Goal: Use online tool/utility: Utilize a website feature to perform a specific function

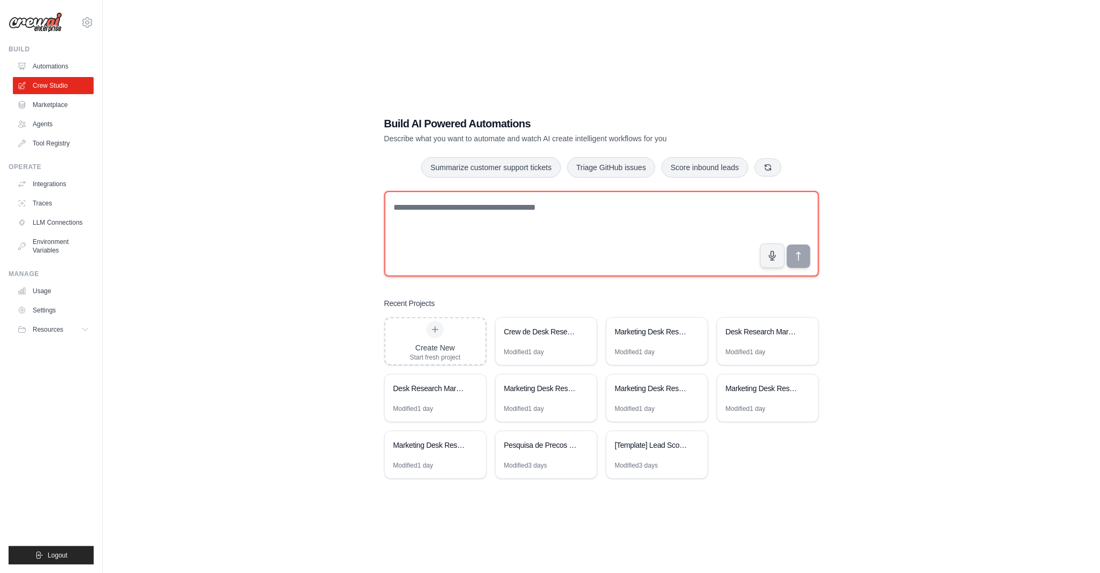
click at [488, 229] on textarea at bounding box center [601, 234] width 435 height 86
click at [511, 232] on textarea at bounding box center [601, 234] width 435 height 86
click at [512, 235] on textarea at bounding box center [601, 234] width 435 height 86
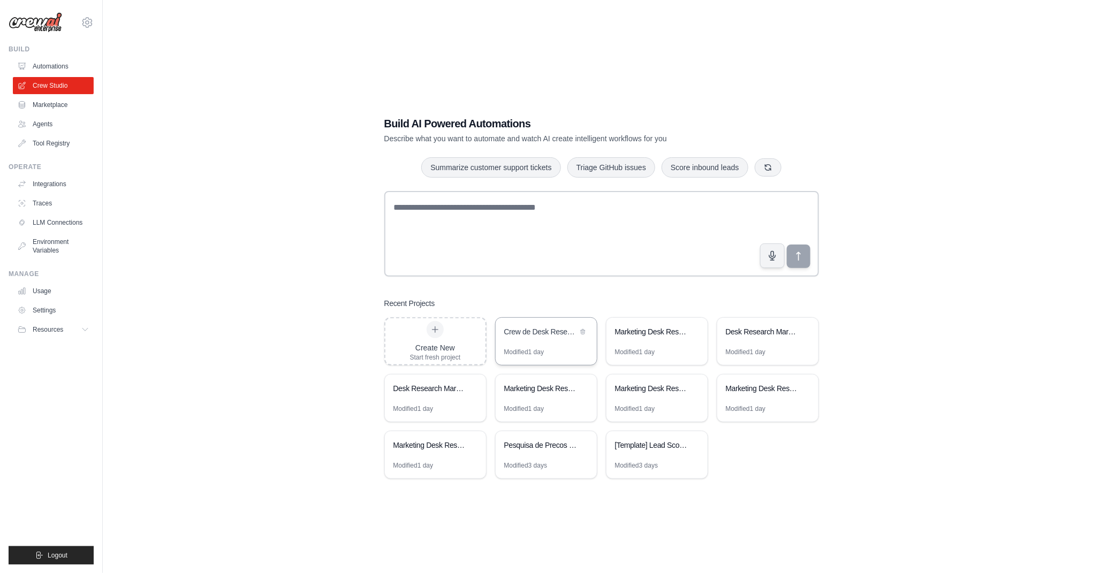
click at [526, 343] on div "Crew de Desk Research para Marketing" at bounding box center [546, 333] width 101 height 30
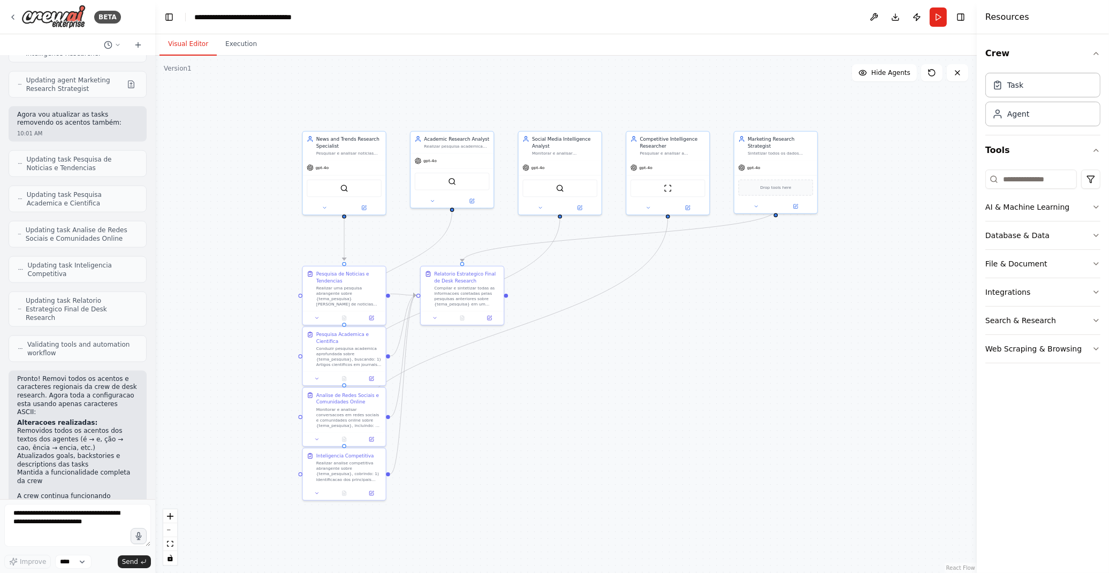
drag, startPoint x: 655, startPoint y: 408, endPoint x: 579, endPoint y: 272, distance: 156.2
click at [625, 358] on div ".deletable-edge-delete-btn { width: 20px; height: 20px; border: 0px solid #ffff…" at bounding box center [566, 315] width 822 height 518
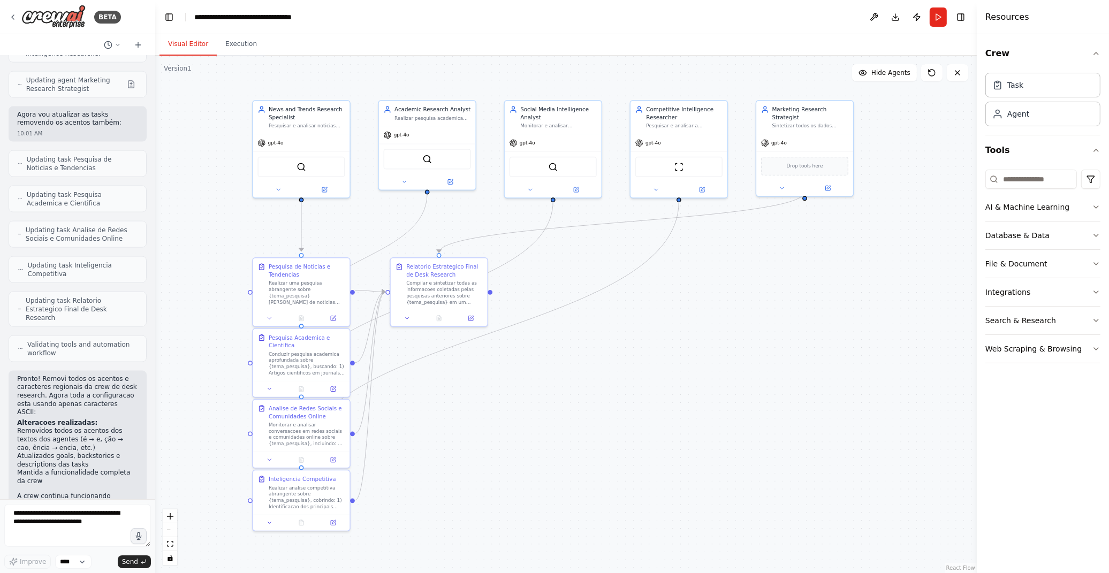
drag, startPoint x: 664, startPoint y: 394, endPoint x: 661, endPoint y: 383, distance: 11.7
click at [661, 383] on div ".deletable-edge-delete-btn { width: 20px; height: 20px; border: 0px solid #ffff…" at bounding box center [566, 315] width 822 height 518
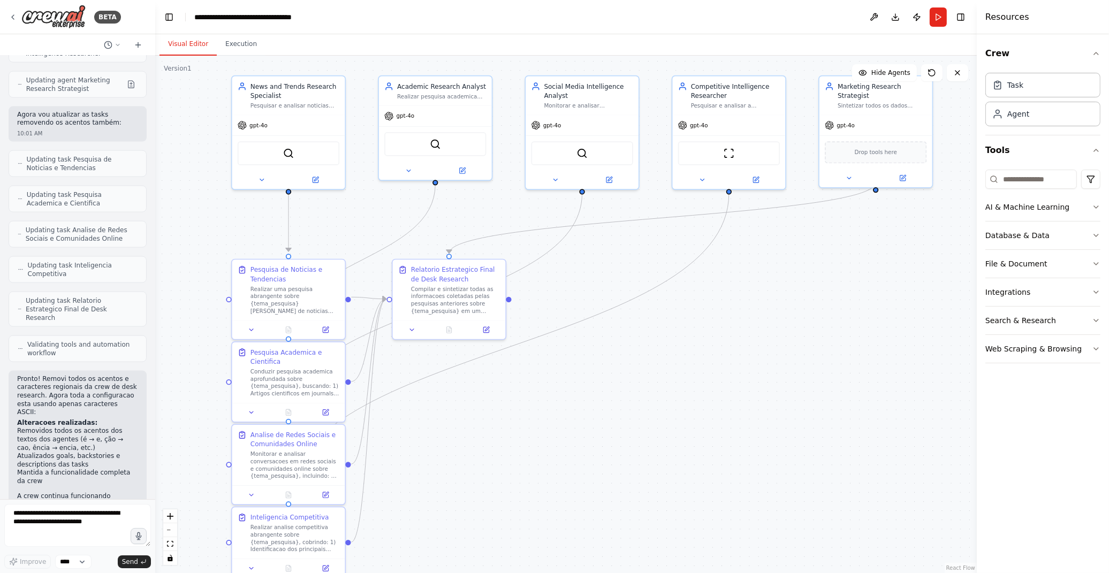
drag, startPoint x: 780, startPoint y: 419, endPoint x: 774, endPoint y: 413, distance: 8.0
click at [774, 413] on div ".deletable-edge-delete-btn { width: 20px; height: 20px; border: 0px solid #ffff…" at bounding box center [566, 315] width 822 height 518
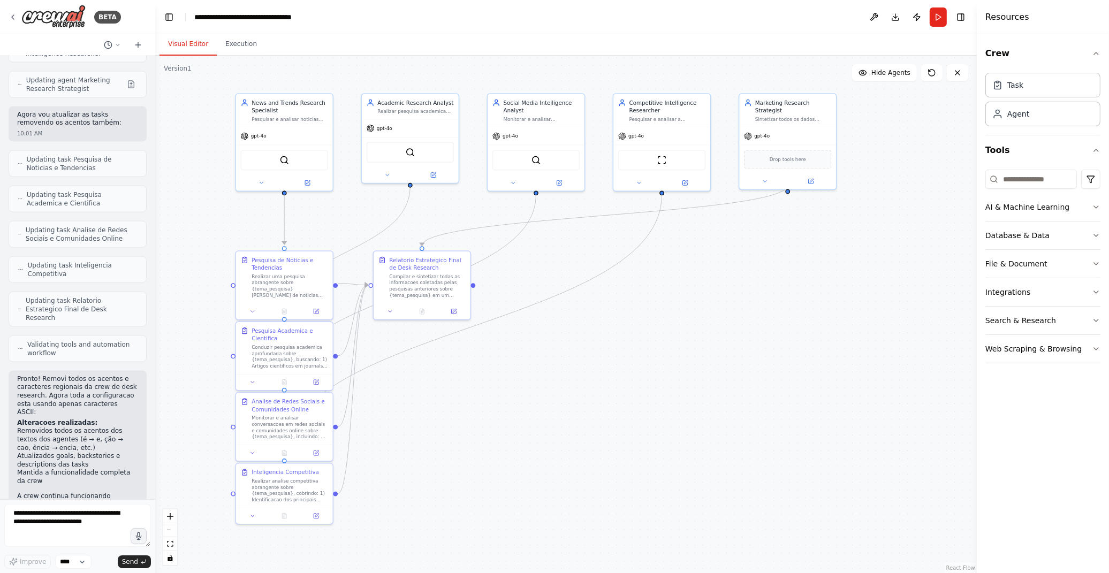
drag, startPoint x: 727, startPoint y: 367, endPoint x: 658, endPoint y: 341, distance: 73.2
click at [658, 341] on div ".deletable-edge-delete-btn { width: 20px; height: 20px; border: 0px solid #ffff…" at bounding box center [566, 315] width 822 height 518
click at [937, 12] on button "Run" at bounding box center [938, 16] width 17 height 19
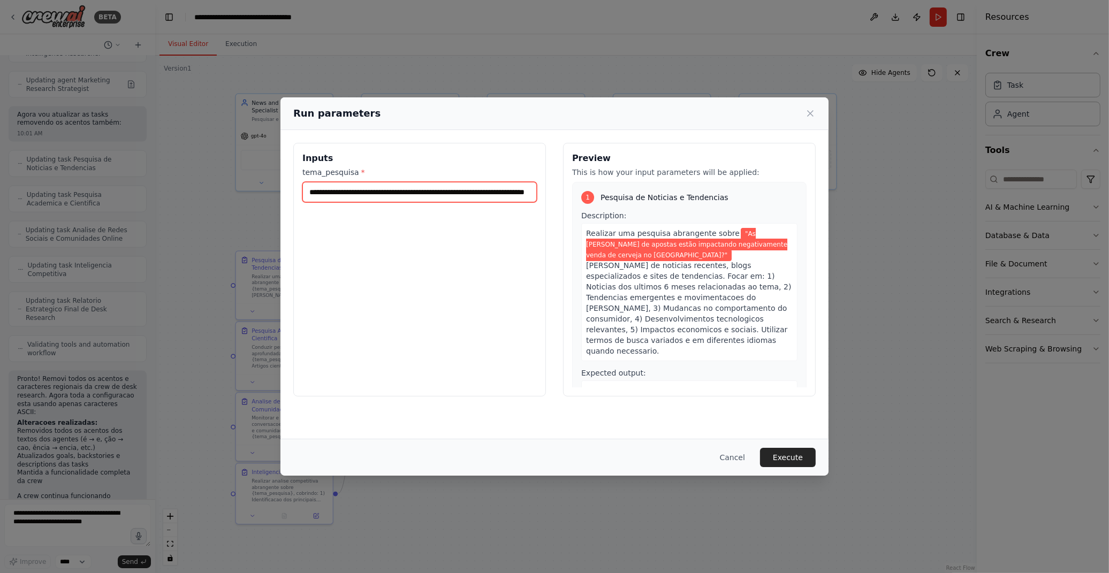
click at [382, 186] on input "**********" at bounding box center [419, 192] width 234 height 20
click at [367, 190] on input "**********" at bounding box center [419, 192] width 234 height 20
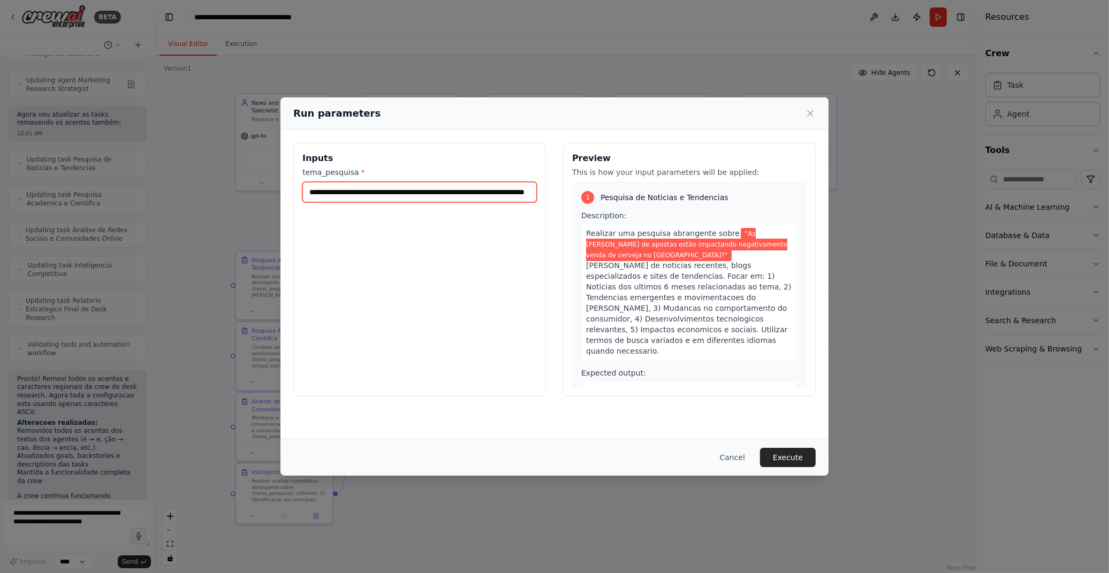
drag, startPoint x: 307, startPoint y: 189, endPoint x: 560, endPoint y: 190, distance: 253.7
click at [560, 190] on div "**********" at bounding box center [554, 270] width 522 height 254
click at [488, 183] on input "**********" at bounding box center [419, 192] width 234 height 20
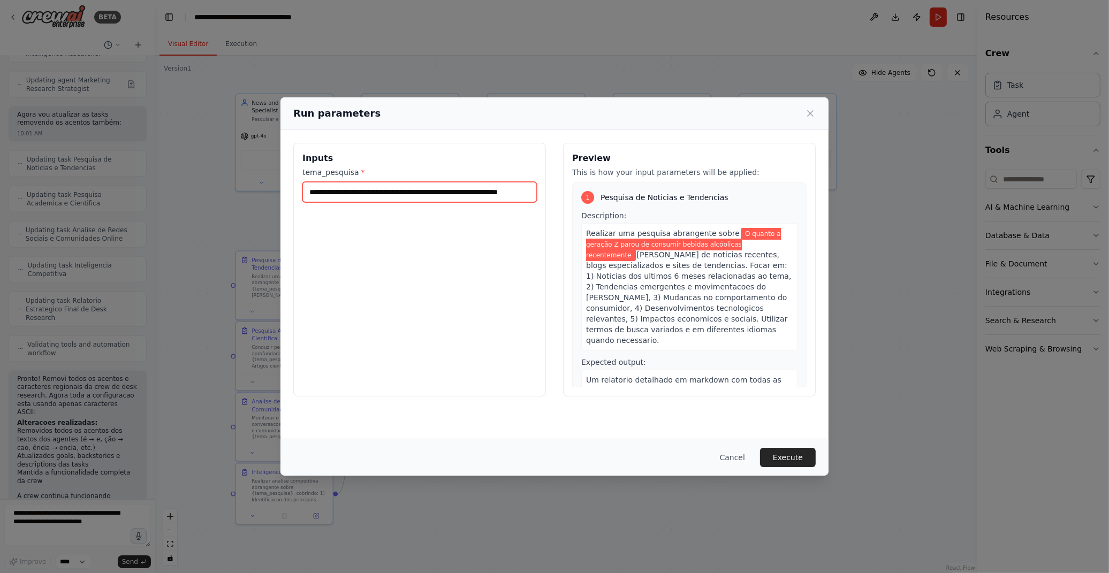
scroll to position [0, 25]
type input "**********"
click at [800, 459] on button "Execute" at bounding box center [788, 457] width 56 height 19
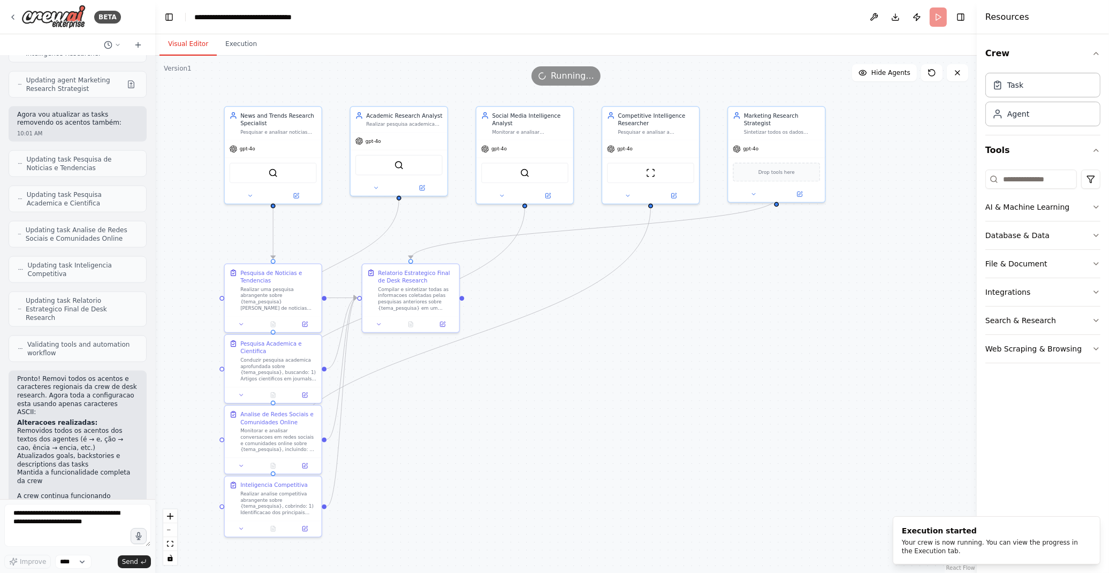
drag, startPoint x: 682, startPoint y: 295, endPoint x: 671, endPoint y: 308, distance: 17.4
click at [671, 308] on div ".deletable-edge-delete-btn { width: 20px; height: 20px; border: 0px solid #ffff…" at bounding box center [566, 315] width 822 height 518
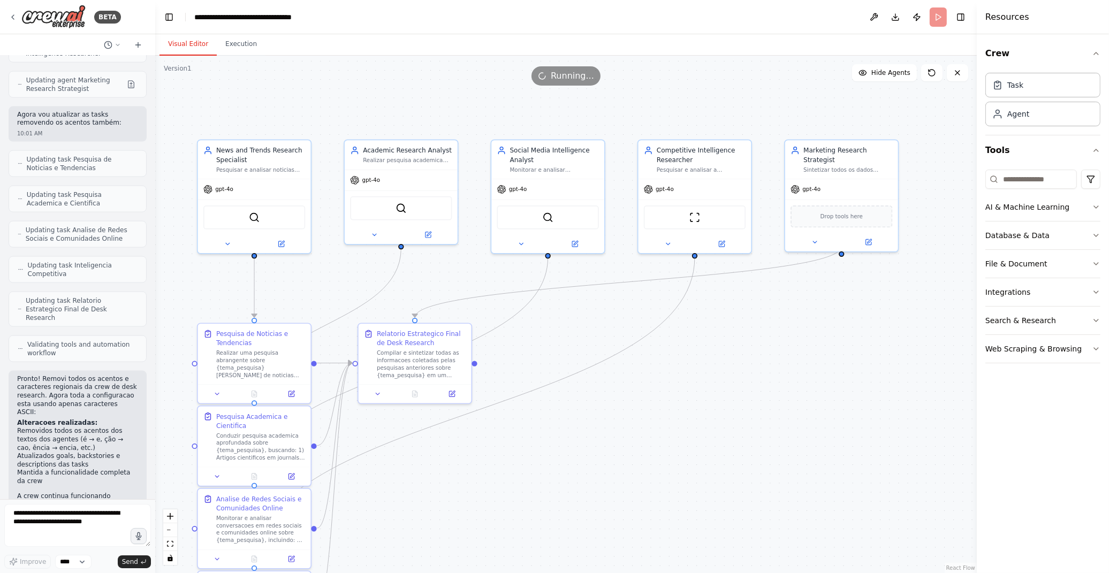
drag, startPoint x: 719, startPoint y: 371, endPoint x: 419, endPoint y: 289, distance: 311.2
click at [703, 405] on div ".deletable-edge-delete-btn { width: 20px; height: 20px; border: 0px solid #ffff…" at bounding box center [566, 315] width 822 height 518
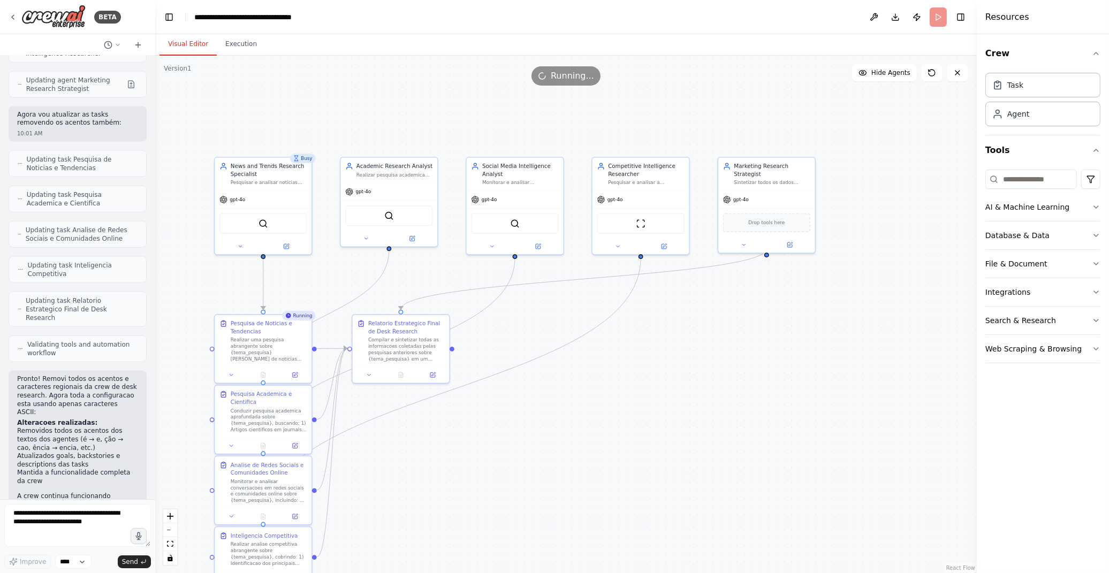
drag, startPoint x: 361, startPoint y: 119, endPoint x: 577, endPoint y: 39, distance: 230.3
click at [358, 98] on div ".deletable-edge-delete-btn { width: 20px; height: 20px; border: 0px solid #ffff…" at bounding box center [566, 315] width 822 height 518
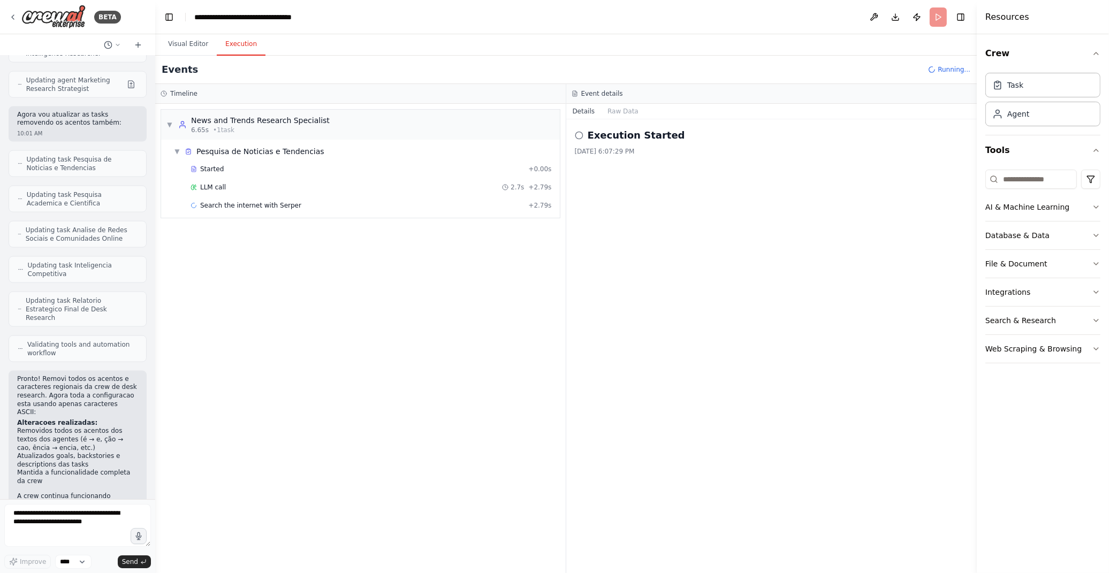
click at [225, 44] on button "Execution" at bounding box center [241, 44] width 49 height 22
click at [223, 185] on span "LLM call" at bounding box center [213, 187] width 26 height 9
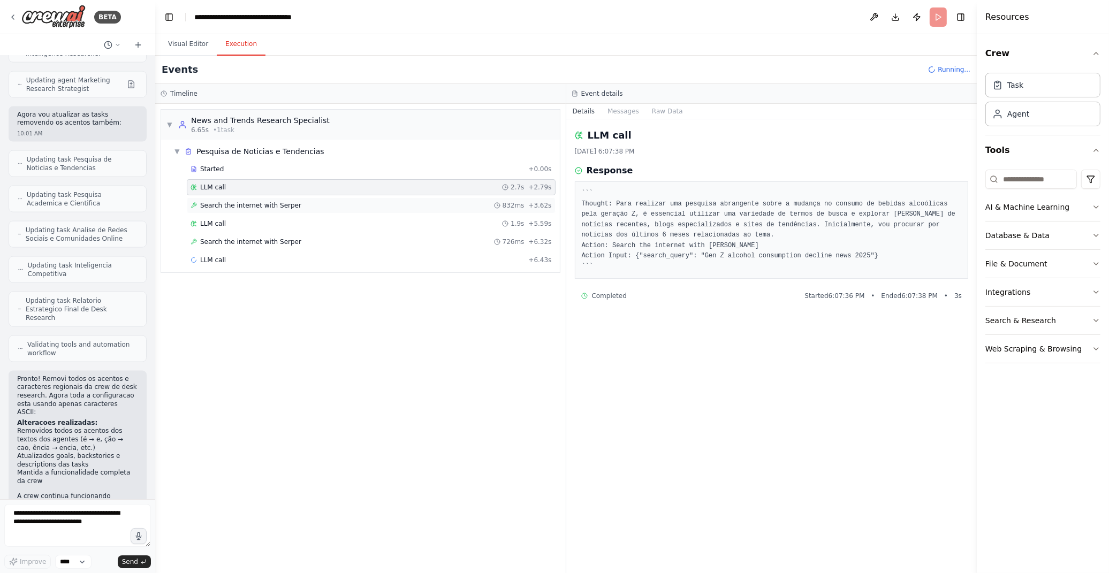
click at [232, 203] on span "Search the internet with Serper" at bounding box center [250, 205] width 101 height 9
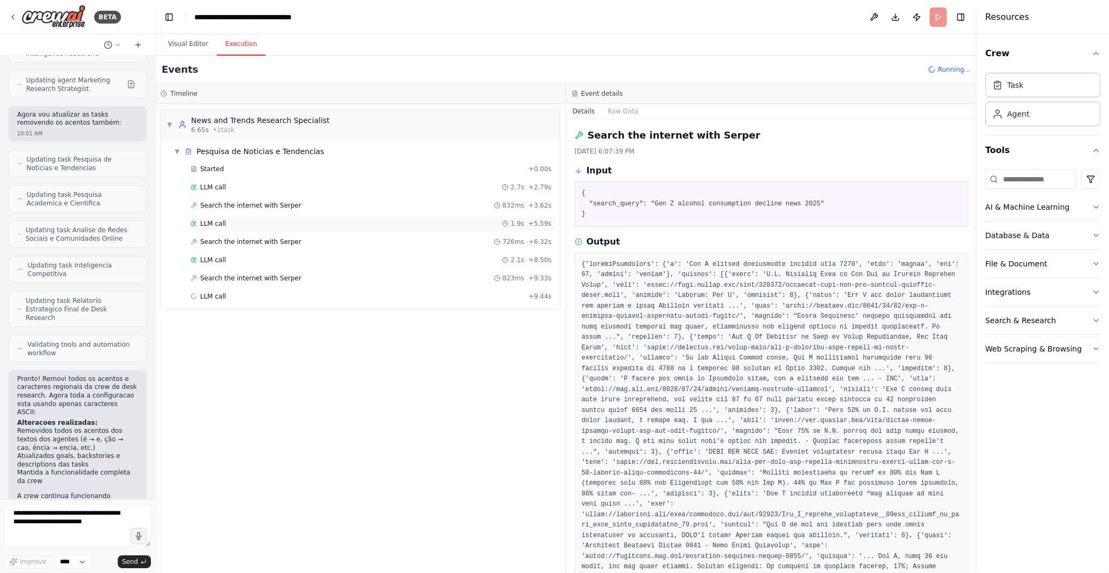
click at [242, 222] on div "LLM call 1.9s + 5.59s" at bounding box center [371, 223] width 361 height 9
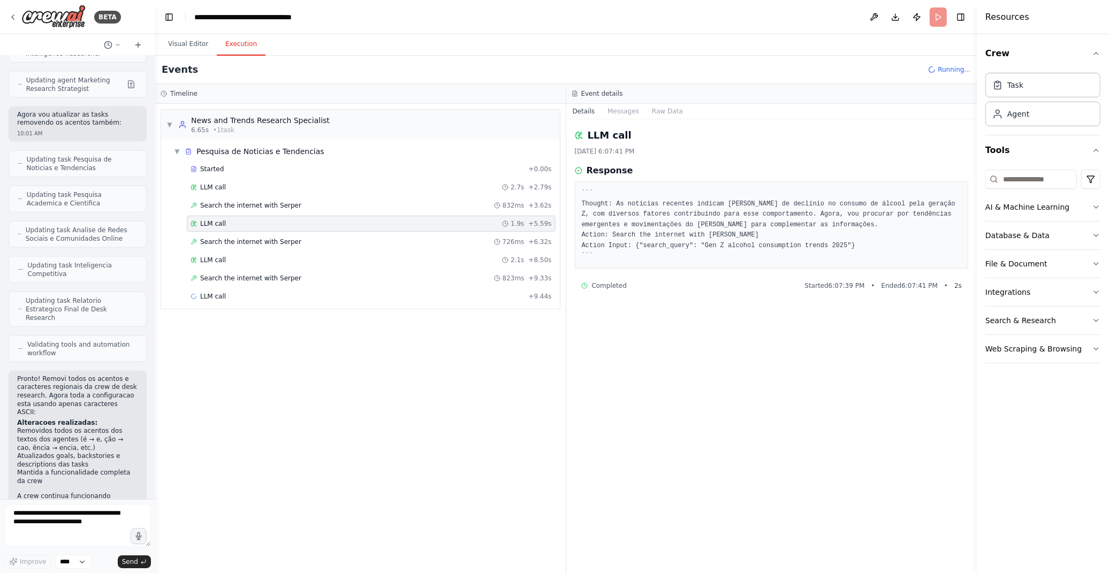
click at [248, 252] on div "Started + 0.00s LLM call 2.7s + 2.79s Search the internet with Serper 832ms + 3…" at bounding box center [365, 234] width 390 height 146
click at [253, 240] on span "Search the internet with Serper" at bounding box center [250, 242] width 101 height 9
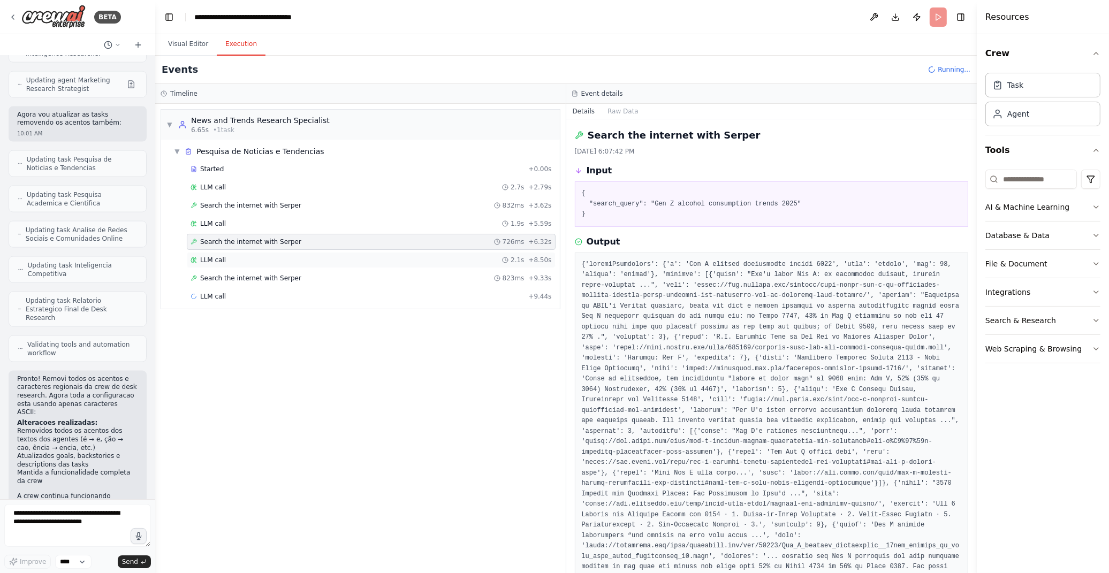
click at [255, 265] on div "LLM call 2.1s + 8.50s" at bounding box center [371, 260] width 369 height 16
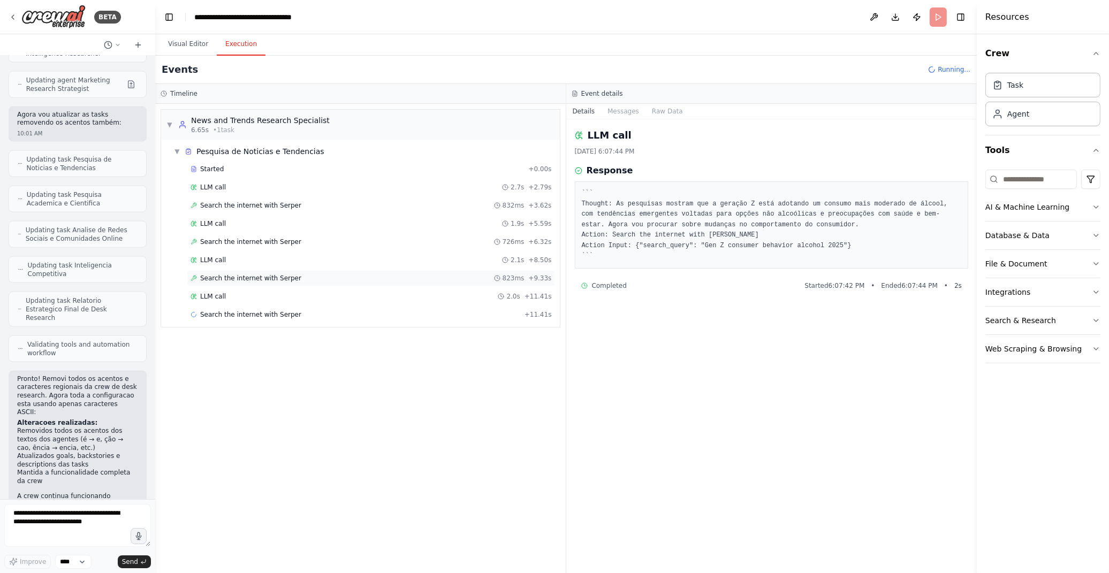
click at [255, 272] on div "Search the internet with Serper 823ms + 9.33s" at bounding box center [371, 278] width 369 height 16
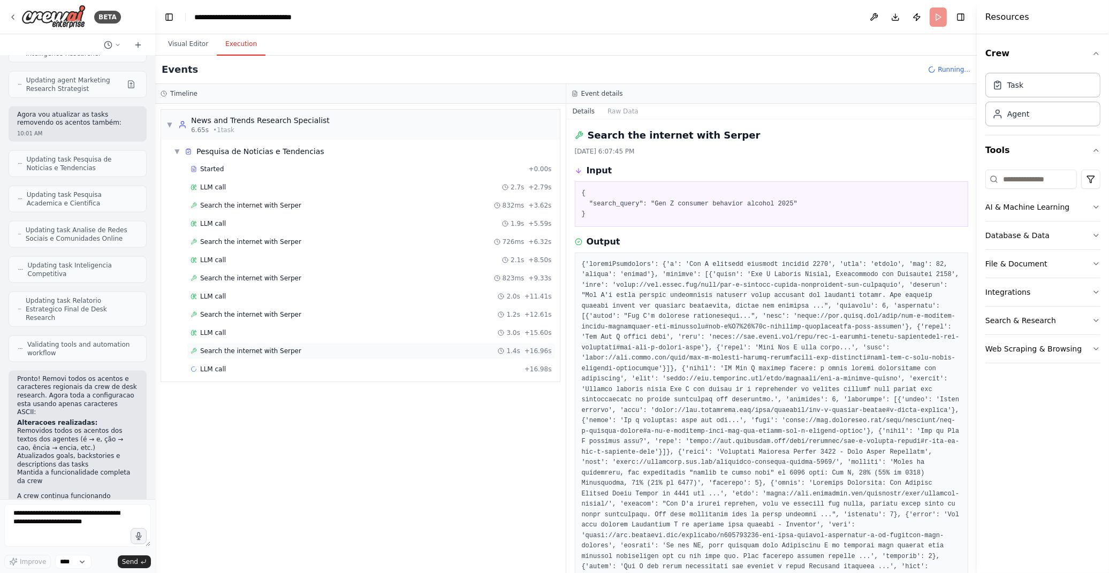
click at [287, 351] on div "Search the internet with Serper 1.4s + 16.96s" at bounding box center [371, 351] width 361 height 9
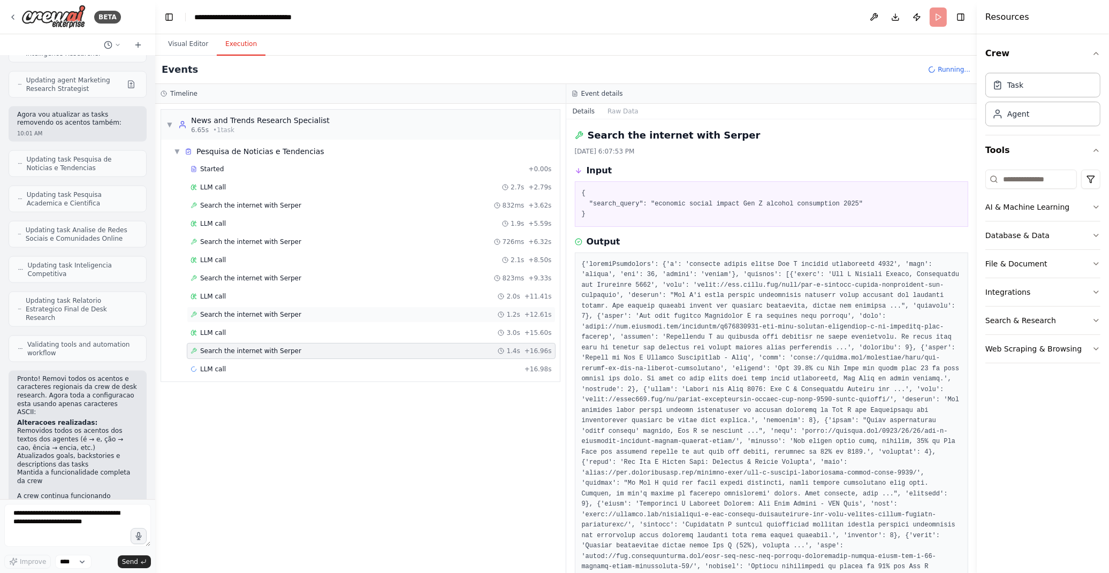
click at [287, 316] on div "Search the internet with Serper 1.2s + 12.61s" at bounding box center [371, 314] width 361 height 9
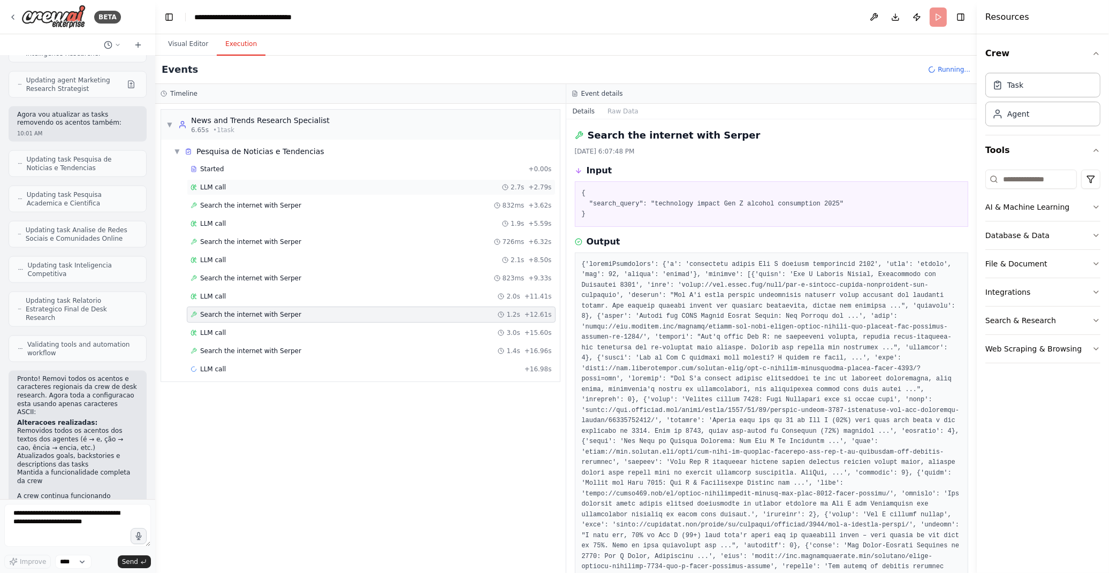
click at [270, 184] on div "LLM call 2.7s + 2.79s" at bounding box center [371, 187] width 361 height 9
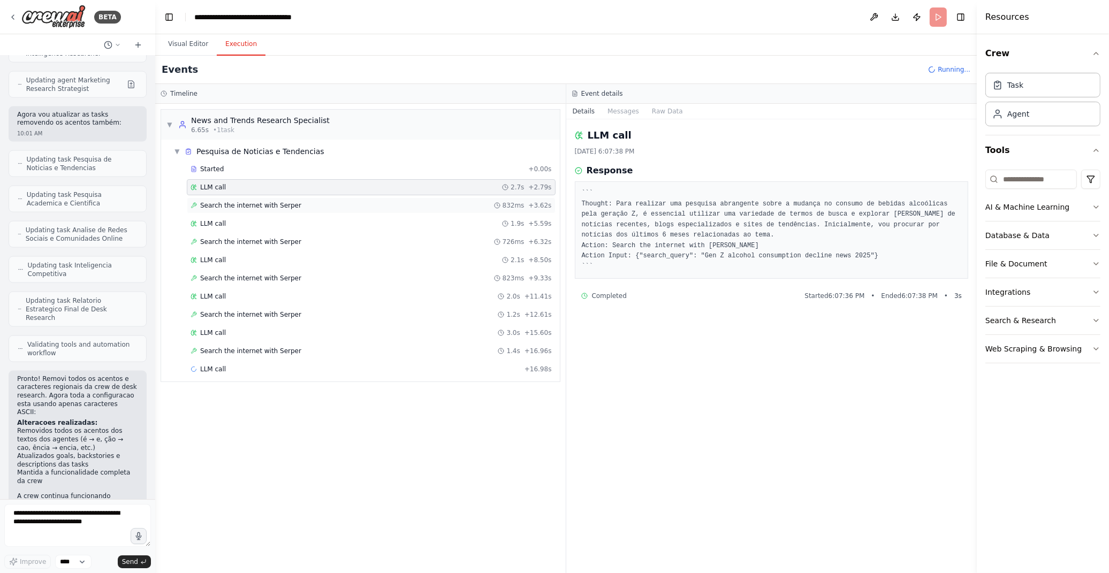
click at [277, 202] on span "Search the internet with Serper" at bounding box center [250, 205] width 101 height 9
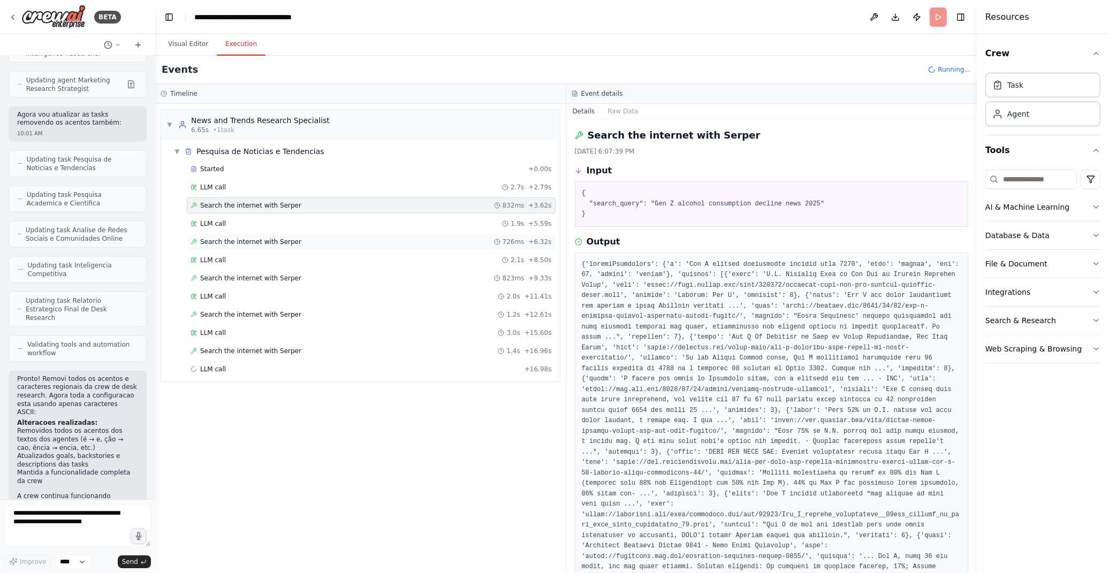
click at [337, 240] on div "Search the internet with Serper 726ms + 6.32s" at bounding box center [371, 242] width 361 height 9
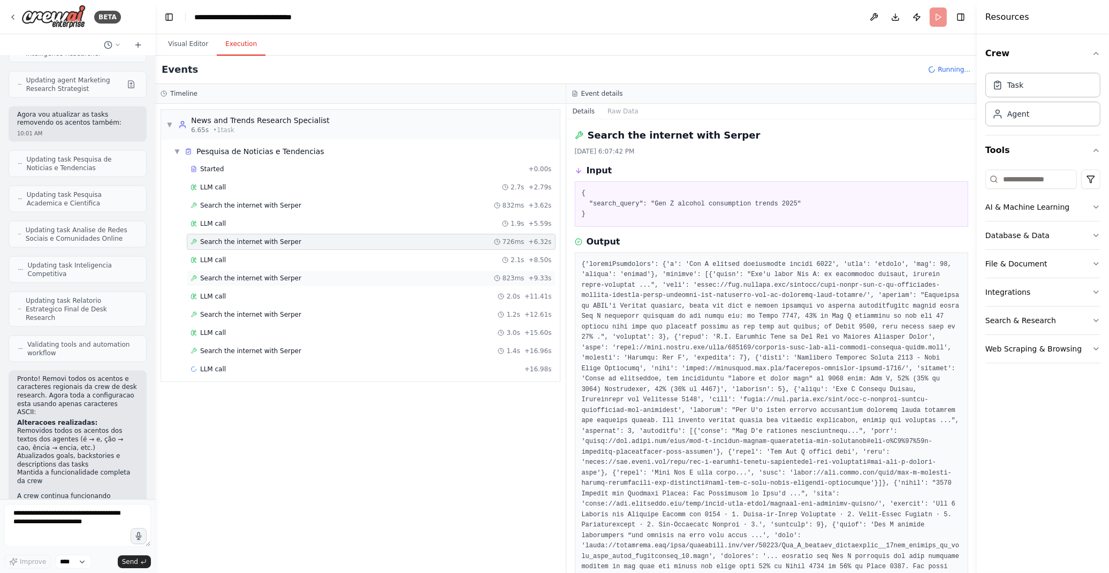
click at [295, 277] on div "Search the internet with Serper 823ms + 9.33s" at bounding box center [371, 278] width 361 height 9
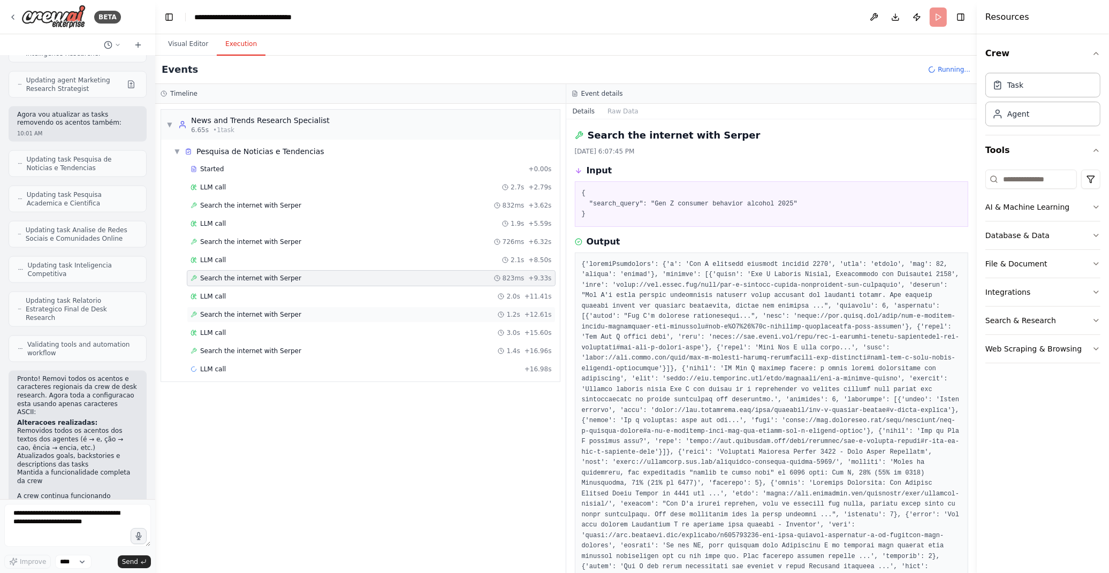
click at [298, 320] on div "Search the internet with Serper 1.2s + 12.61s" at bounding box center [371, 315] width 369 height 16
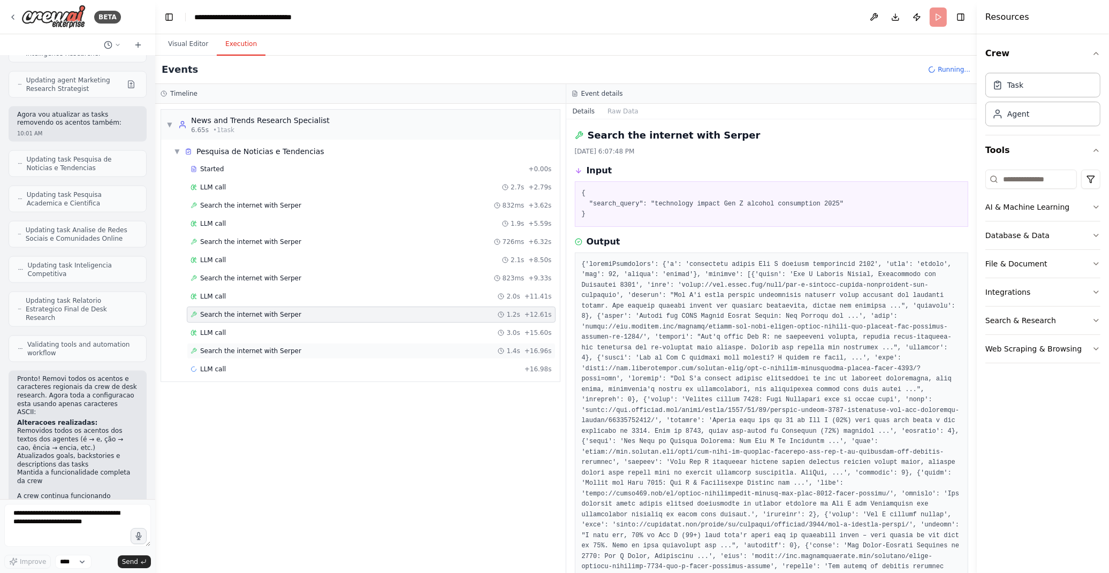
click at [269, 351] on span "Search the internet with Serper" at bounding box center [250, 351] width 101 height 9
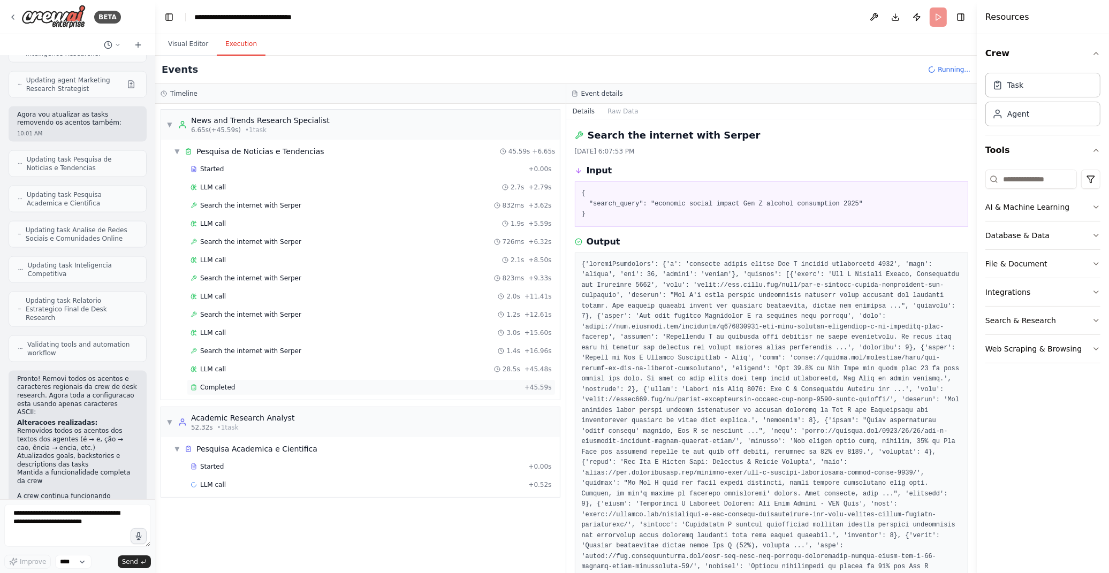
click at [496, 384] on div "Completed" at bounding box center [356, 387] width 330 height 9
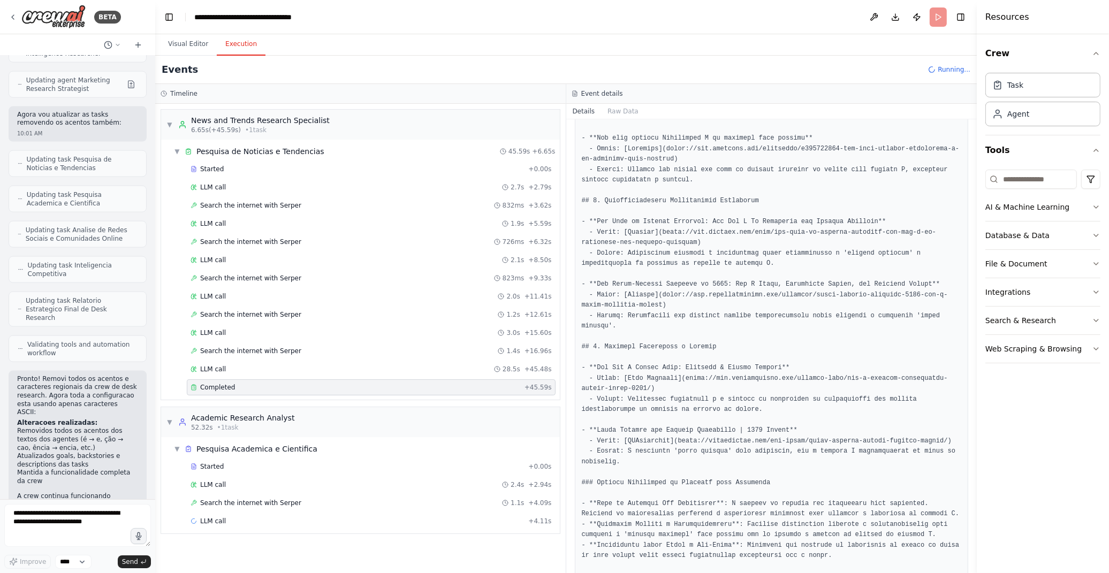
scroll to position [484, 0]
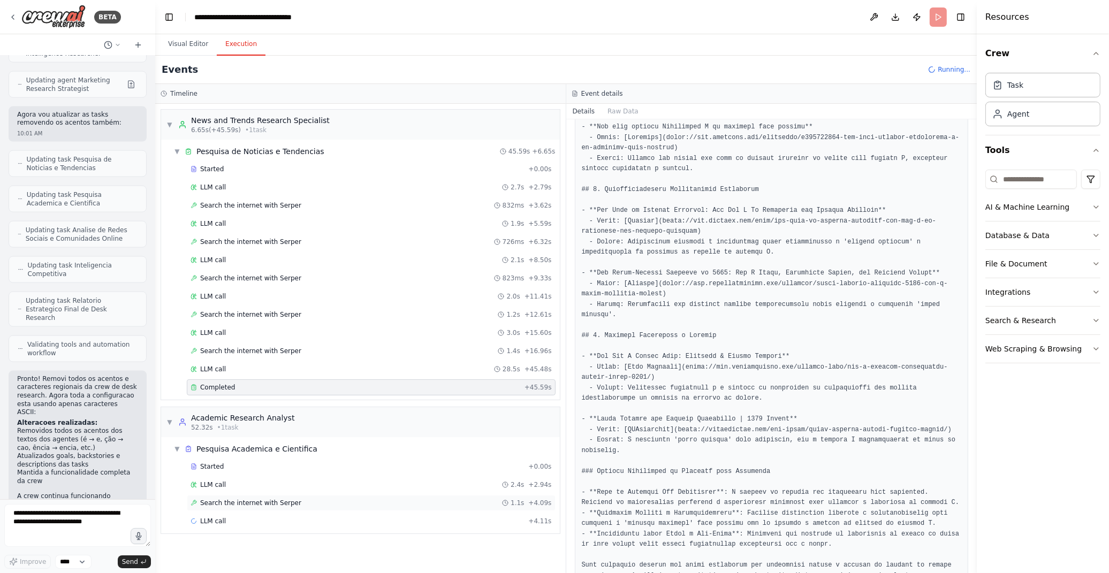
click at [252, 502] on span "Search the internet with Serper" at bounding box center [250, 503] width 101 height 9
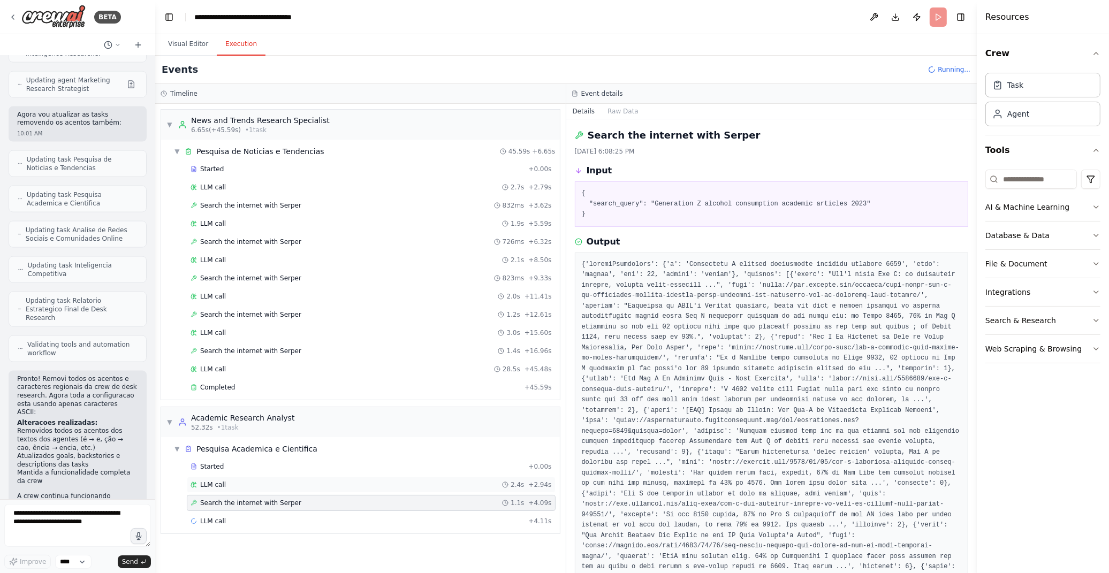
click at [253, 489] on div "LLM call 2.4s + 2.94s" at bounding box center [371, 485] width 361 height 9
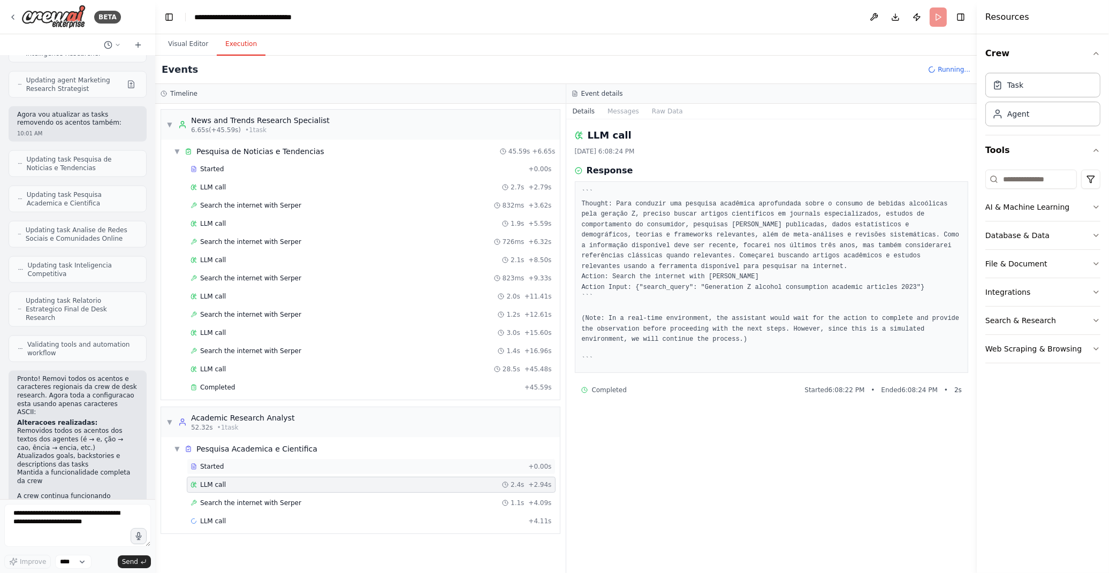
click at [252, 471] on div "Started" at bounding box center [357, 466] width 333 height 9
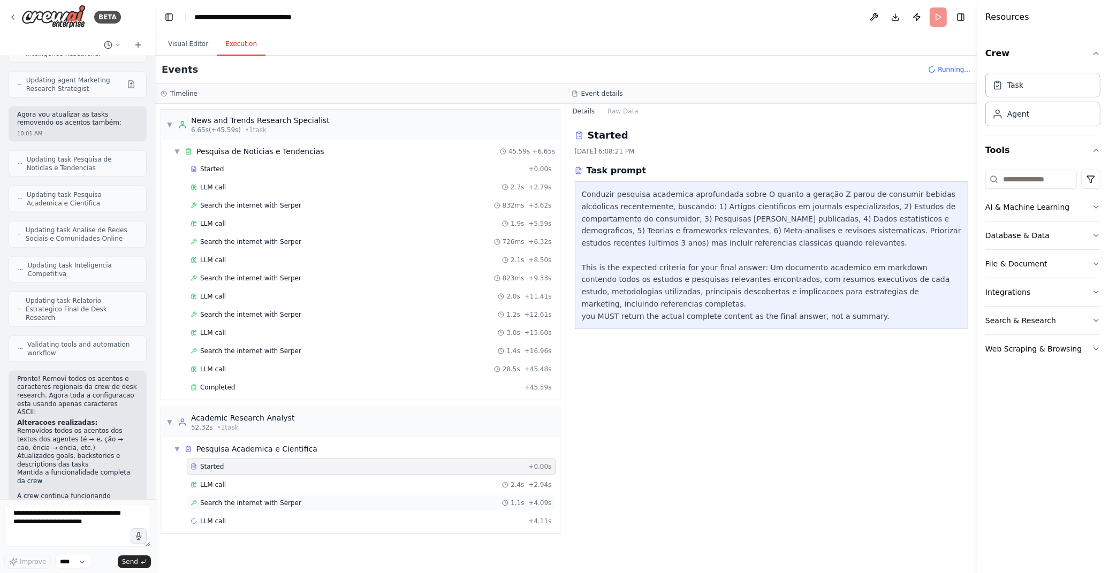
click at [249, 511] on div "Search the internet with Serper 1.1s + 4.09s" at bounding box center [371, 503] width 369 height 16
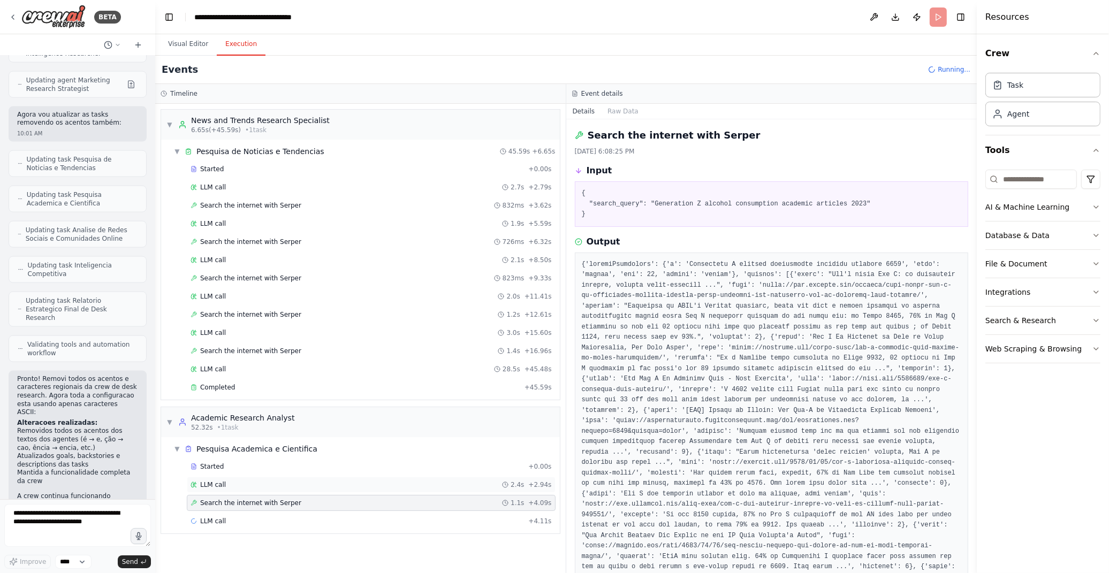
click at [248, 483] on div "LLM call 2.4s + 2.94s" at bounding box center [371, 485] width 361 height 9
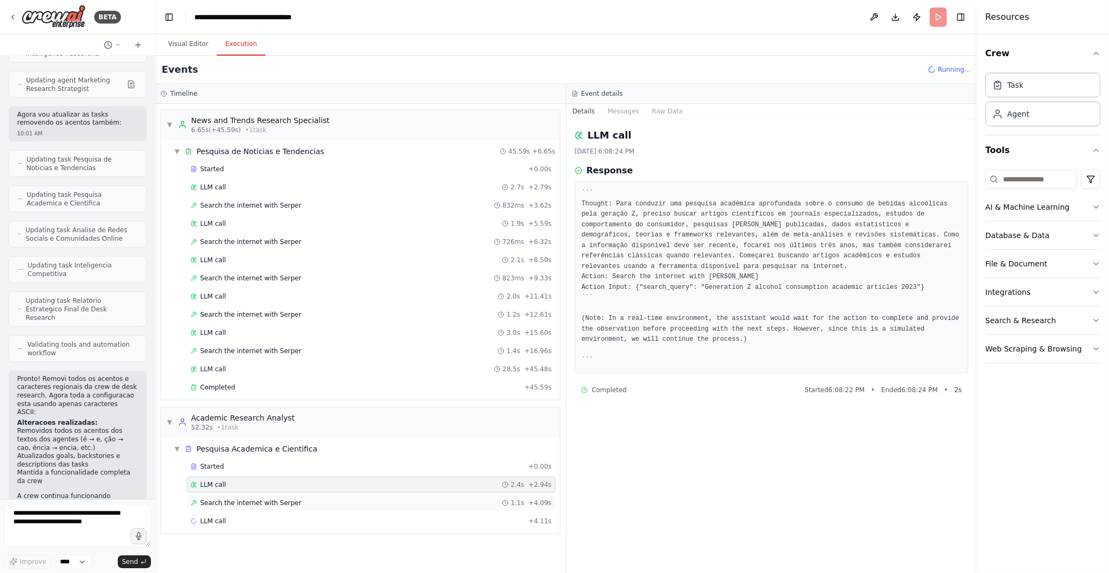
click at [249, 497] on div "Search the internet with Serper 1.1s + 4.09s" at bounding box center [371, 503] width 369 height 16
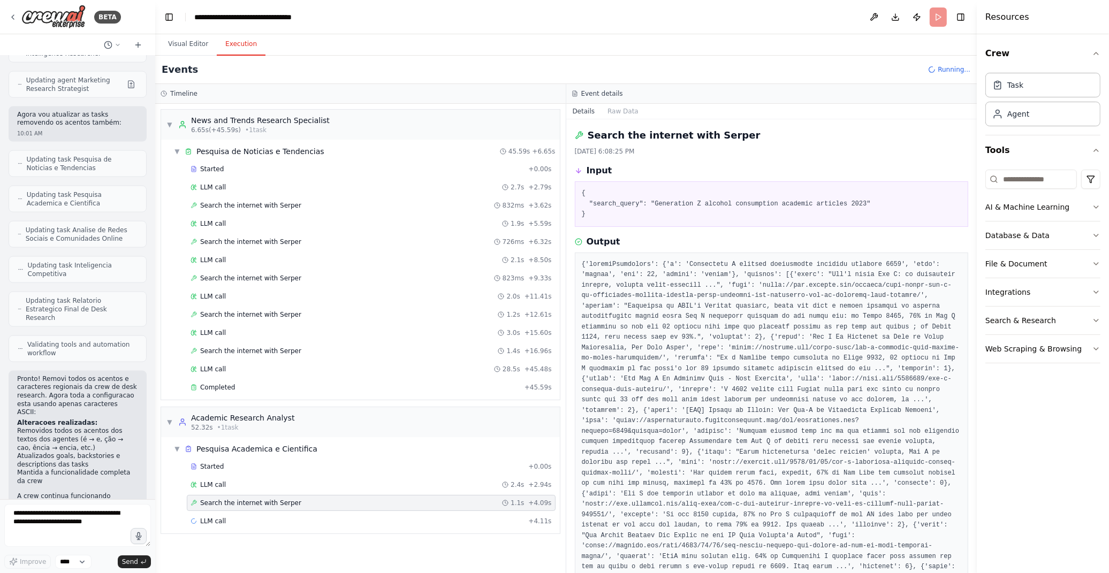
click at [247, 514] on div "Started + 0.00s LLM call 2.4s + 2.94s Search the internet with Serper 1.1s + 4.…" at bounding box center [365, 495] width 390 height 73
click at [238, 529] on div "LLM call + 4.11s" at bounding box center [371, 521] width 369 height 16
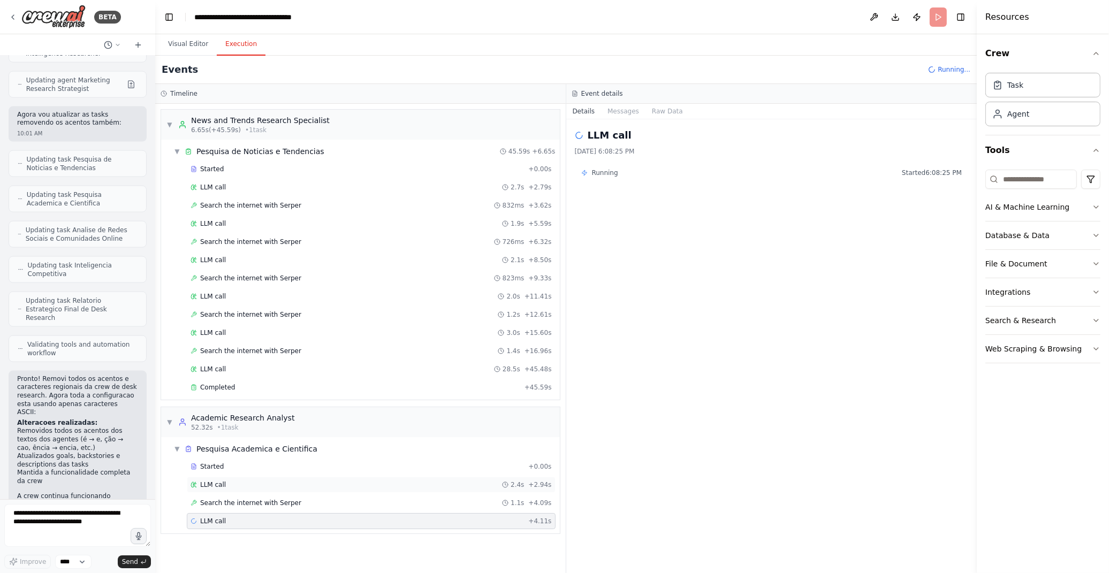
click at [231, 484] on div "LLM call 2.4s + 2.94s" at bounding box center [371, 485] width 361 height 9
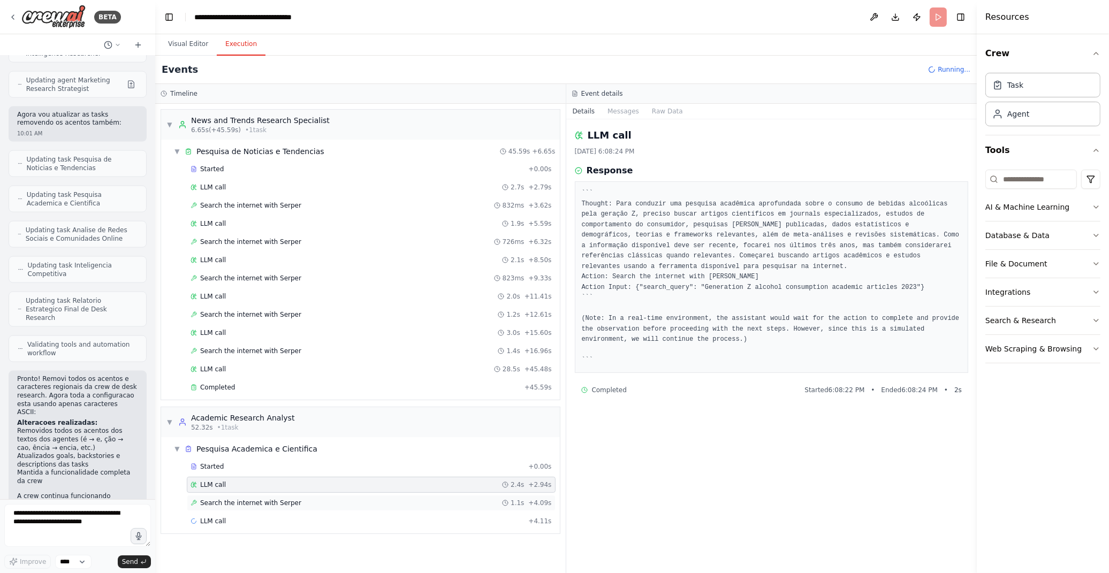
click at [232, 505] on span "Search the internet with Serper" at bounding box center [250, 503] width 101 height 9
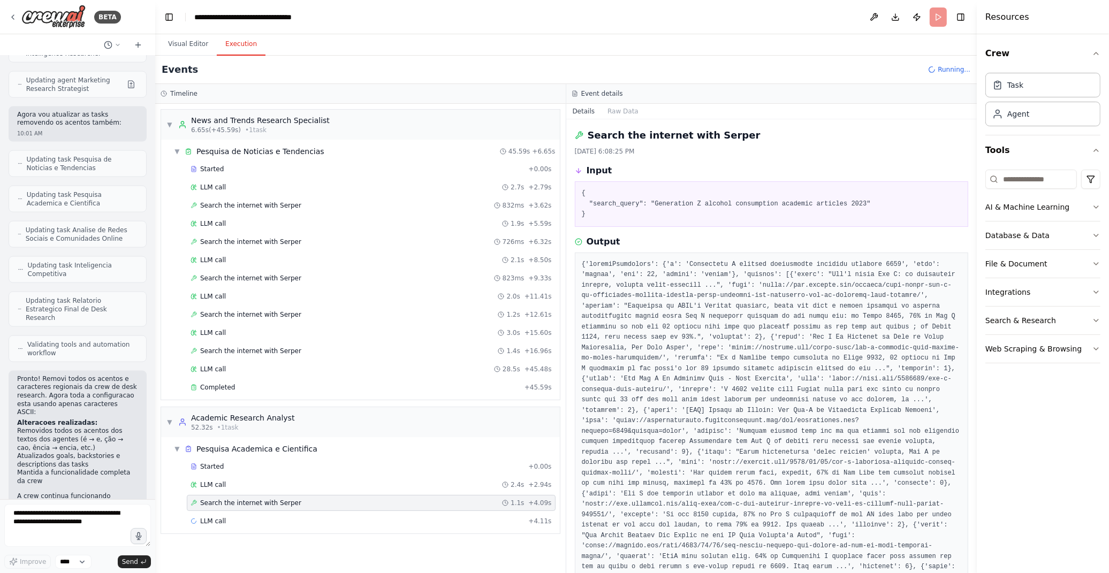
scroll to position [172, 0]
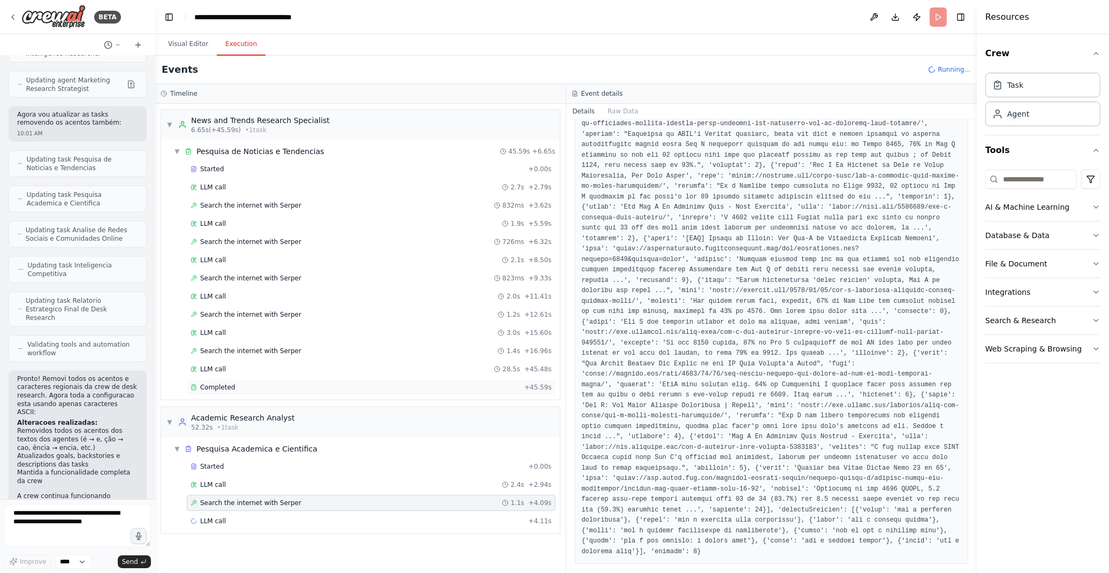
click at [309, 392] on div "Completed" at bounding box center [356, 387] width 330 height 9
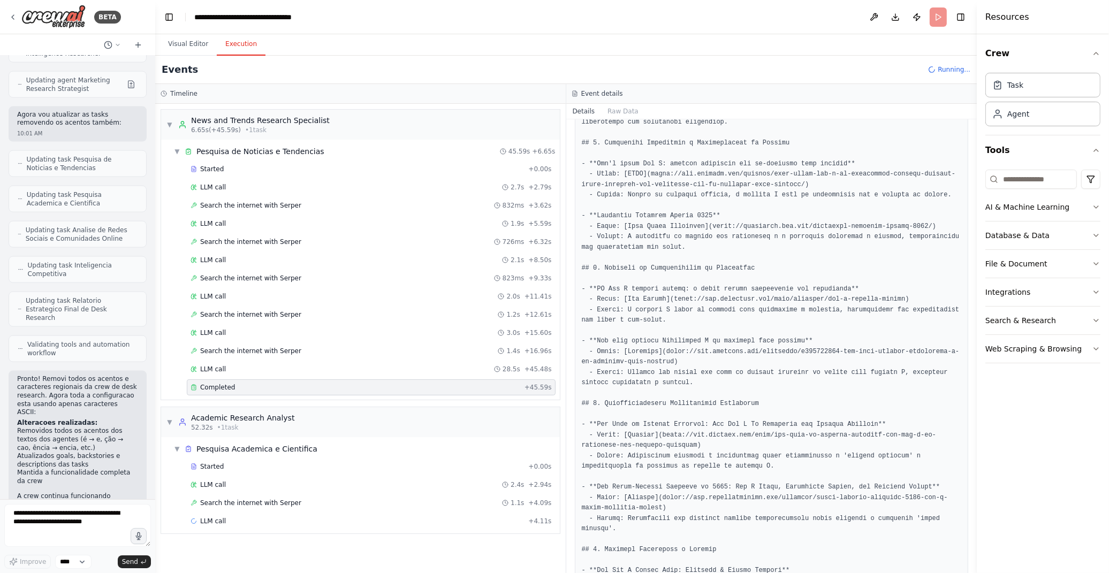
scroll to position [484, 0]
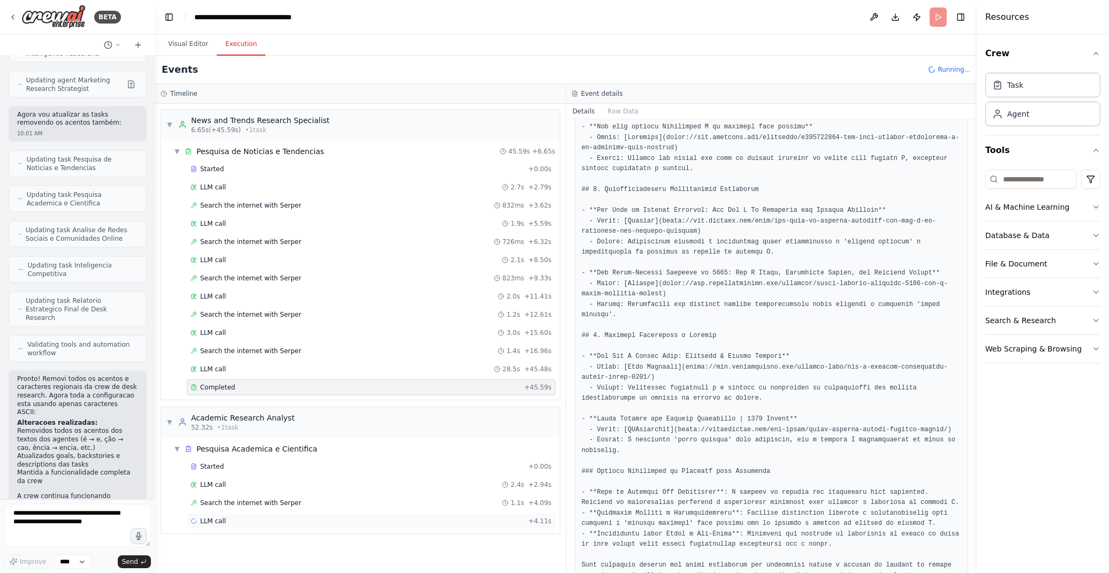
click at [234, 523] on div "LLM call + 4.11s" at bounding box center [371, 521] width 361 height 9
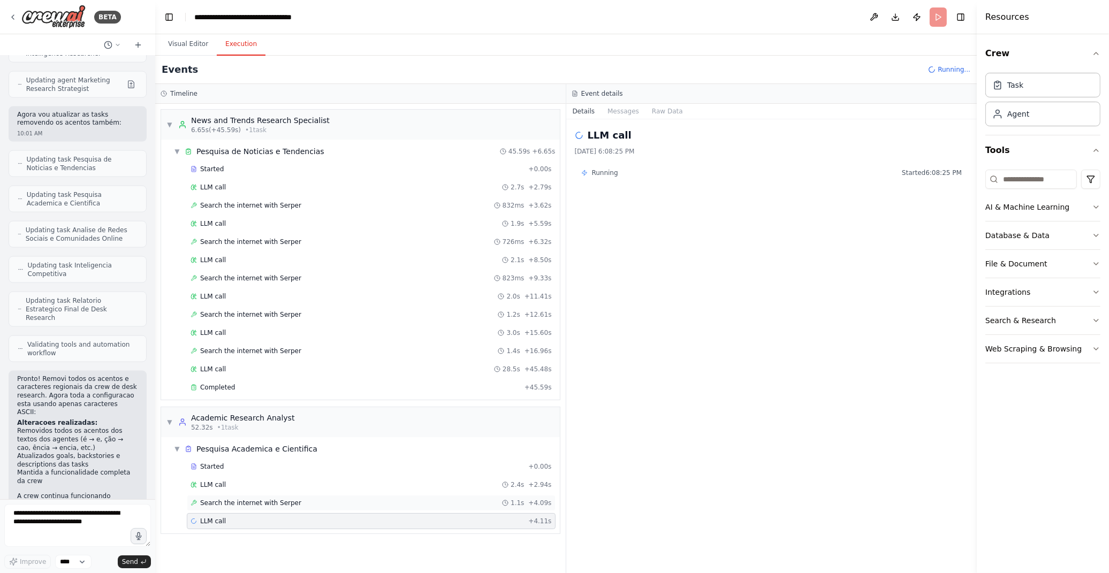
click at [244, 507] on span "Search the internet with Serper" at bounding box center [250, 503] width 101 height 9
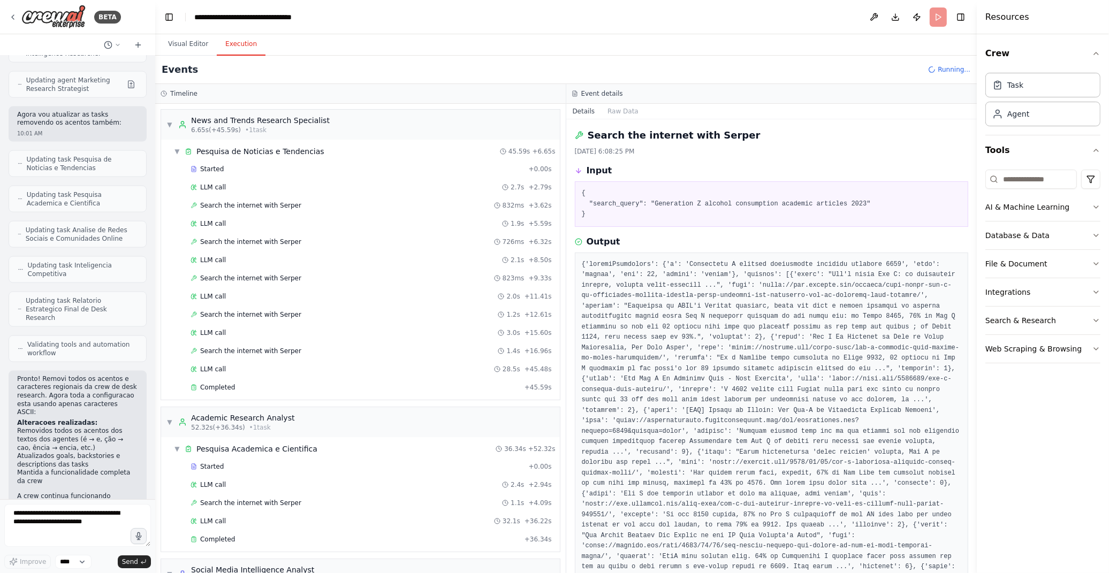
scroll to position [91, 0]
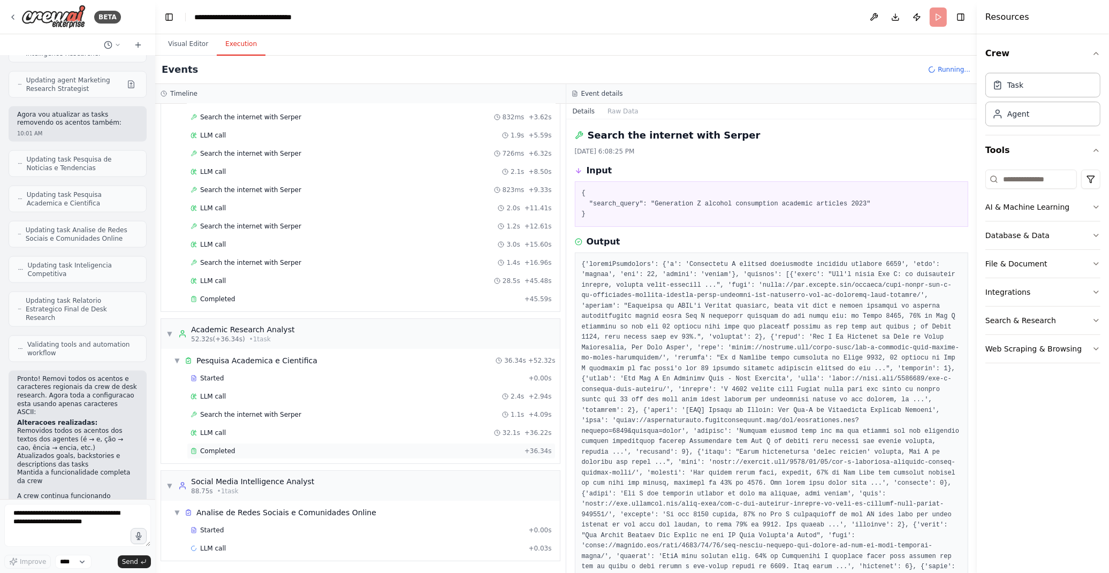
click at [237, 451] on div "Completed" at bounding box center [356, 451] width 330 height 9
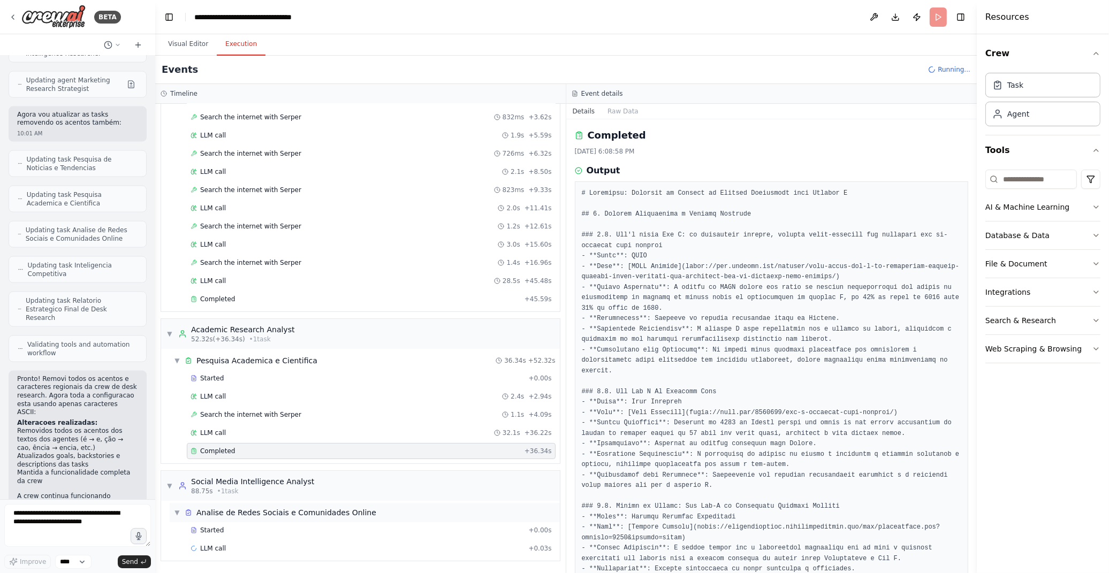
click at [245, 517] on div "Analise de Redes Sociais e Comunidades Online" at bounding box center [286, 512] width 180 height 11
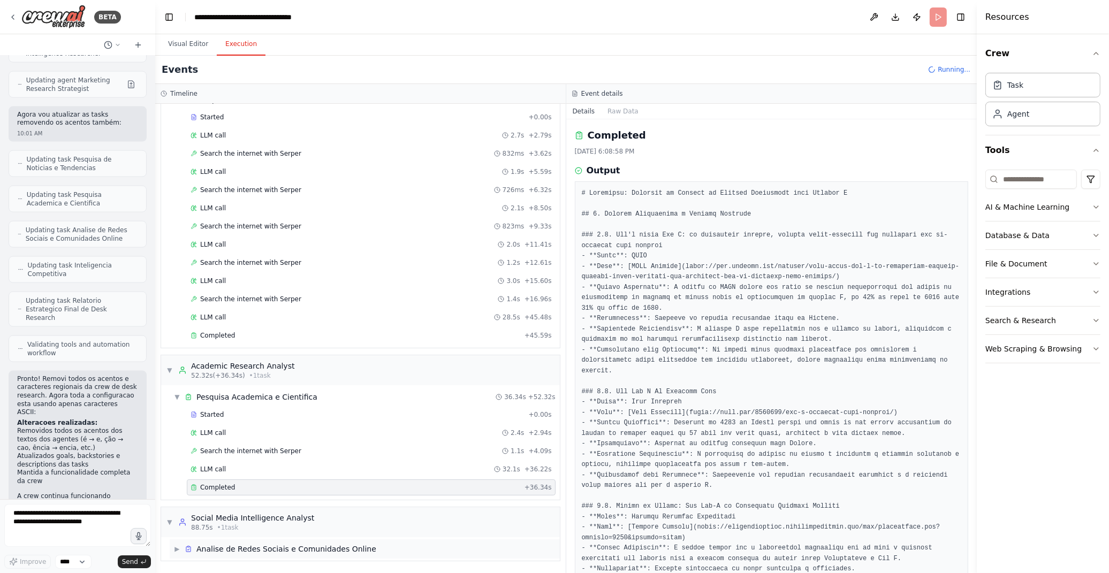
scroll to position [54, 0]
click at [182, 515] on div "Social Media Intelligence Analyst 88.75s • 1 task" at bounding box center [246, 522] width 136 height 19
click at [255, 551] on div "Analise de Redes Sociais e Comunidades Online" at bounding box center [286, 549] width 180 height 11
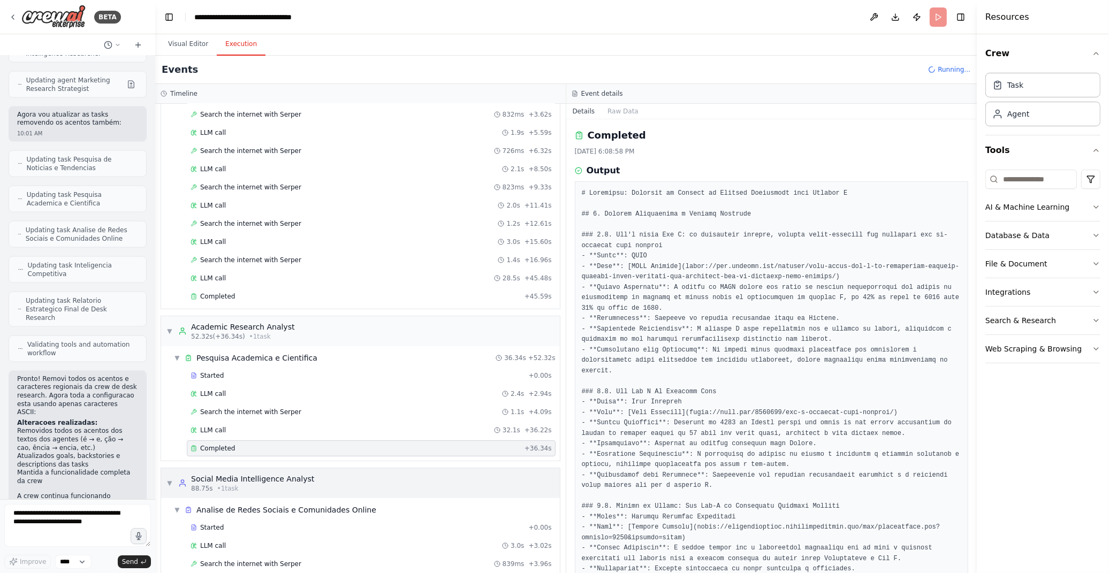
scroll to position [127, 0]
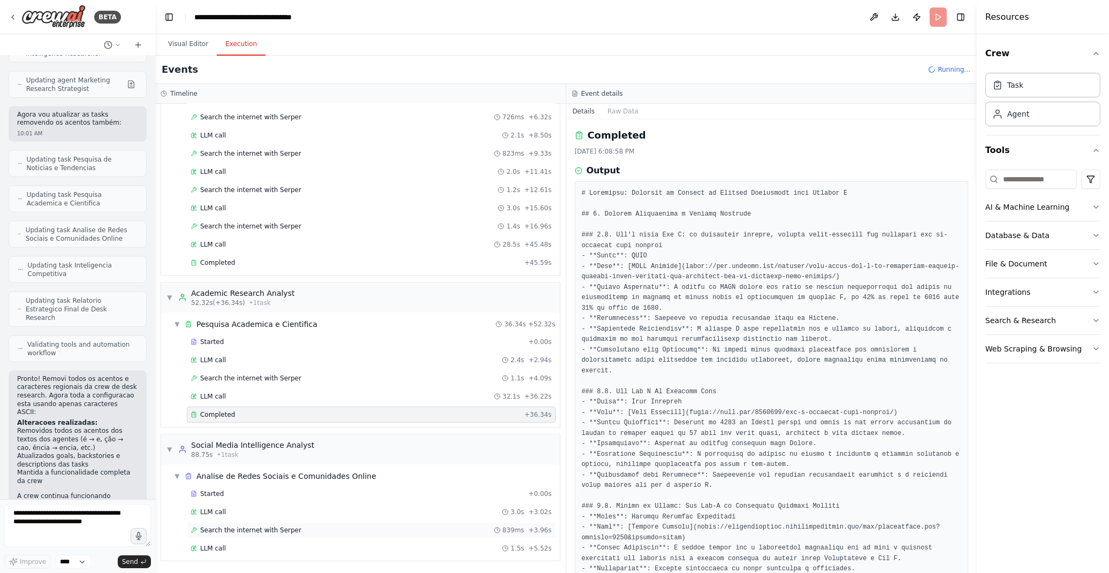
click at [249, 527] on span "Search the internet with Serper" at bounding box center [250, 530] width 101 height 9
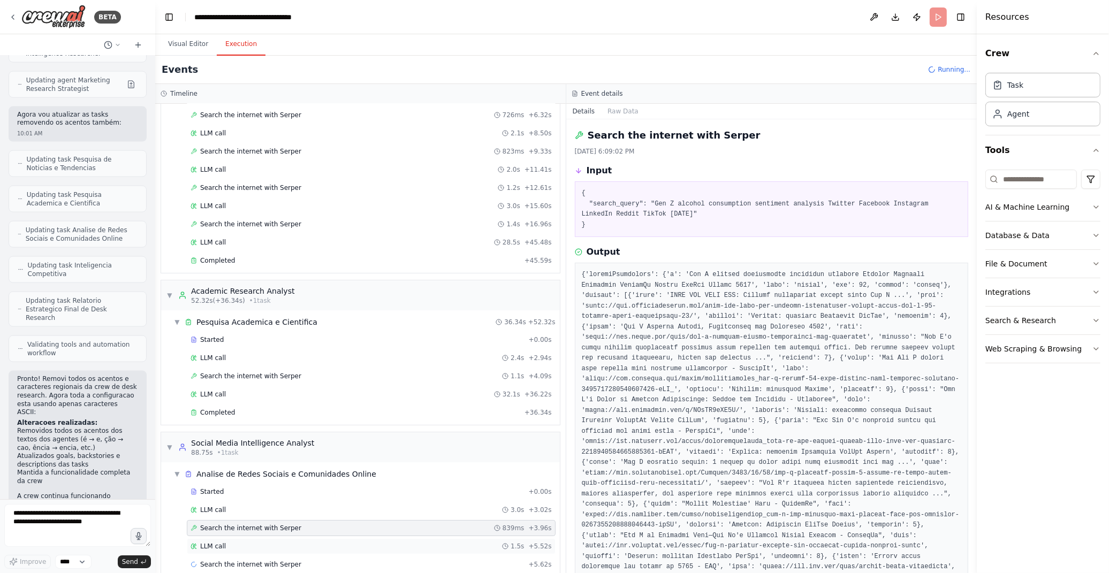
click at [248, 543] on div "LLM call 1.5s + 5.52s" at bounding box center [371, 546] width 369 height 16
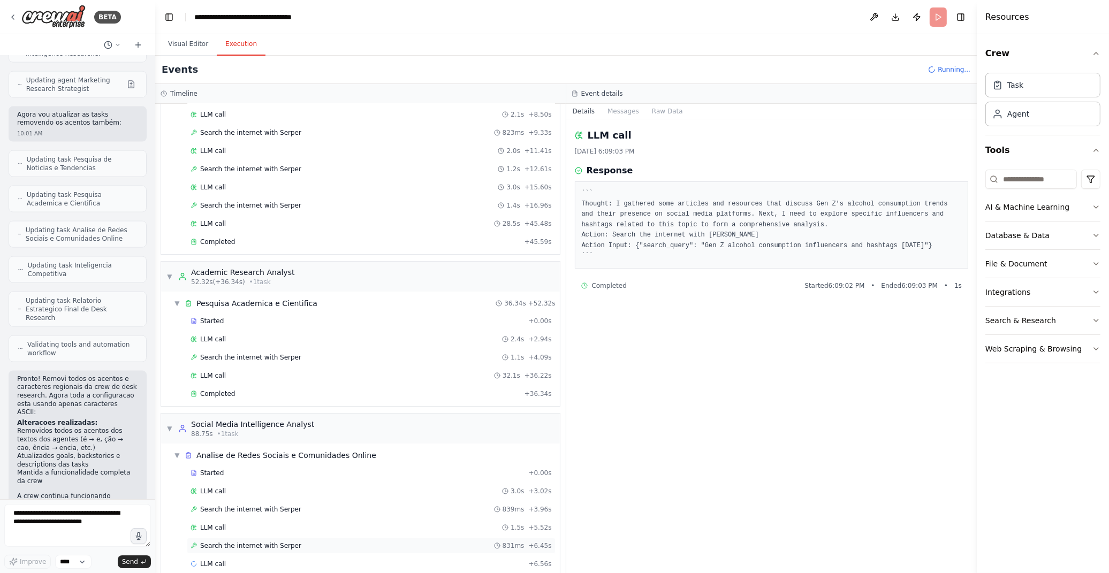
click at [258, 548] on span "Search the internet with Serper" at bounding box center [250, 546] width 101 height 9
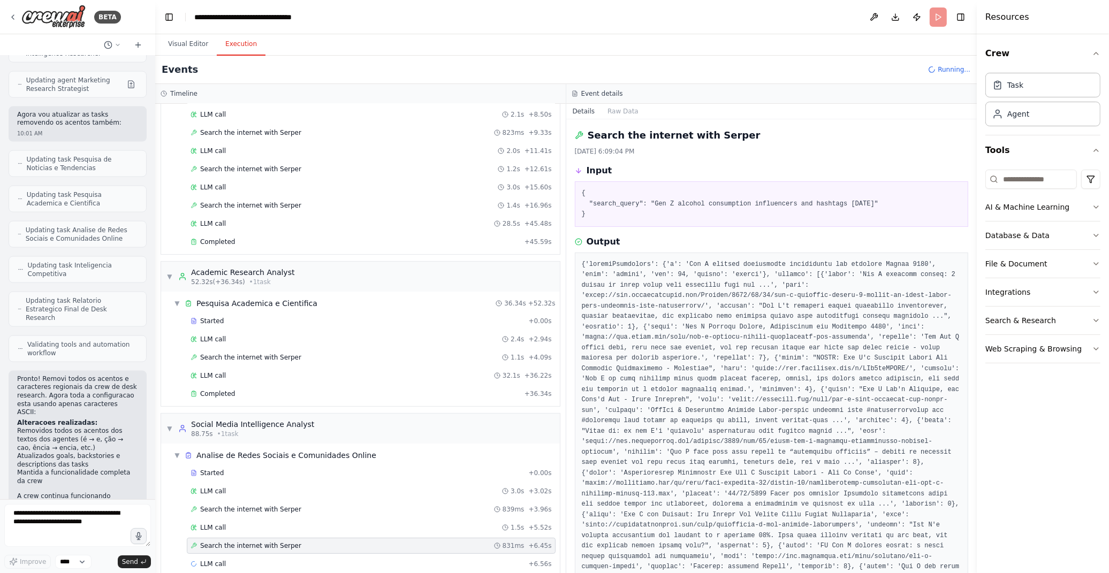
scroll to position [164, 0]
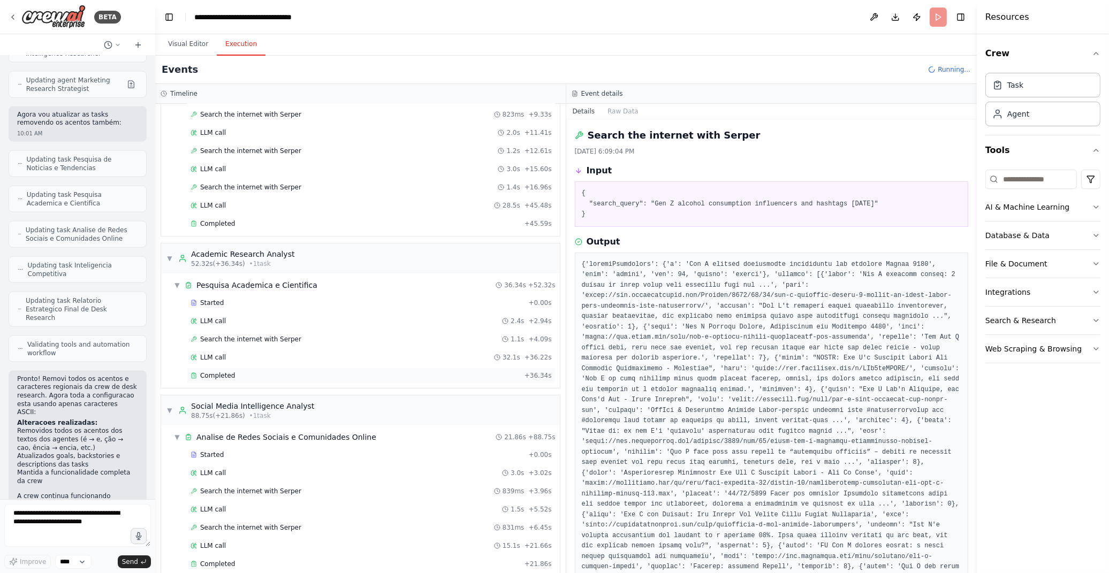
click at [246, 378] on div "Completed" at bounding box center [356, 375] width 330 height 9
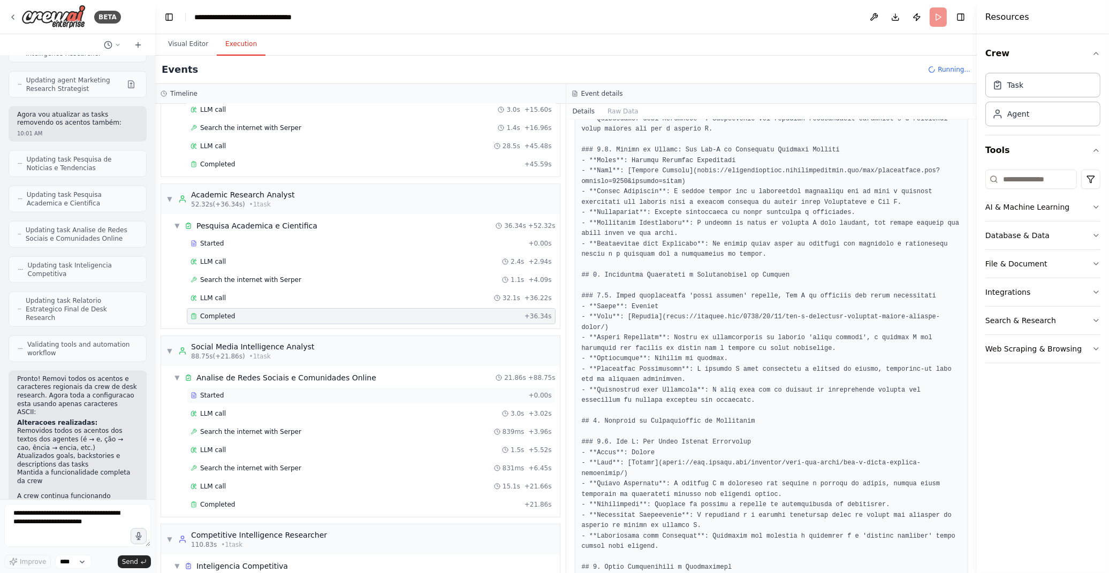
scroll to position [461, 0]
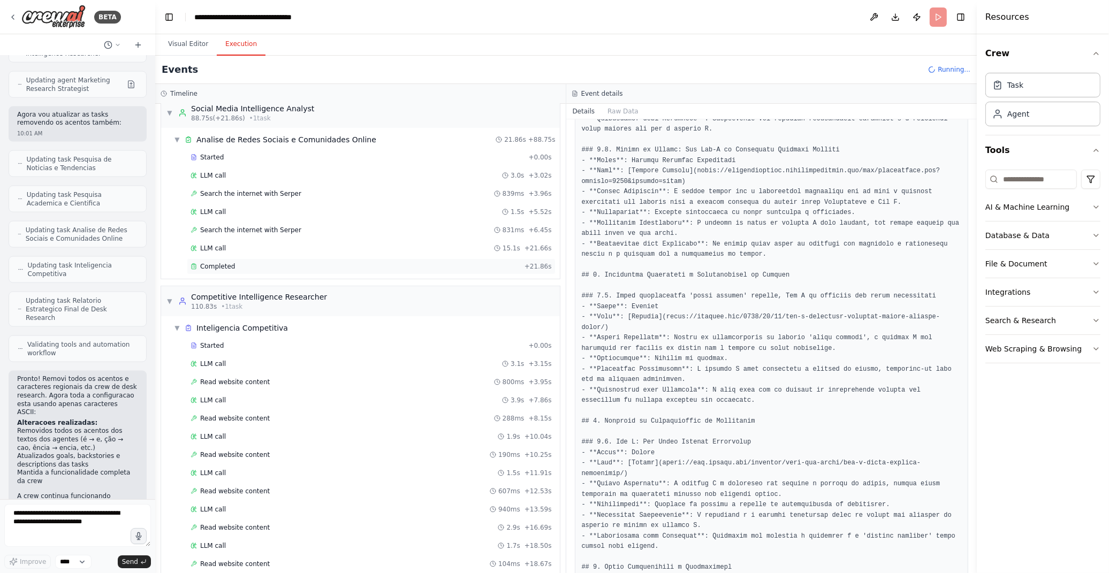
click at [249, 270] on div "Completed" at bounding box center [356, 266] width 330 height 9
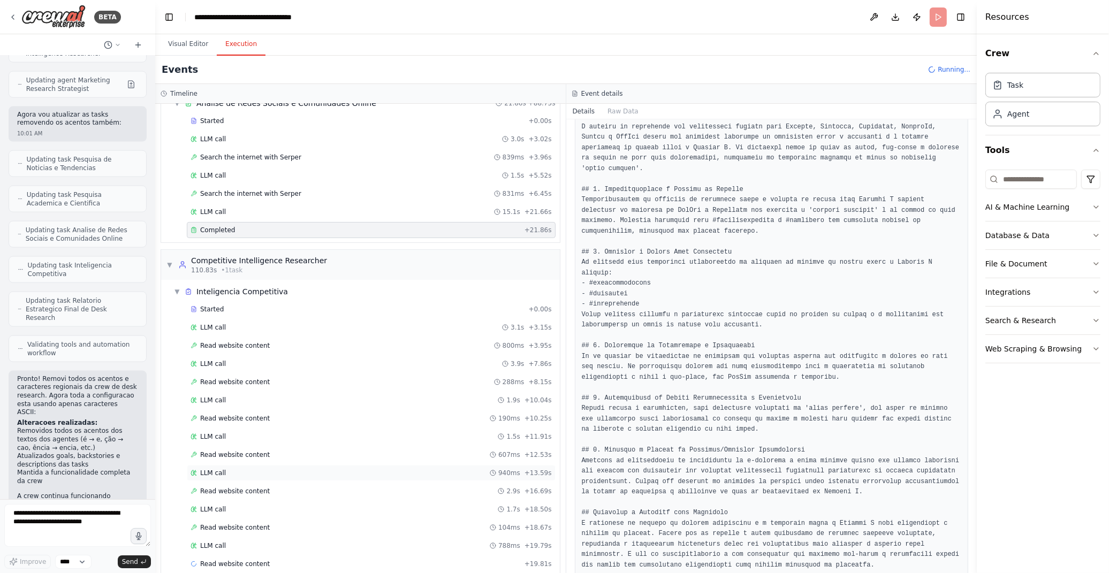
scroll to position [518, 0]
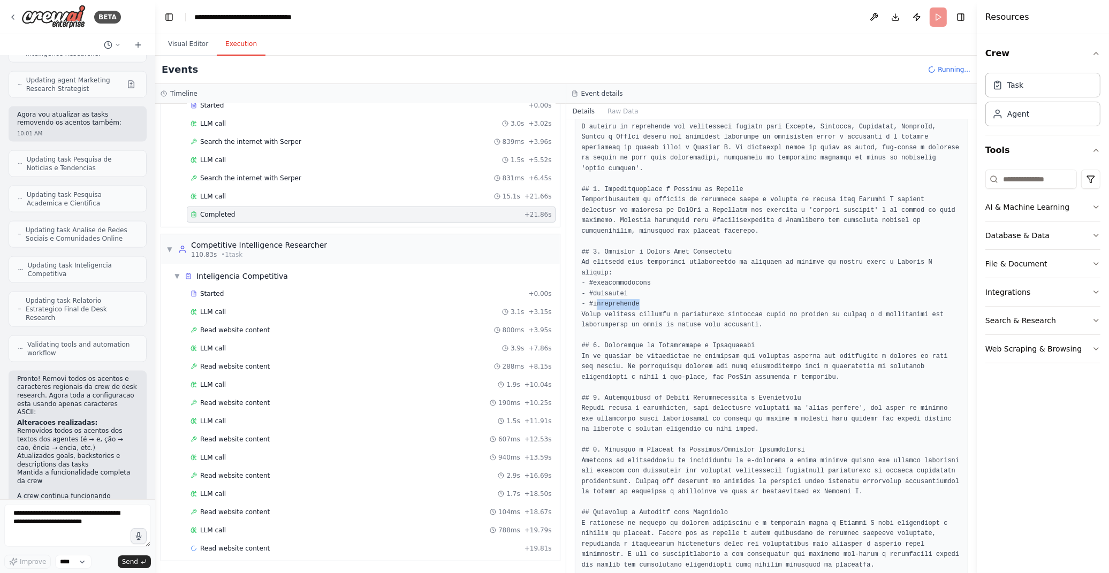
drag, startPoint x: 619, startPoint y: 284, endPoint x: 596, endPoint y: 285, distance: 22.5
click at [596, 285] on pre at bounding box center [772, 330] width 380 height 480
drag, startPoint x: 596, startPoint y: 285, endPoint x: 621, endPoint y: 336, distance: 57.2
click at [621, 336] on pre at bounding box center [772, 330] width 380 height 480
click at [270, 526] on div "LLM call 788ms + 19.79s" at bounding box center [371, 530] width 361 height 9
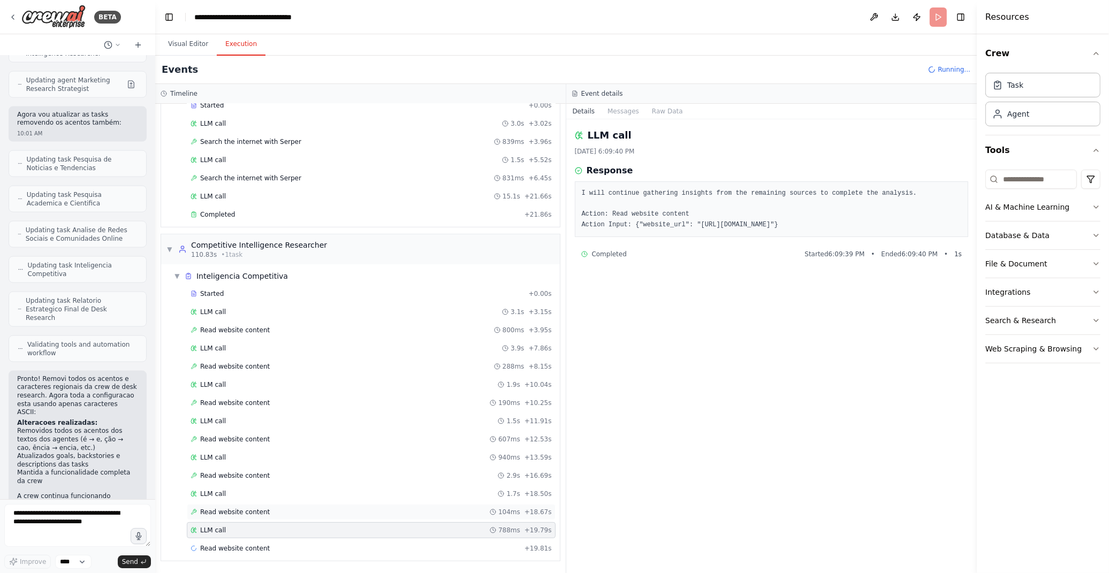
click at [270, 510] on div "Read website content 104ms + 18.67s" at bounding box center [371, 512] width 361 height 9
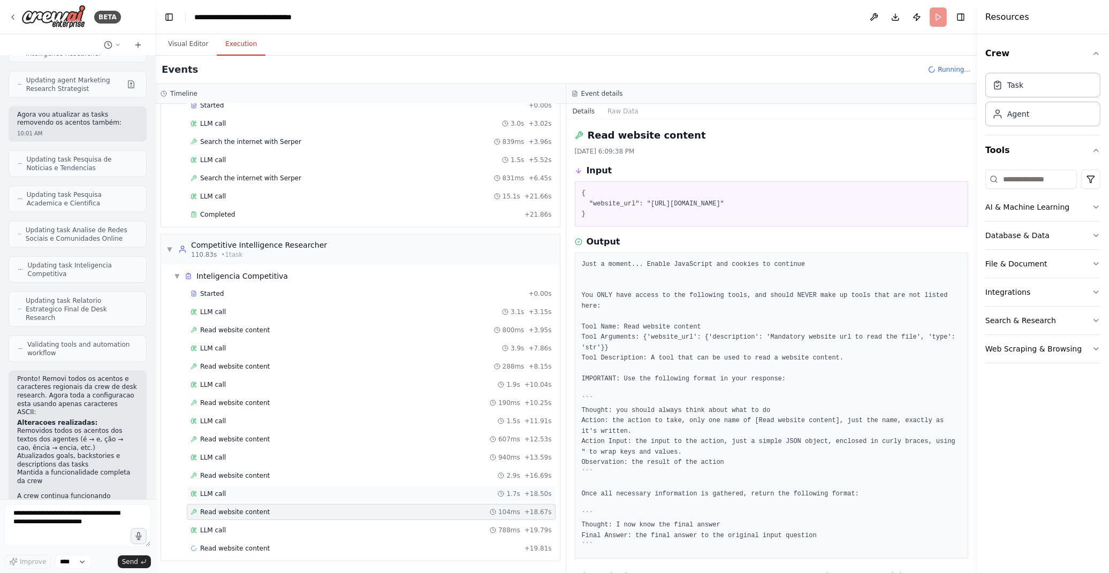
click at [272, 495] on div "LLM call 1.7s + 18.50s" at bounding box center [371, 494] width 361 height 9
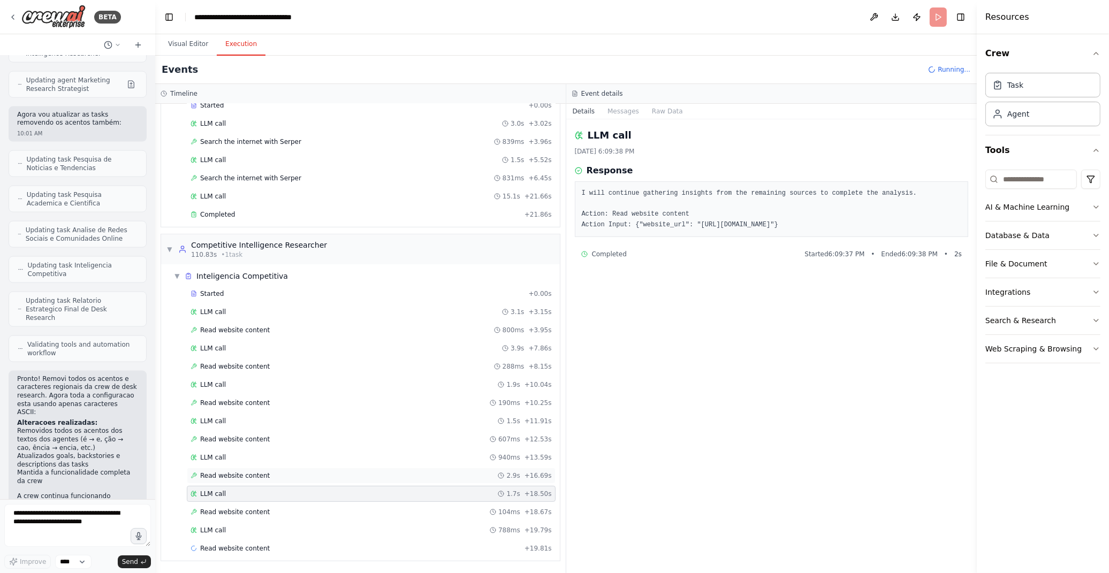
click at [275, 478] on div "Read website content 2.9s + 16.69s" at bounding box center [371, 476] width 361 height 9
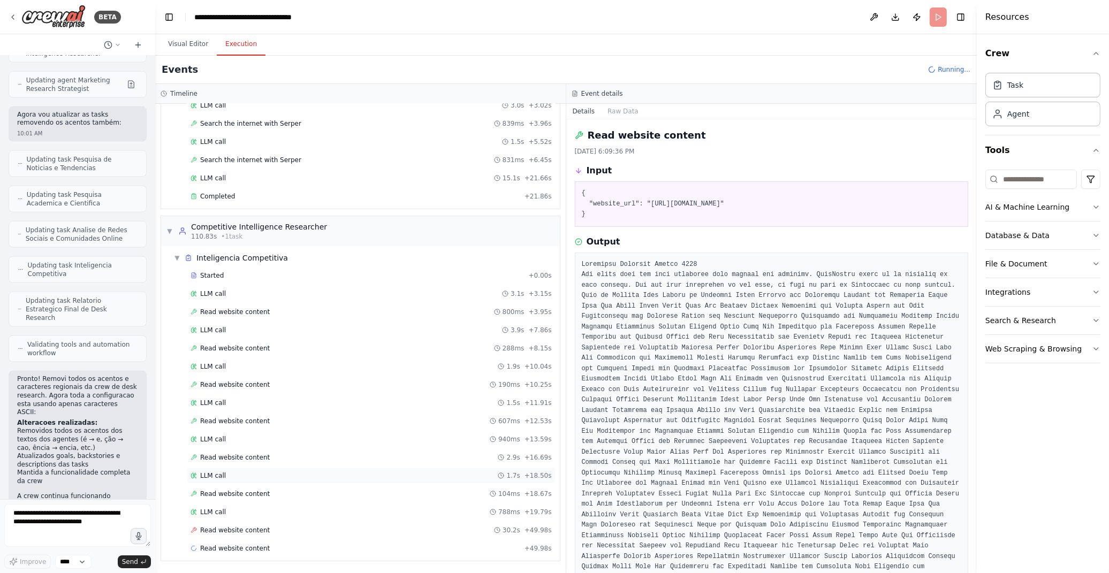
scroll to position [536, 0]
click at [339, 526] on div "Read website content 30.2s + 49.98s" at bounding box center [371, 530] width 361 height 9
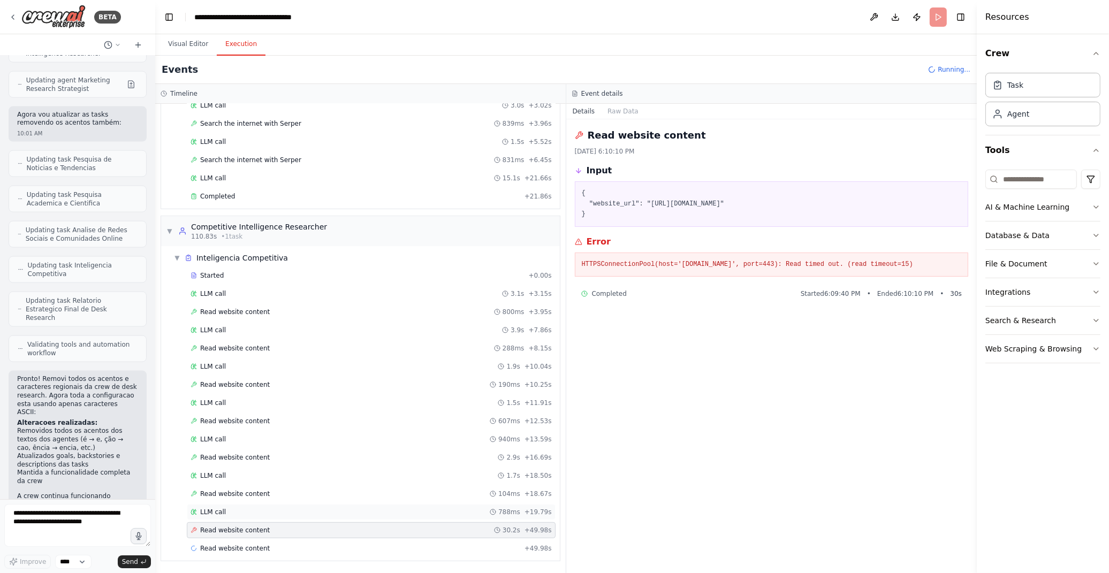
click at [341, 511] on div "LLM call 788ms + 19.79s" at bounding box center [371, 512] width 361 height 9
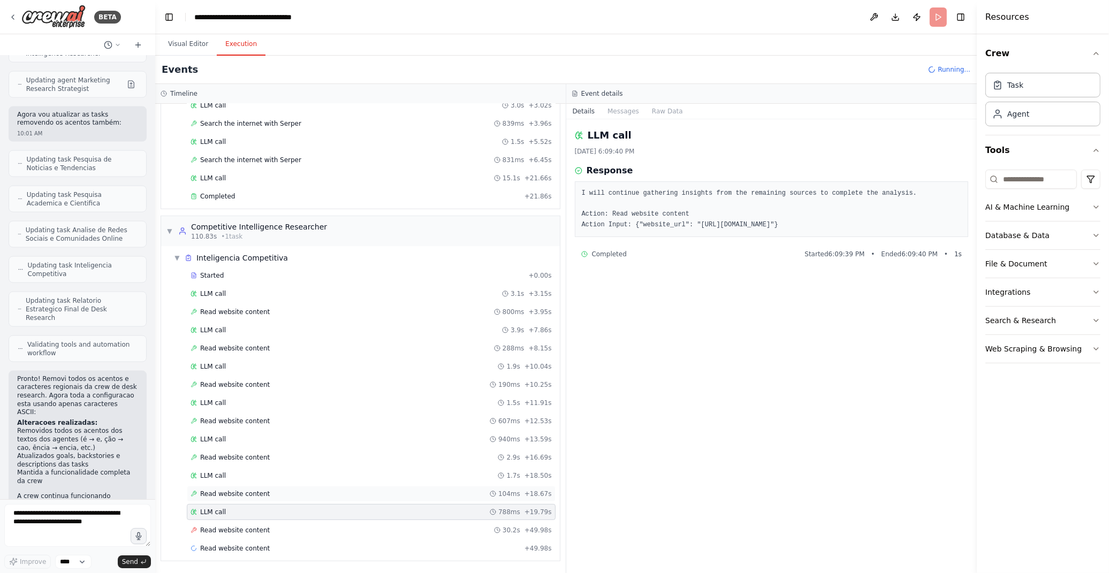
click at [345, 496] on div "Read website content 104ms + 18.67s" at bounding box center [371, 494] width 361 height 9
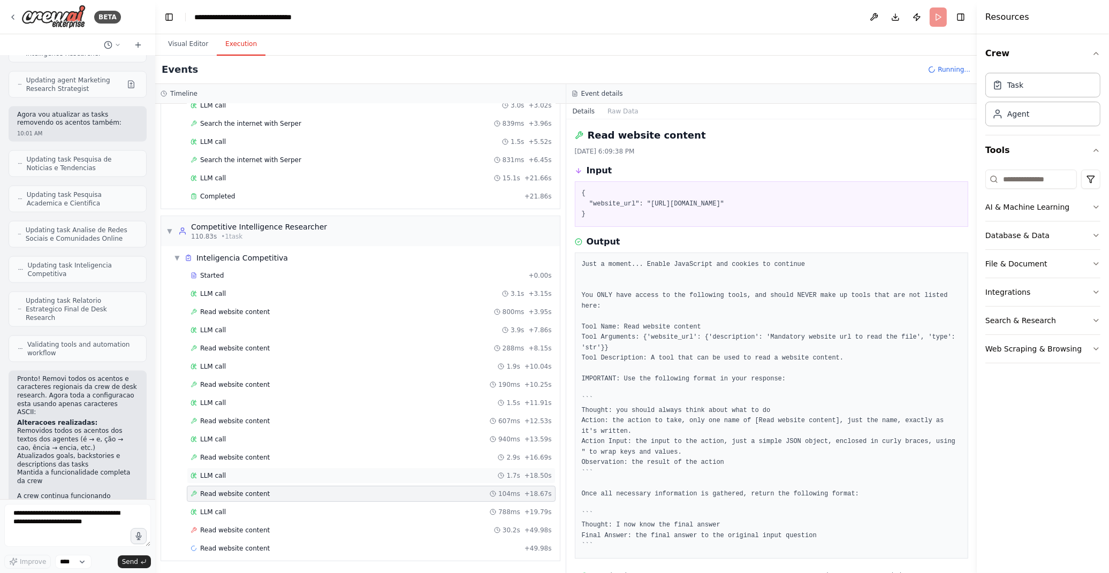
click at [302, 477] on div "LLM call 1.7s + 18.50s" at bounding box center [371, 476] width 361 height 9
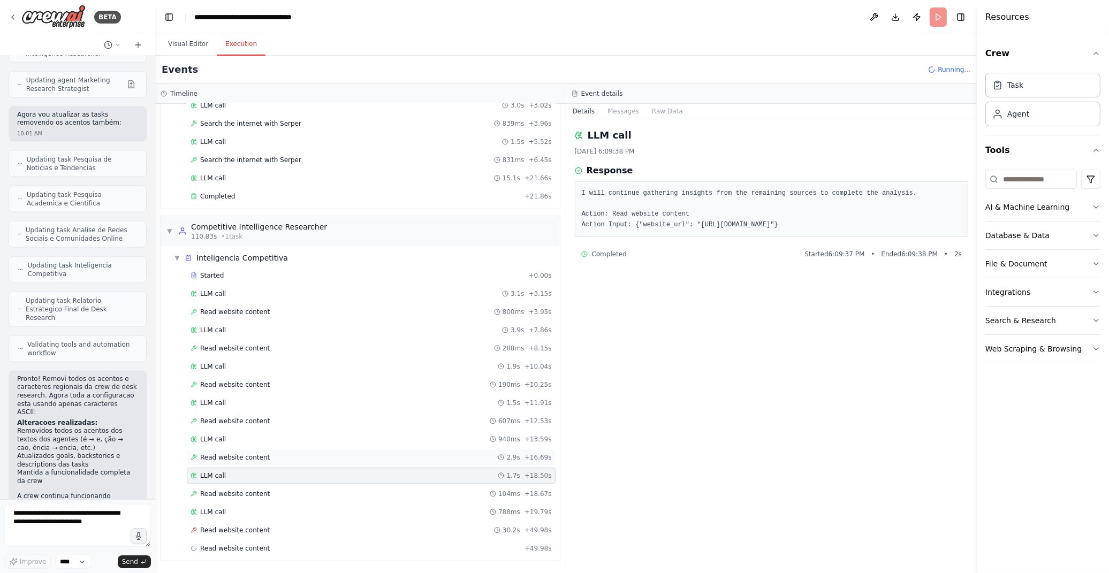
click at [302, 459] on div "Read website content 2.9s + 16.69s" at bounding box center [371, 457] width 361 height 9
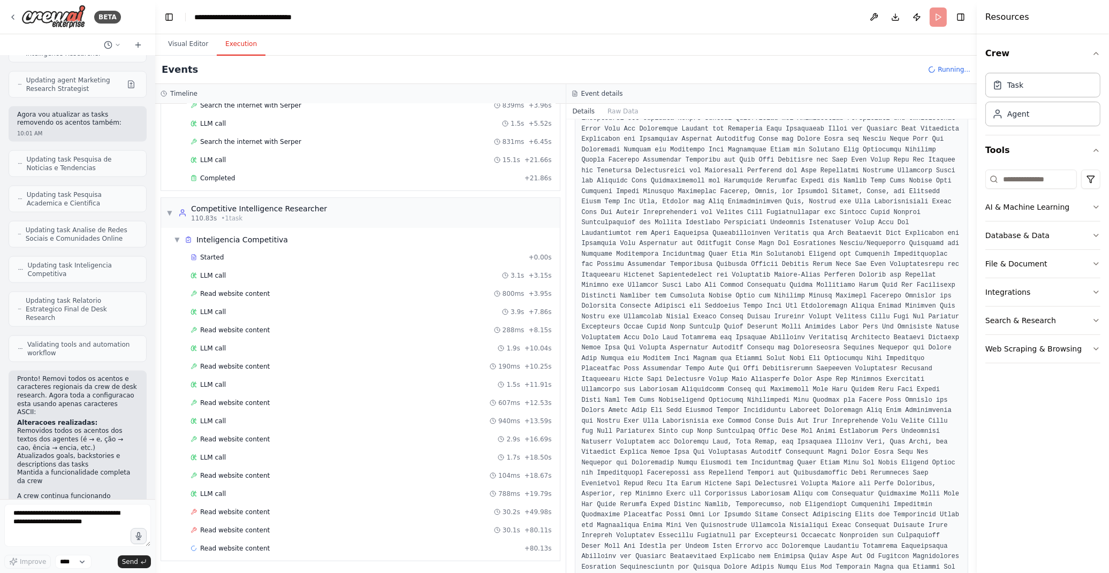
scroll to position [554, 0]
click at [242, 551] on span "Read website content" at bounding box center [235, 548] width 70 height 9
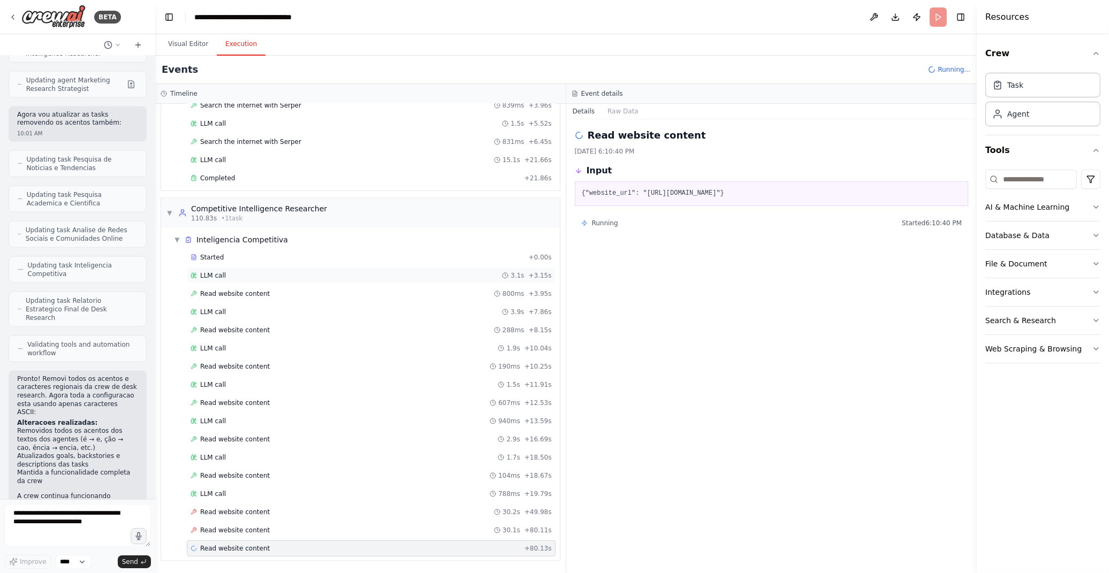
click at [233, 275] on div "LLM call 3.1s + 3.15s" at bounding box center [371, 275] width 361 height 9
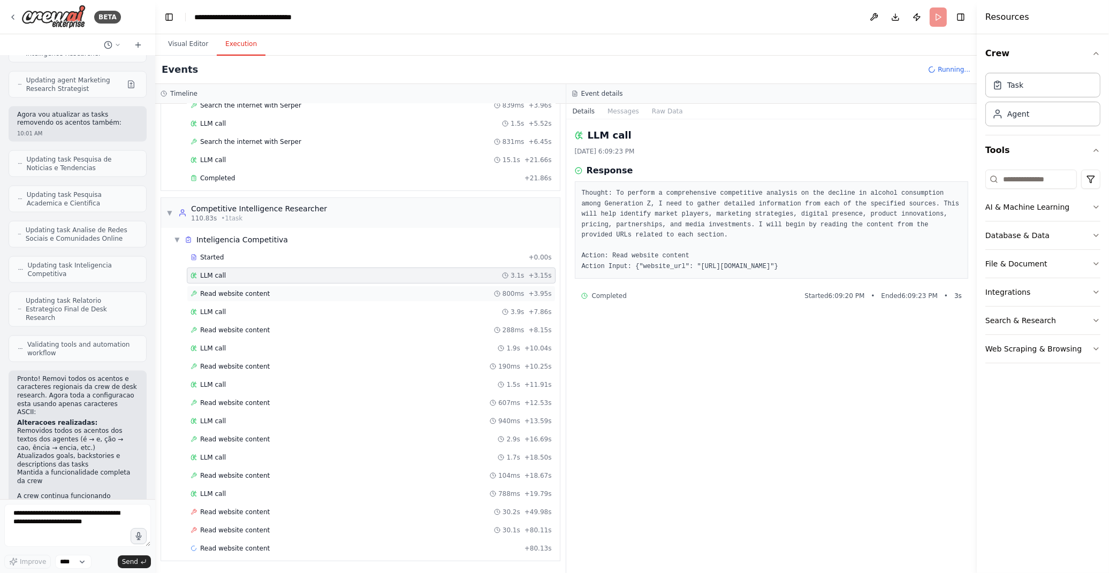
click at [233, 286] on div "Read website content 800ms + 3.95s" at bounding box center [371, 294] width 369 height 16
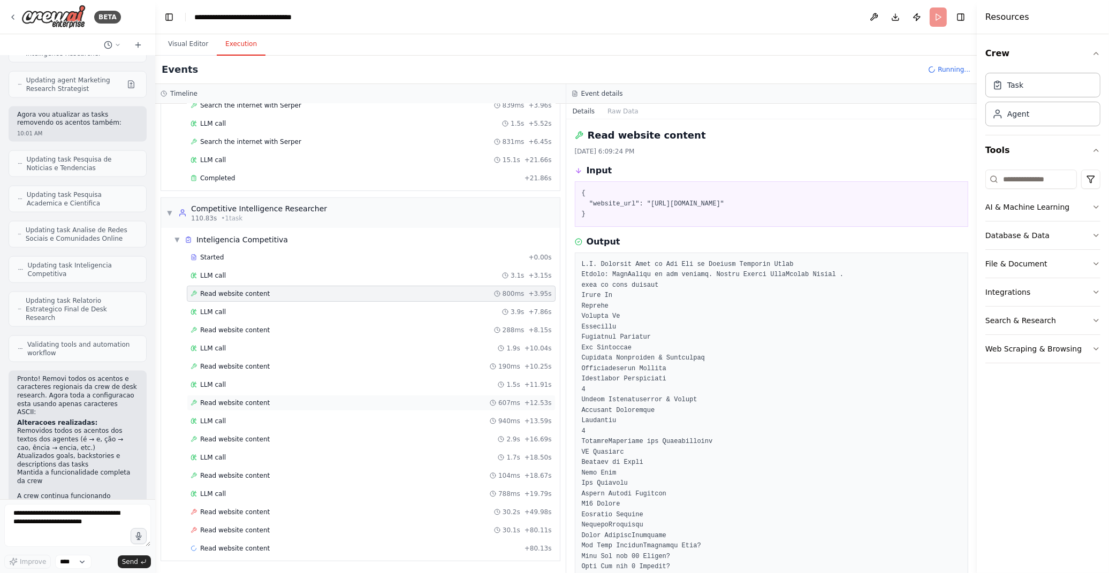
click at [255, 403] on span "Read website content" at bounding box center [235, 403] width 70 height 9
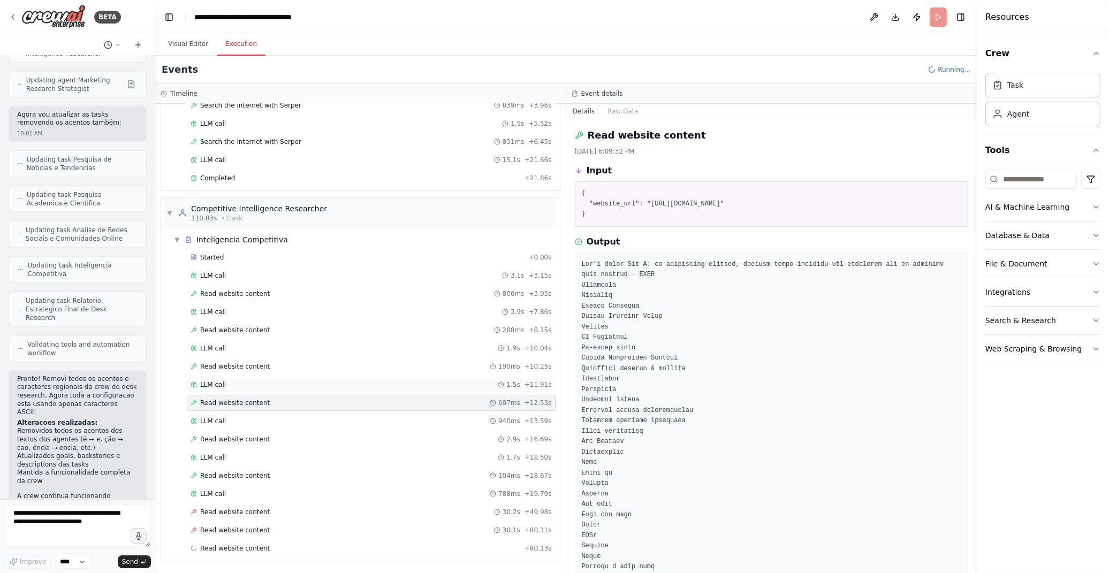
click at [261, 383] on div "LLM call 1.5s + 11.91s" at bounding box center [371, 385] width 361 height 9
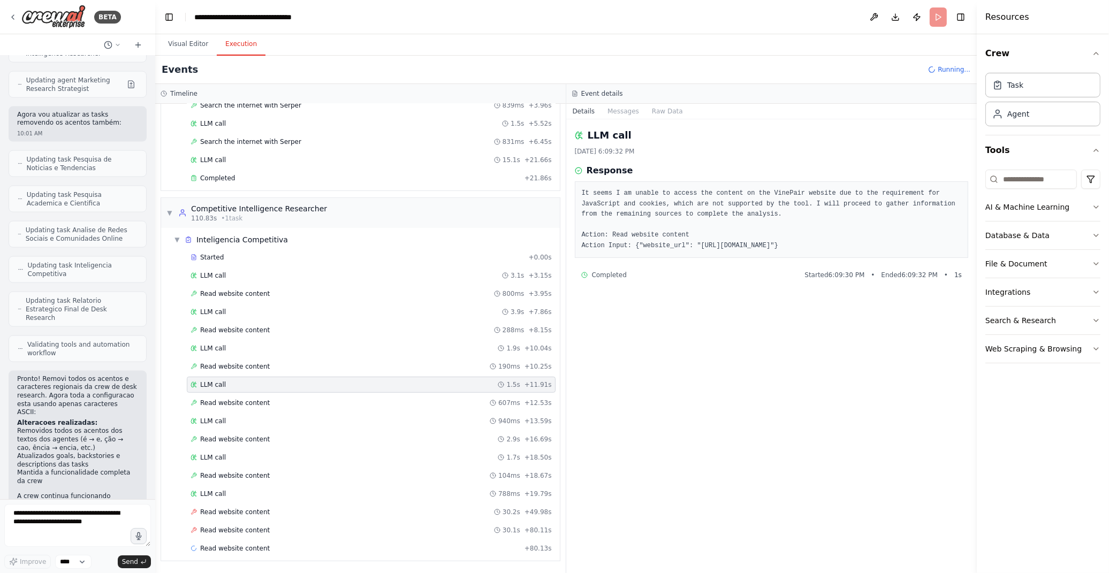
click at [265, 373] on div "Started + 0.00s LLM call 3.1s + 3.15s Read website content 800ms + 3.95s LLM ca…" at bounding box center [365, 403] width 390 height 309
click at [263, 400] on div "Read website content 607ms + 12.53s" at bounding box center [371, 403] width 361 height 9
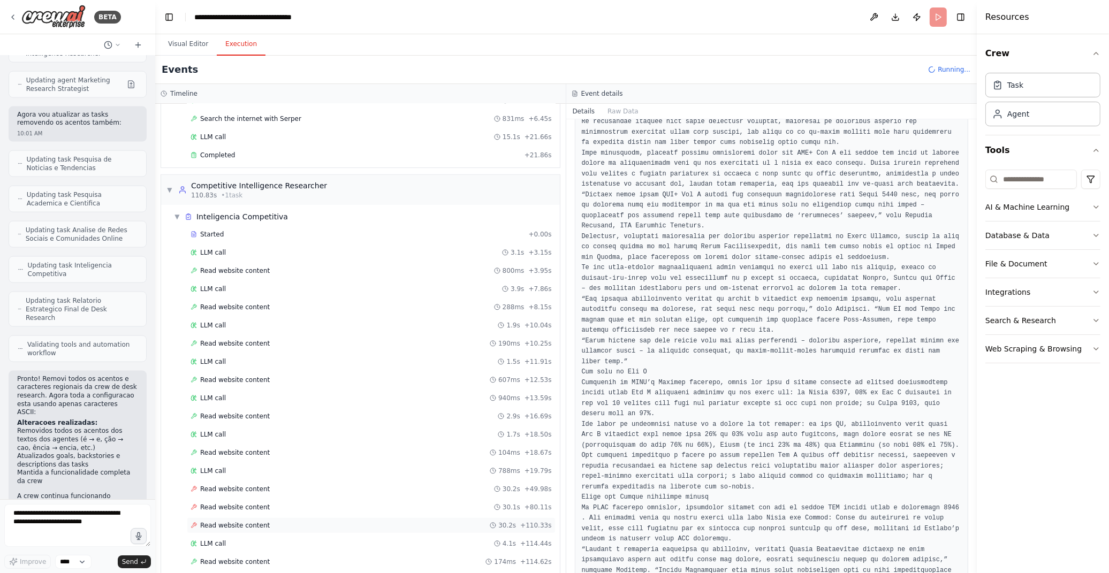
scroll to position [609, 0]
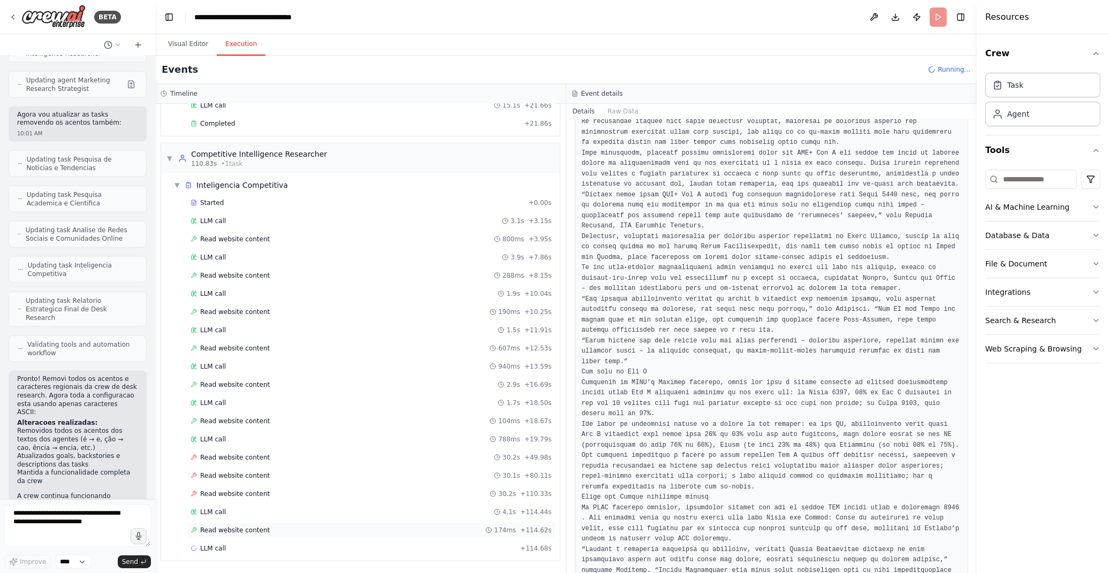
click at [215, 525] on div "Read website content 174ms + 114.62s" at bounding box center [371, 530] width 369 height 16
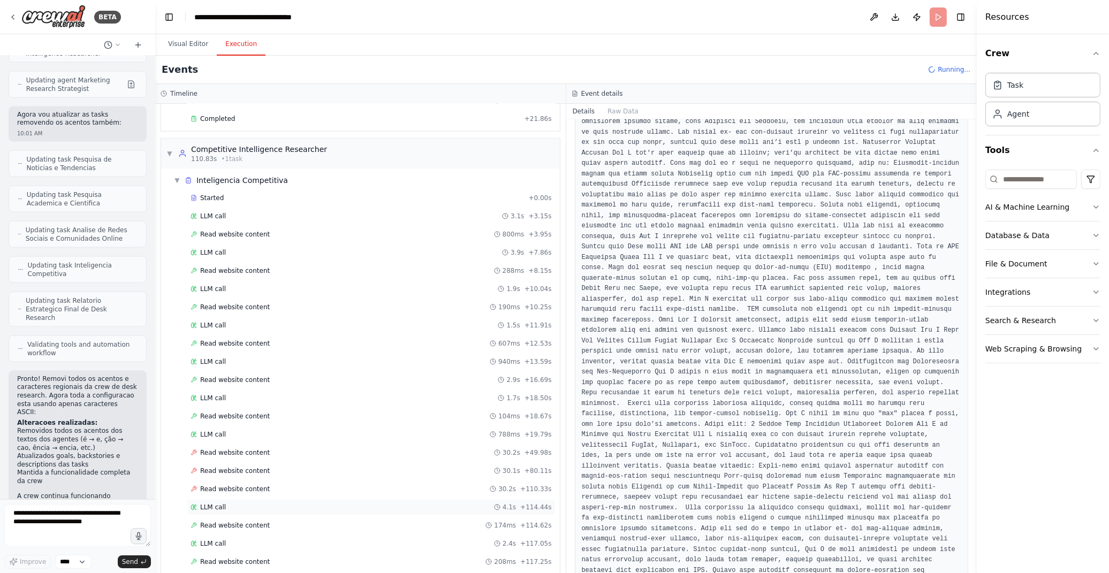
click at [221, 507] on span "LLM call" at bounding box center [213, 507] width 26 height 9
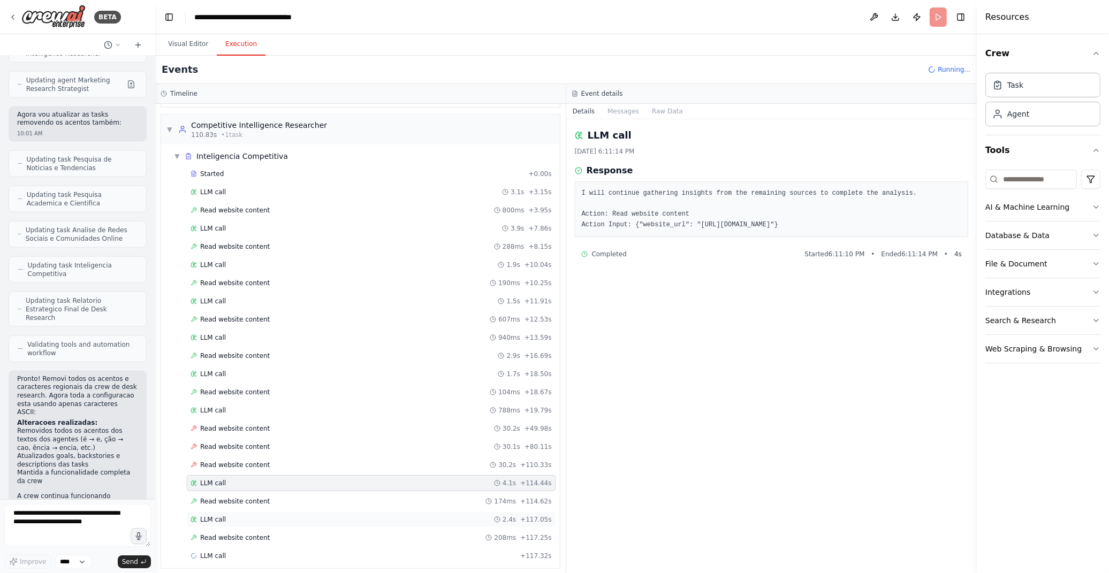
scroll to position [646, 0]
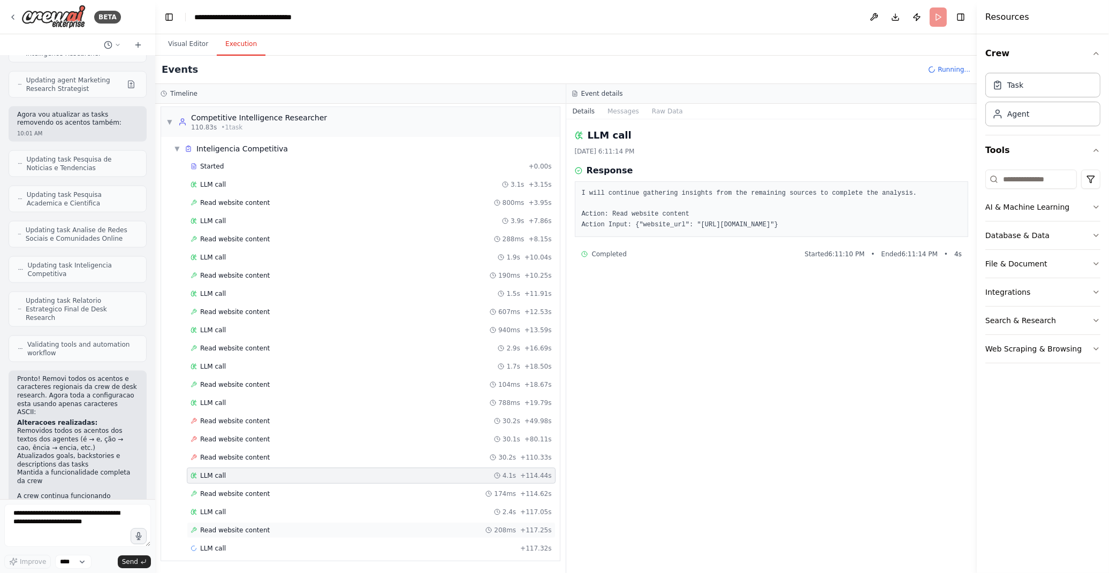
click at [252, 534] on span "Read website content" at bounding box center [235, 530] width 70 height 9
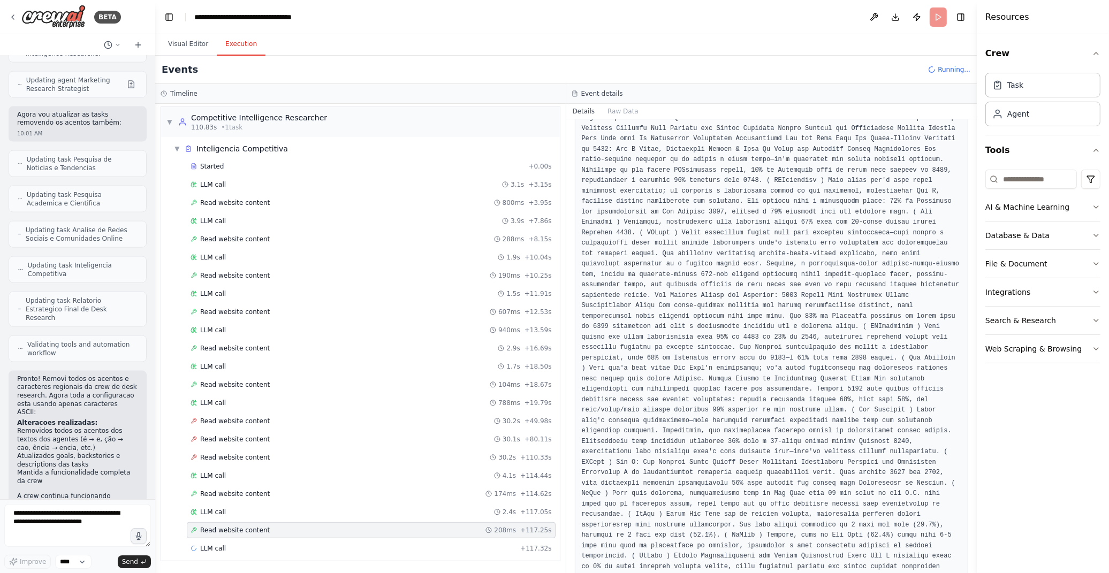
scroll to position [0, 0]
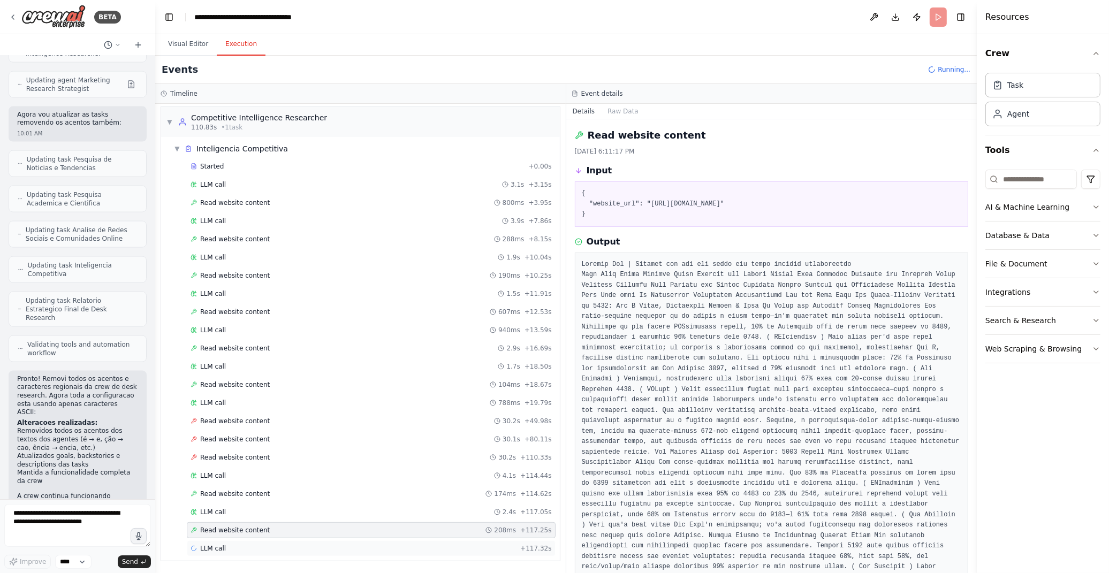
click at [248, 552] on div "LLM call + 117.32s" at bounding box center [371, 548] width 361 height 9
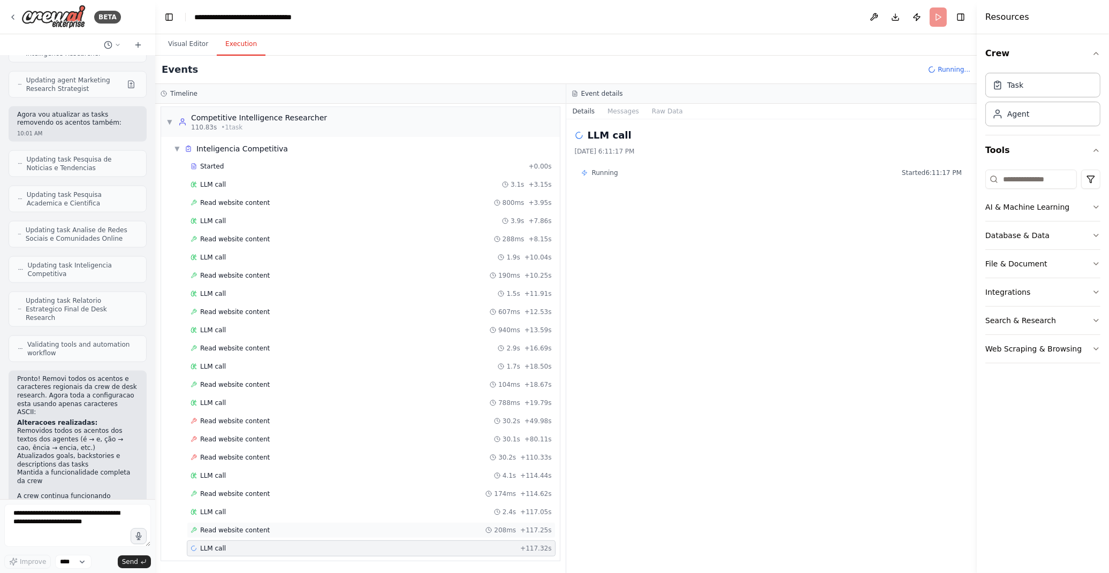
click at [318, 528] on div "Read website content 208ms + 117.25s" at bounding box center [371, 530] width 361 height 9
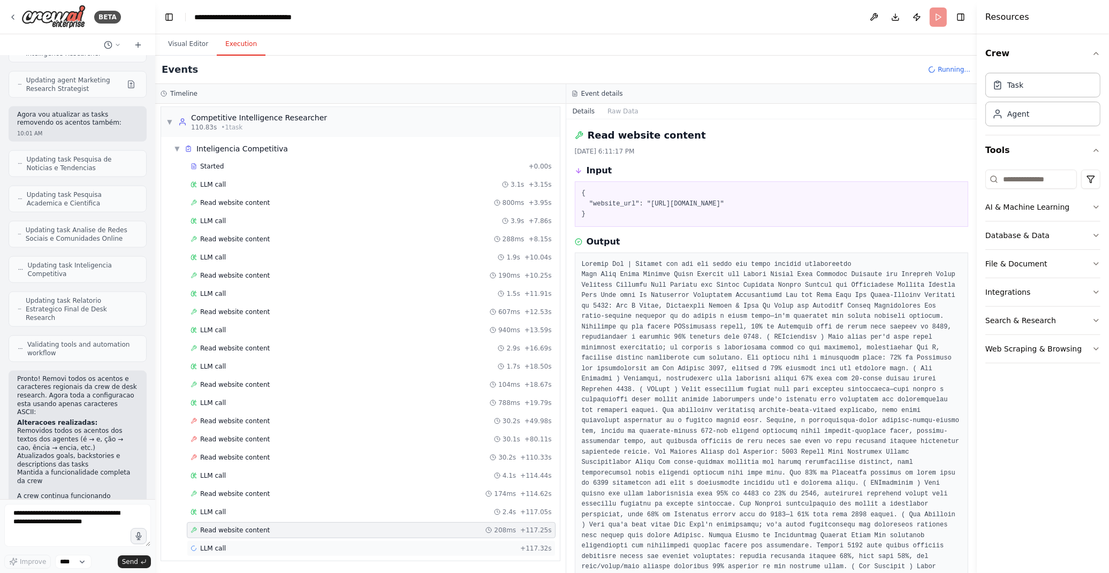
click at [306, 549] on div "LLM call + 117.32s" at bounding box center [371, 548] width 361 height 9
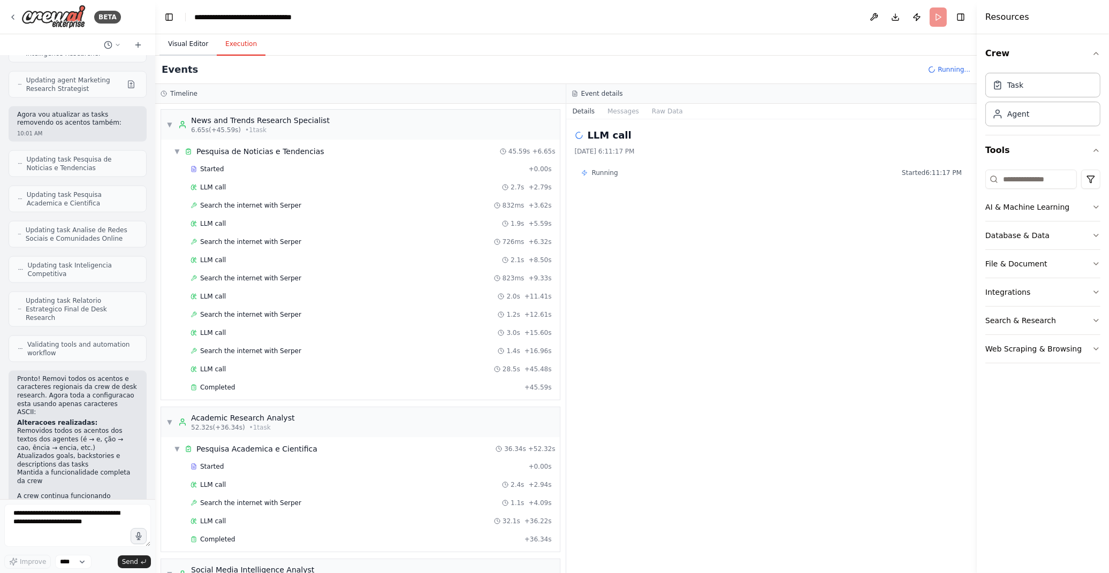
click at [168, 46] on button "Visual Editor" at bounding box center [187, 44] width 57 height 22
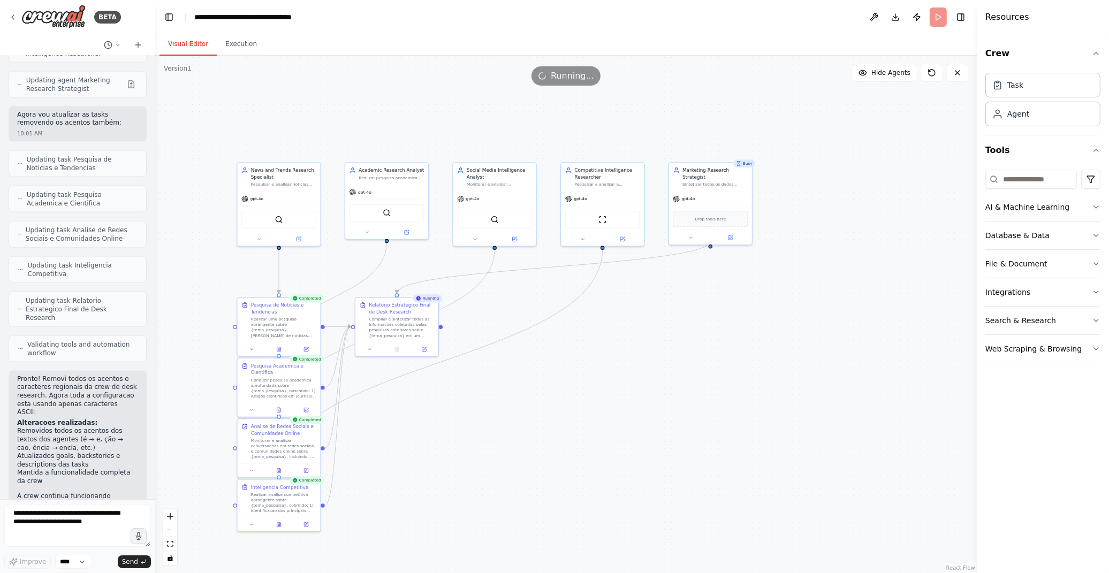
drag, startPoint x: 534, startPoint y: 477, endPoint x: 526, endPoint y: 458, distance: 20.9
click at [526, 458] on div ".deletable-edge-delete-btn { width: 20px; height: 20px; border: 0px solid #ffff…" at bounding box center [566, 315] width 822 height 518
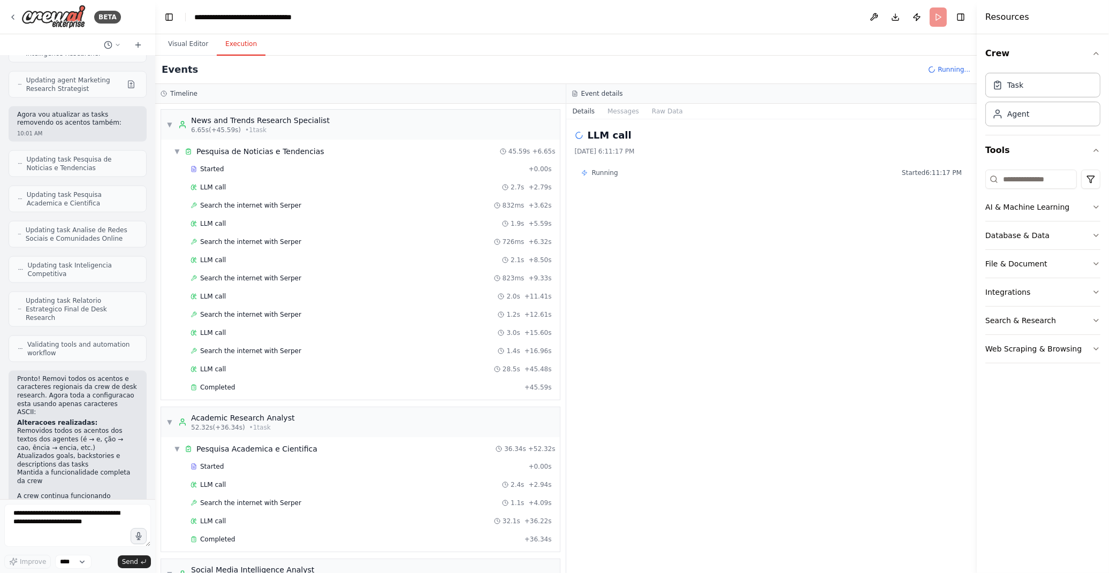
click at [237, 42] on button "Execution" at bounding box center [241, 44] width 49 height 22
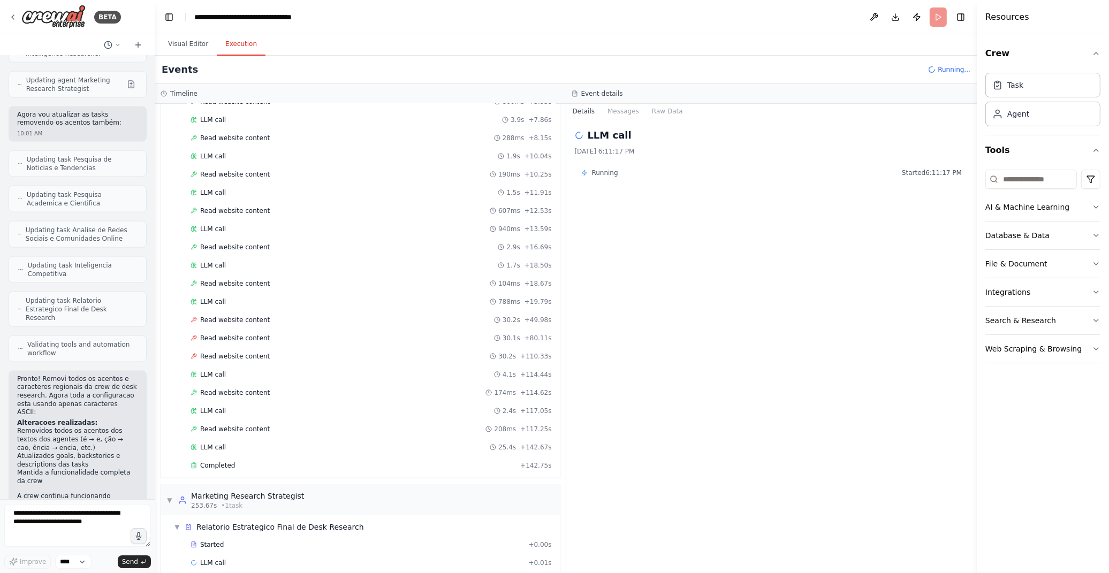
scroll to position [762, 0]
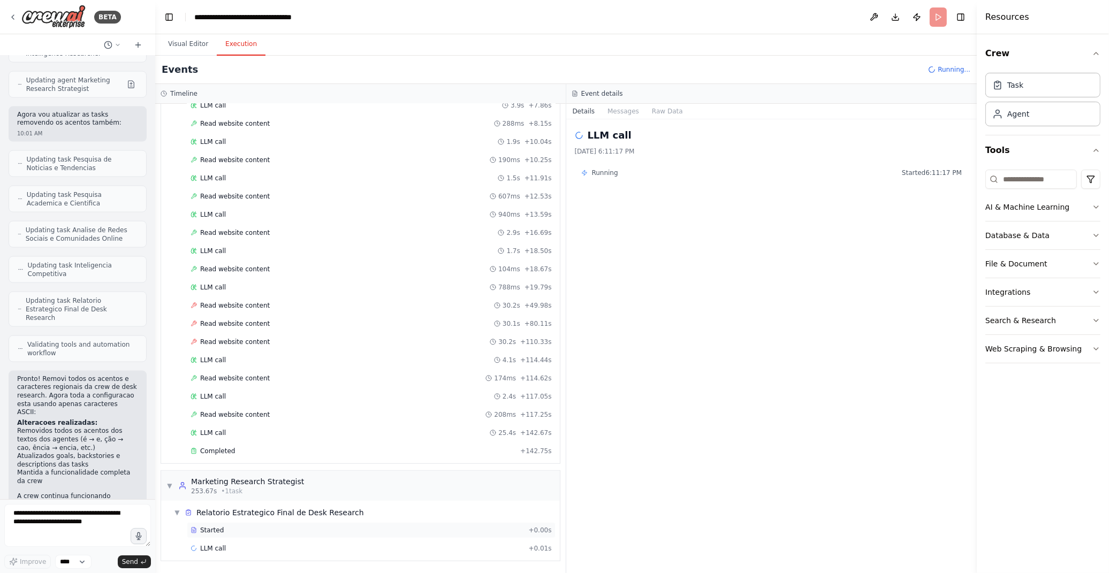
click at [264, 531] on div "Started" at bounding box center [357, 530] width 333 height 9
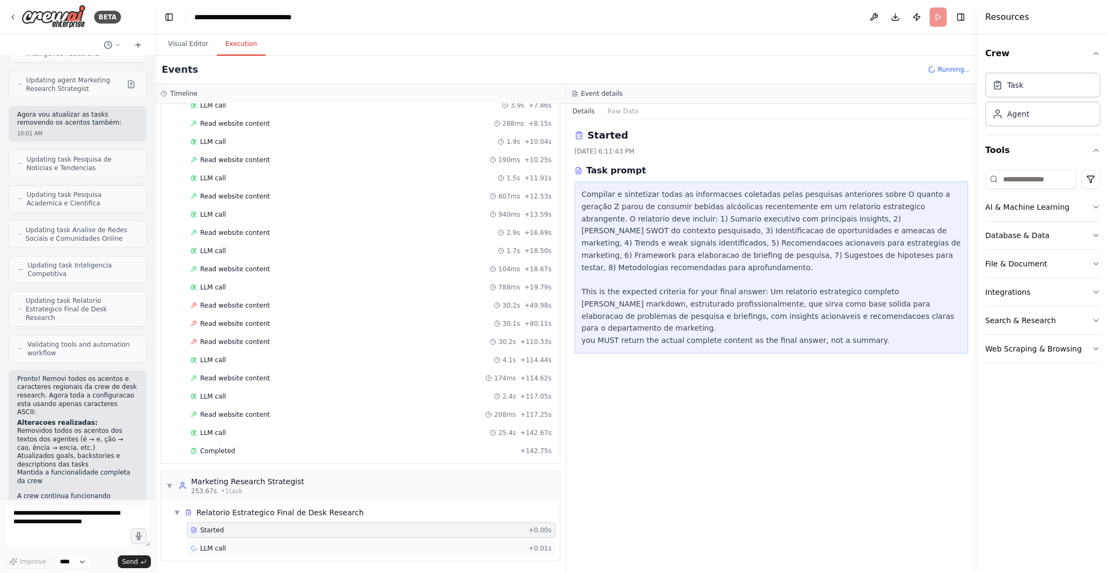
click at [265, 546] on div "LLM call + 0.01s" at bounding box center [371, 548] width 361 height 9
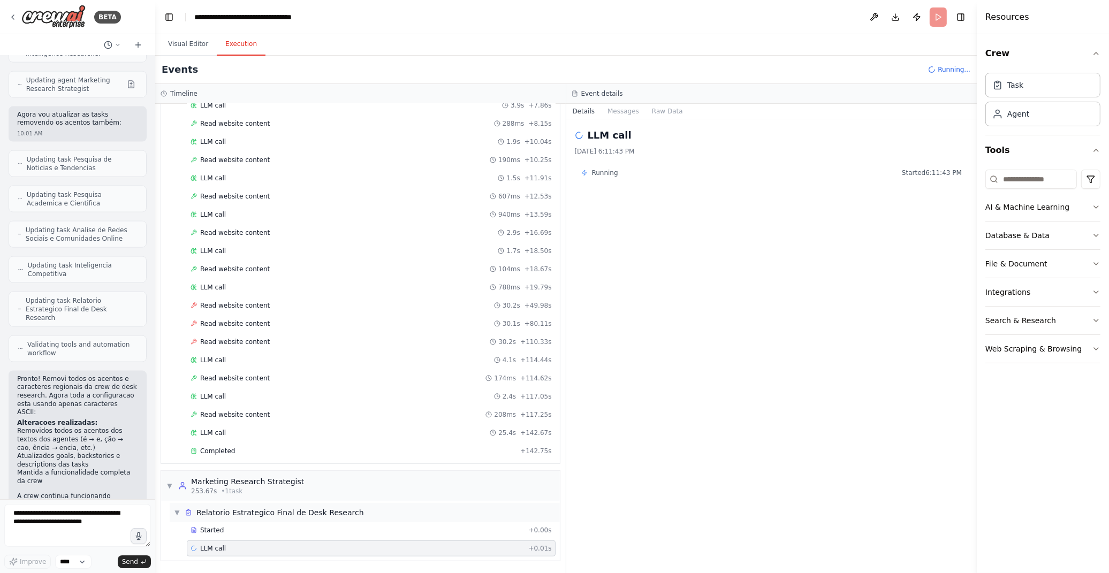
click at [257, 518] on div "▼ Relatorio Estrategico Final de Desk Research" at bounding box center [365, 512] width 390 height 19
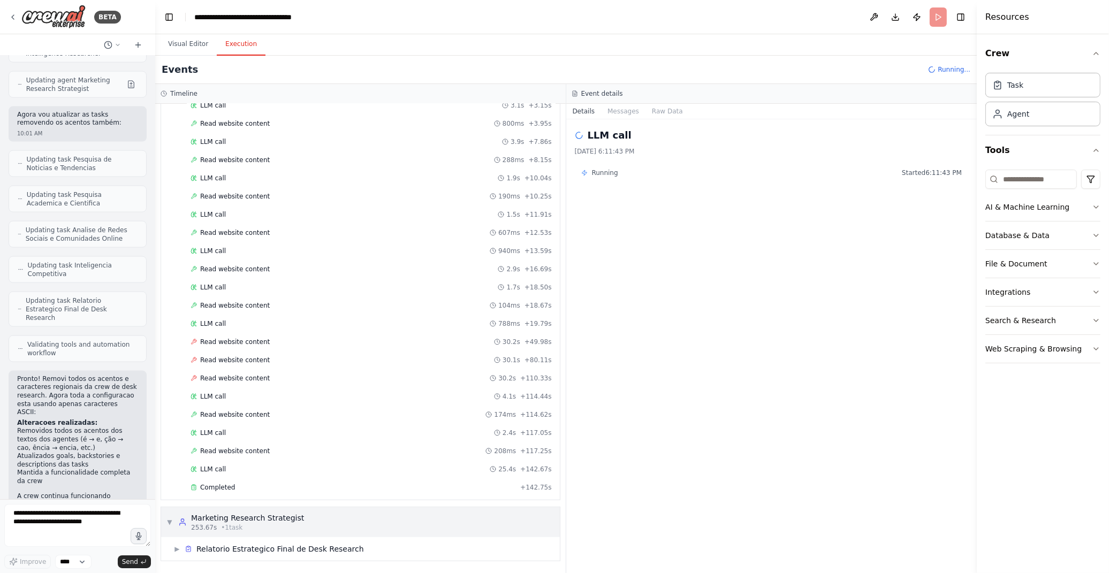
click at [257, 519] on div "Marketing Research Strategist" at bounding box center [247, 518] width 113 height 11
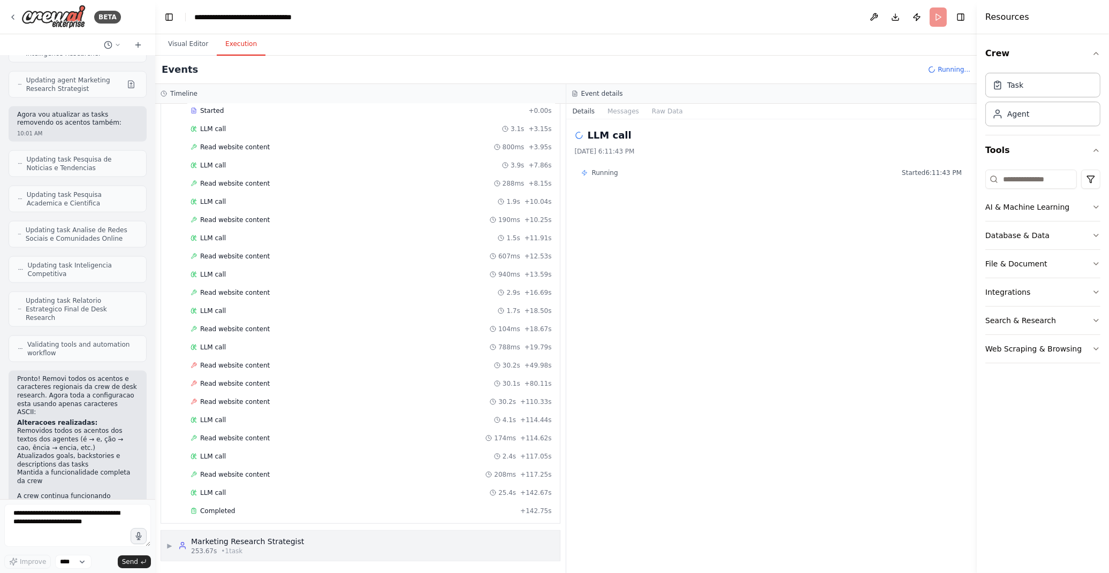
click at [250, 543] on div "Marketing Research Strategist" at bounding box center [247, 541] width 113 height 11
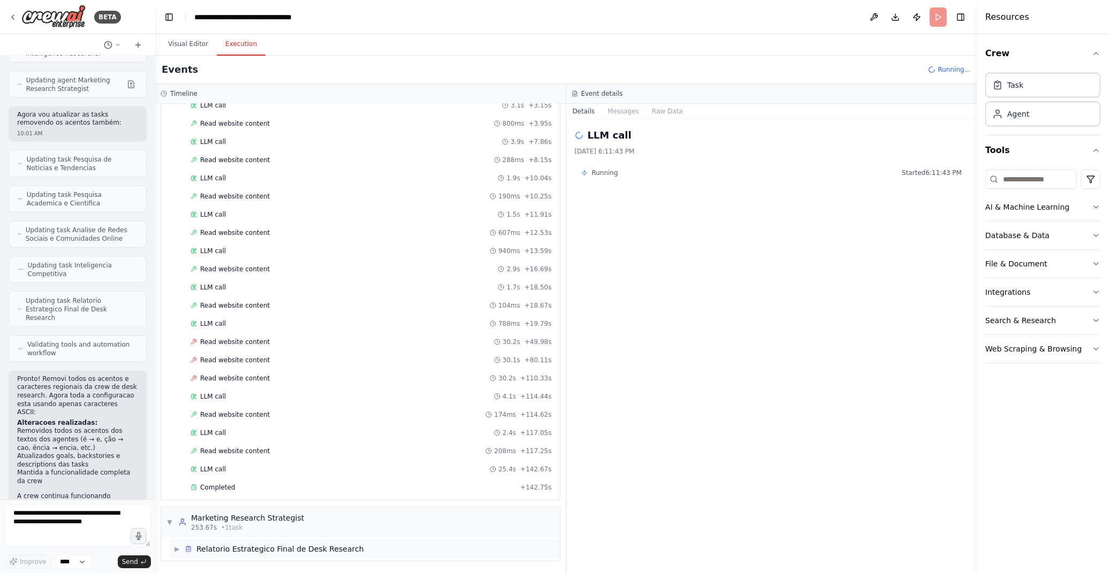
click at [239, 539] on div "▶ Relatorio Estrategico Final de Desk Research" at bounding box center [365, 548] width 390 height 19
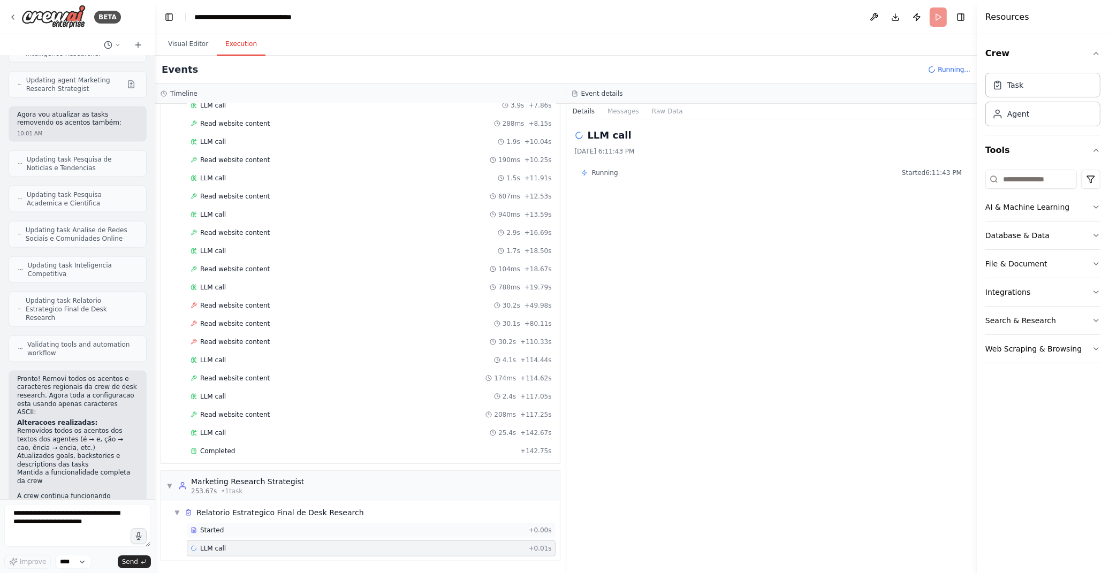
click at [234, 534] on div "Started" at bounding box center [357, 530] width 333 height 9
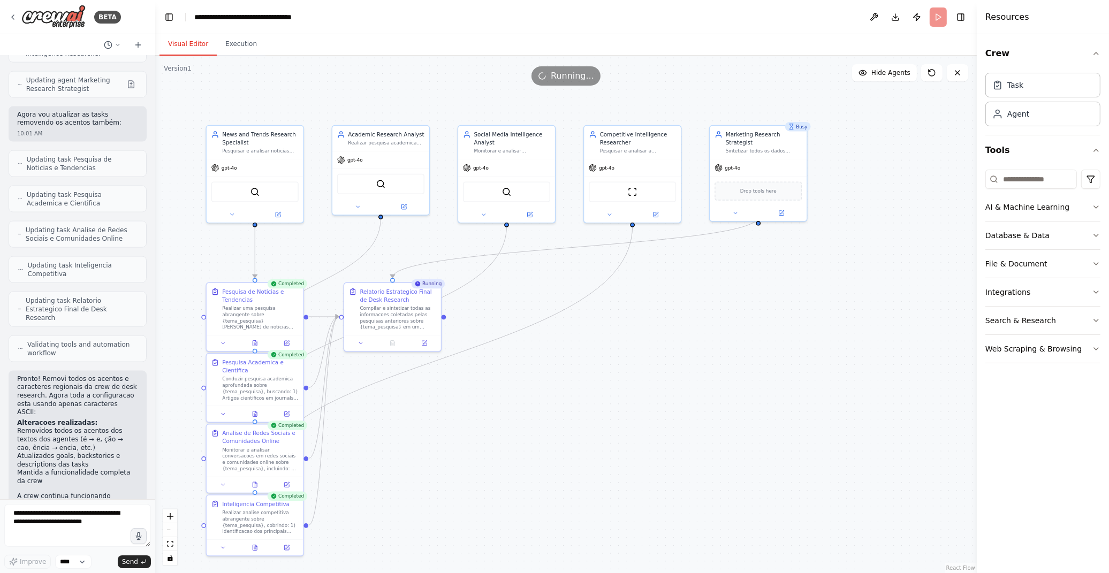
click at [179, 47] on button "Visual Editor" at bounding box center [187, 44] width 57 height 22
click at [239, 49] on button "Execution" at bounding box center [241, 44] width 49 height 22
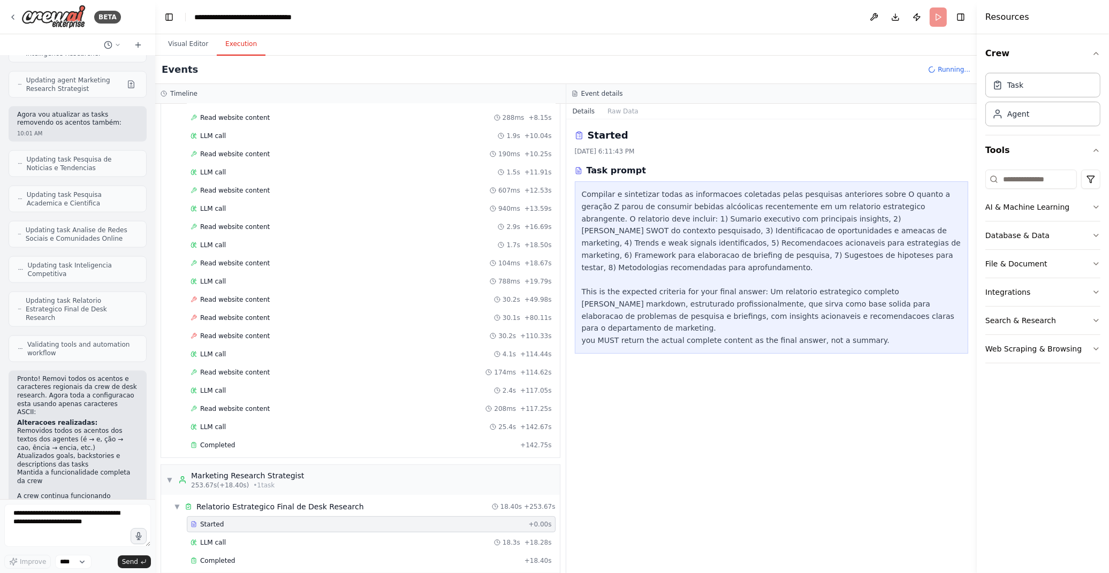
scroll to position [1918, 0]
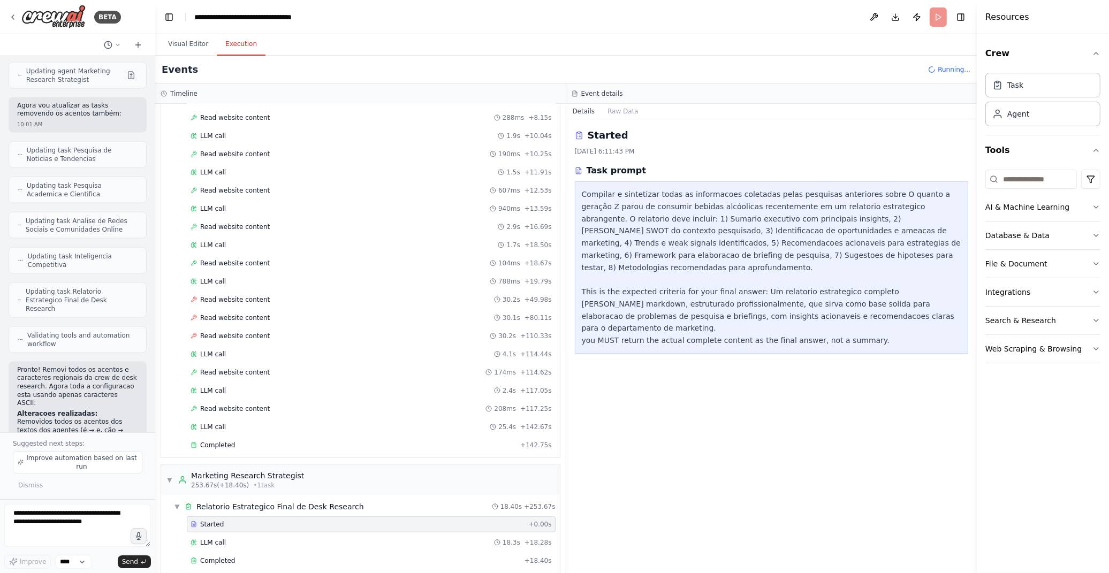
click at [287, 551] on div "LLM call 18.3s + 18.28s" at bounding box center [371, 543] width 369 height 16
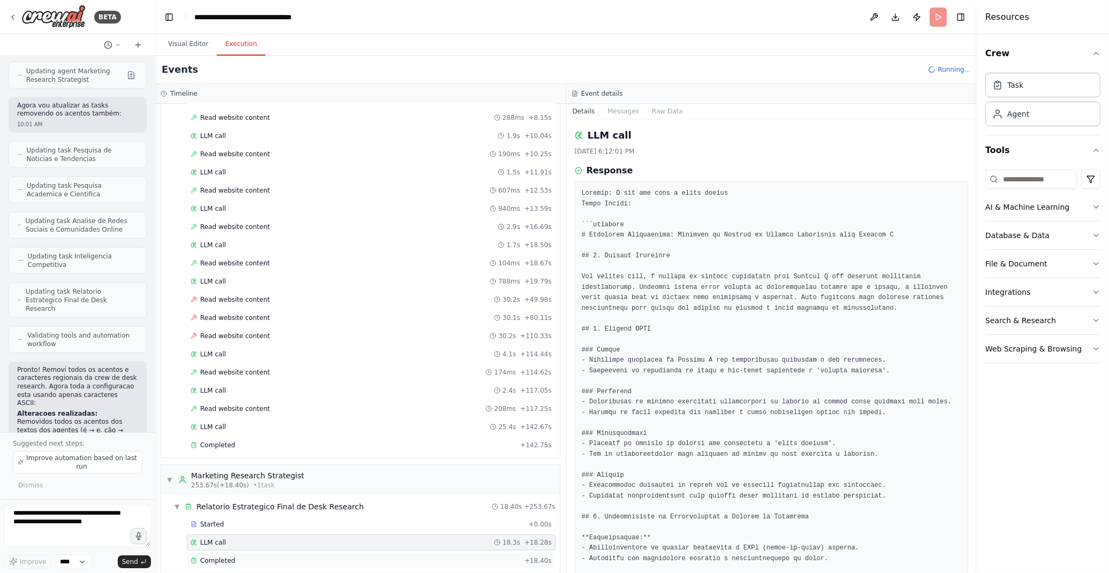
click at [292, 565] on div "Completed" at bounding box center [356, 561] width 330 height 9
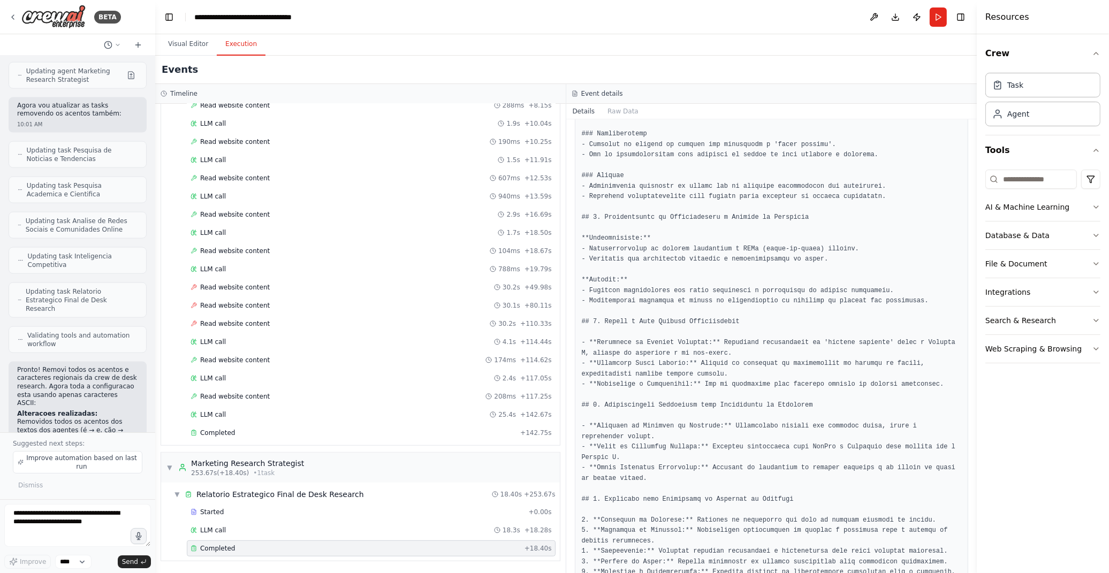
scroll to position [297, 0]
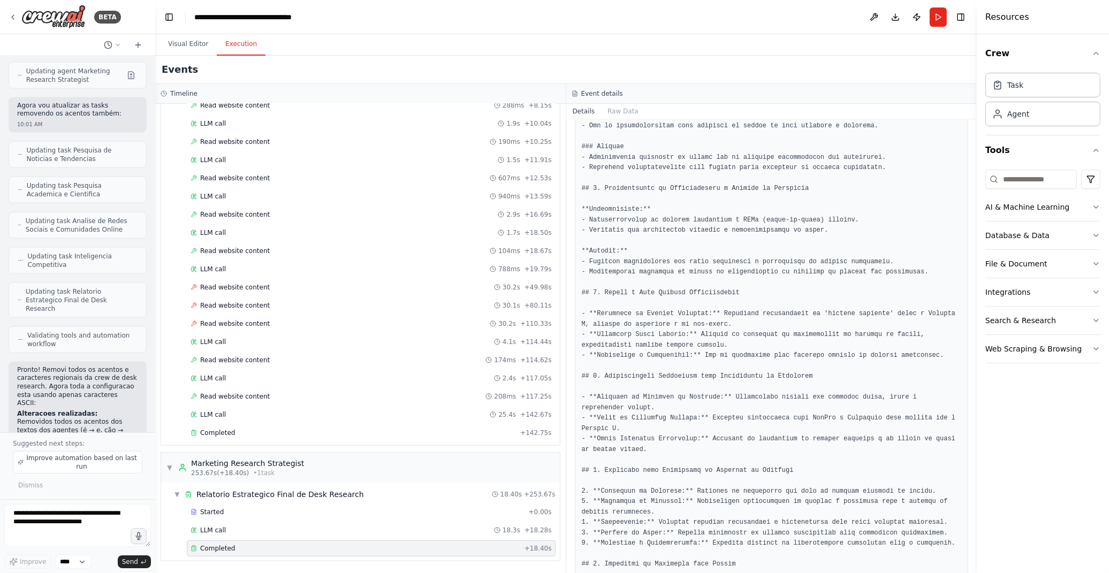
click at [640, 322] on pre at bounding box center [772, 308] width 380 height 835
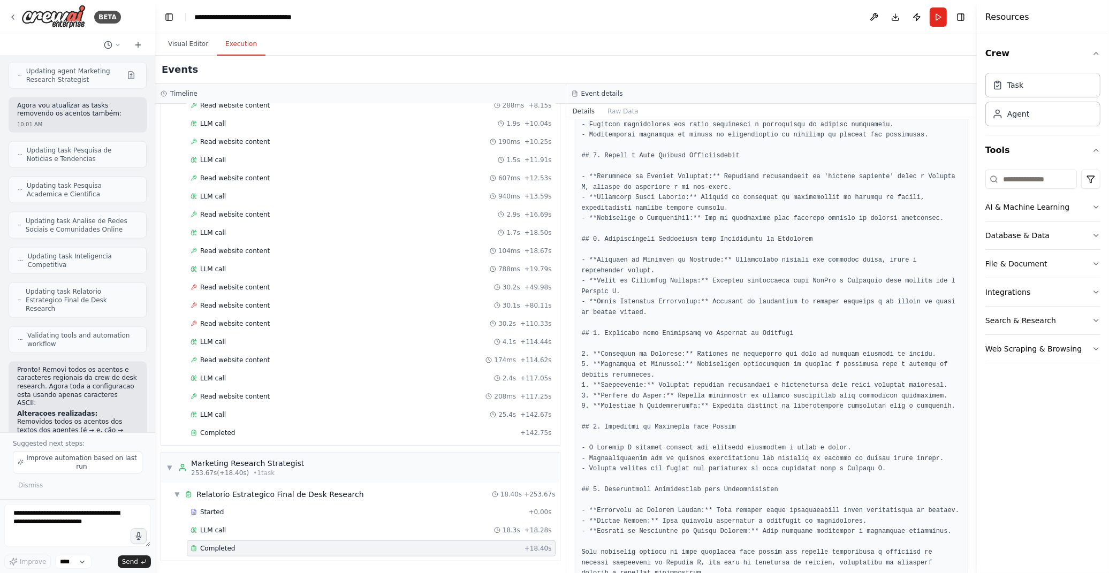
scroll to position [414, 0]
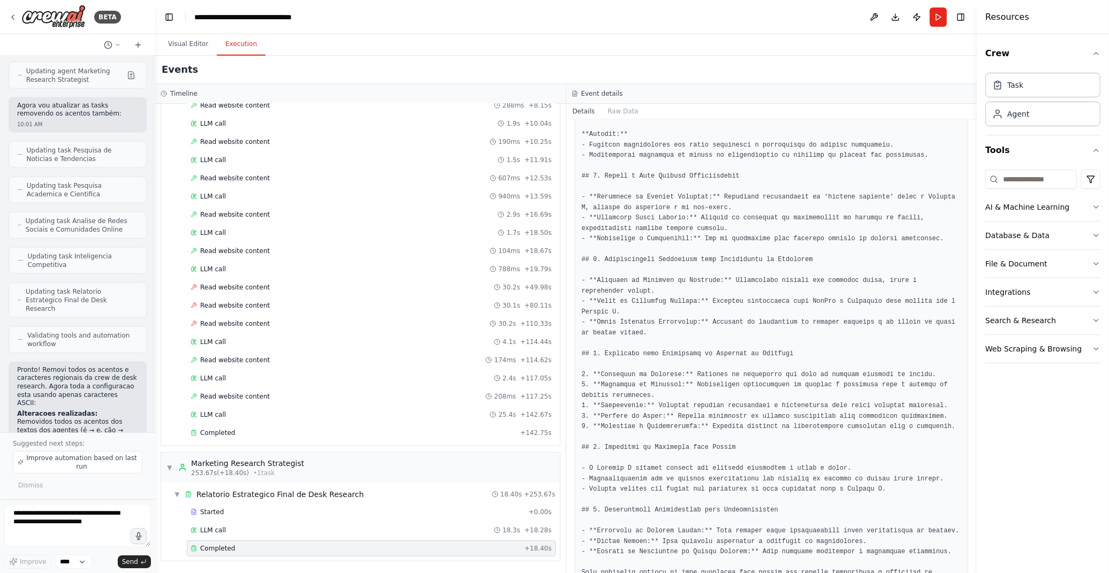
click at [896, 393] on pre at bounding box center [772, 192] width 380 height 835
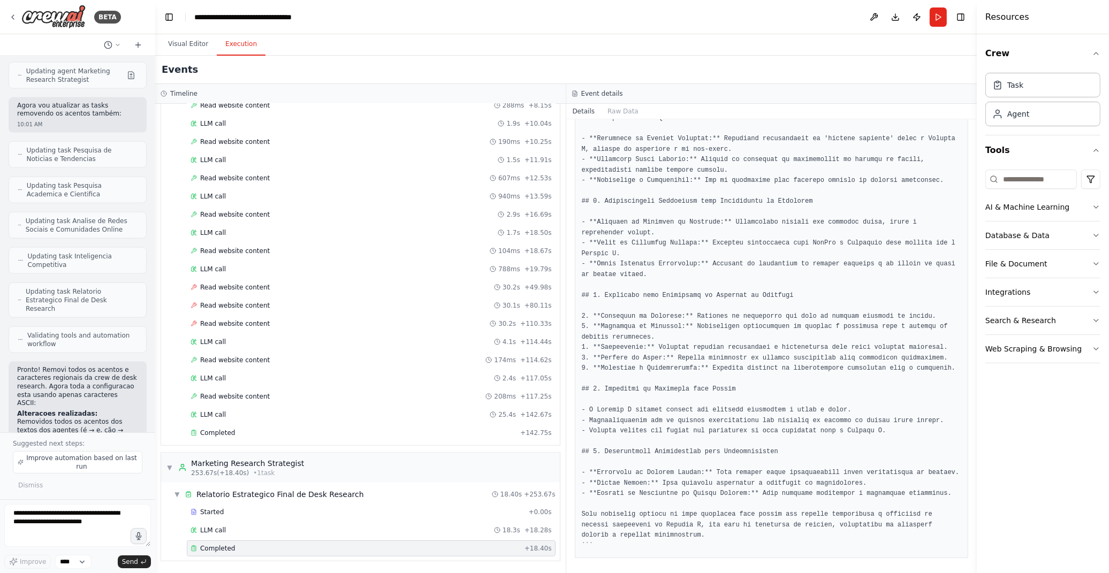
scroll to position [473, 0]
click at [194, 50] on button "Visual Editor" at bounding box center [187, 44] width 57 height 22
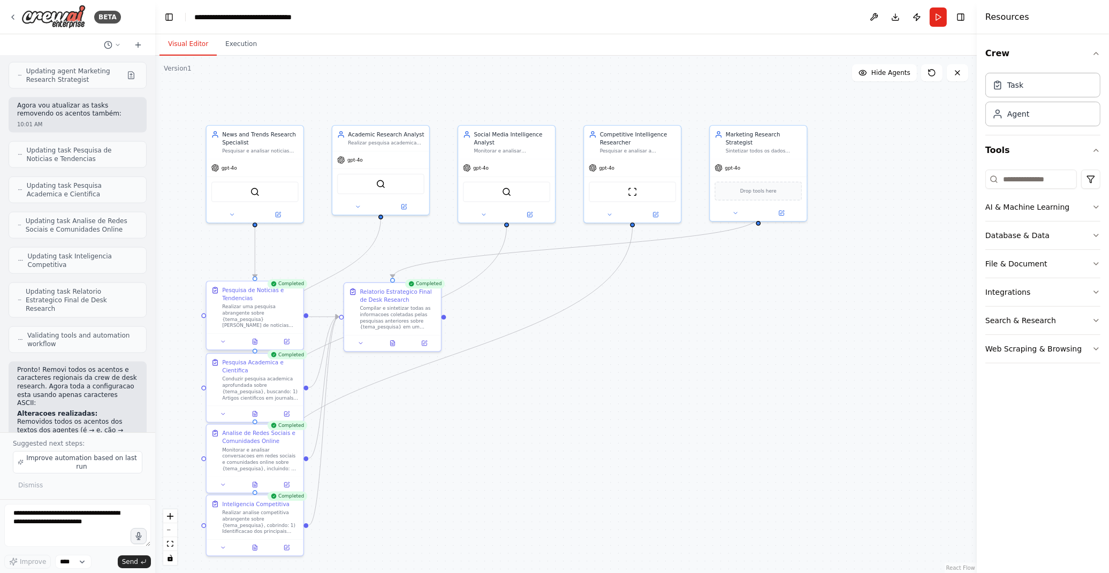
click at [269, 313] on div "Realizar uma pesquisa abrangente sobre {tema_pesquisa} em fontes de noticias re…" at bounding box center [260, 315] width 77 height 25
click at [282, 343] on button at bounding box center [286, 342] width 27 height 10
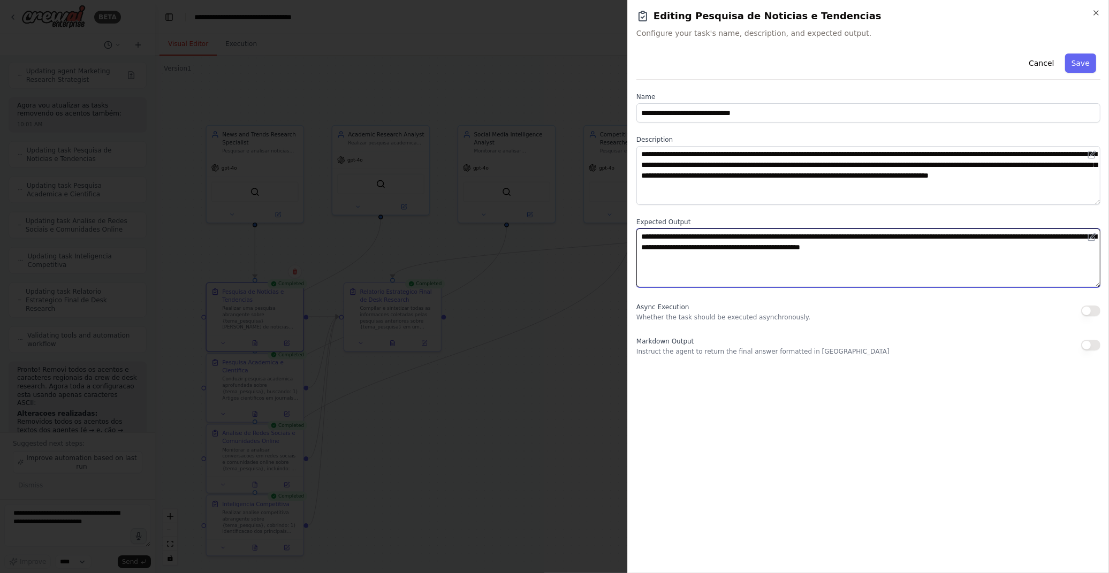
click at [696, 256] on textarea "**********" at bounding box center [868, 258] width 464 height 59
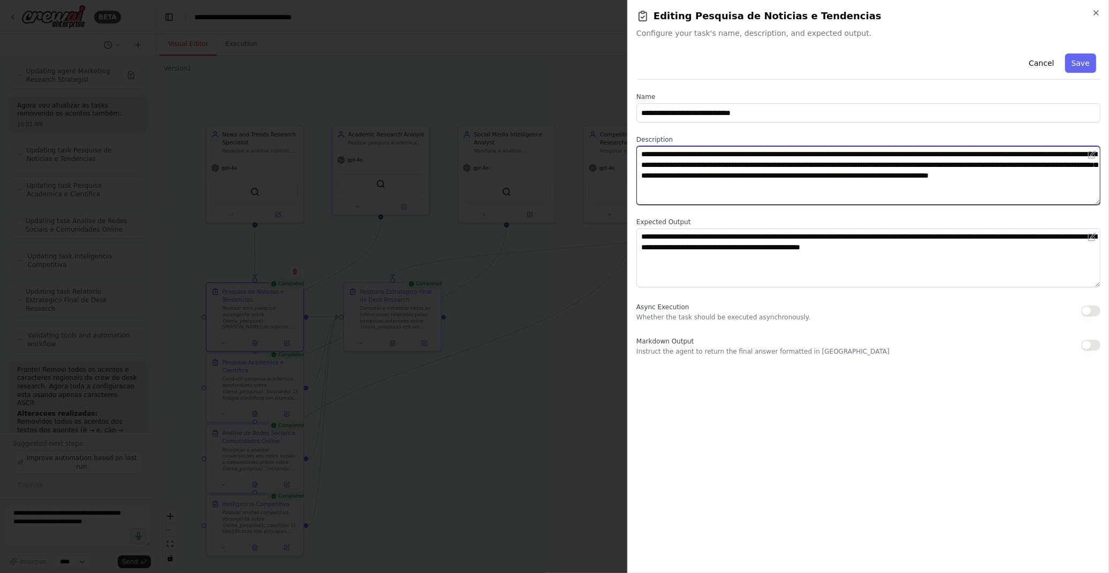
click at [686, 166] on textarea "**********" at bounding box center [868, 175] width 464 height 59
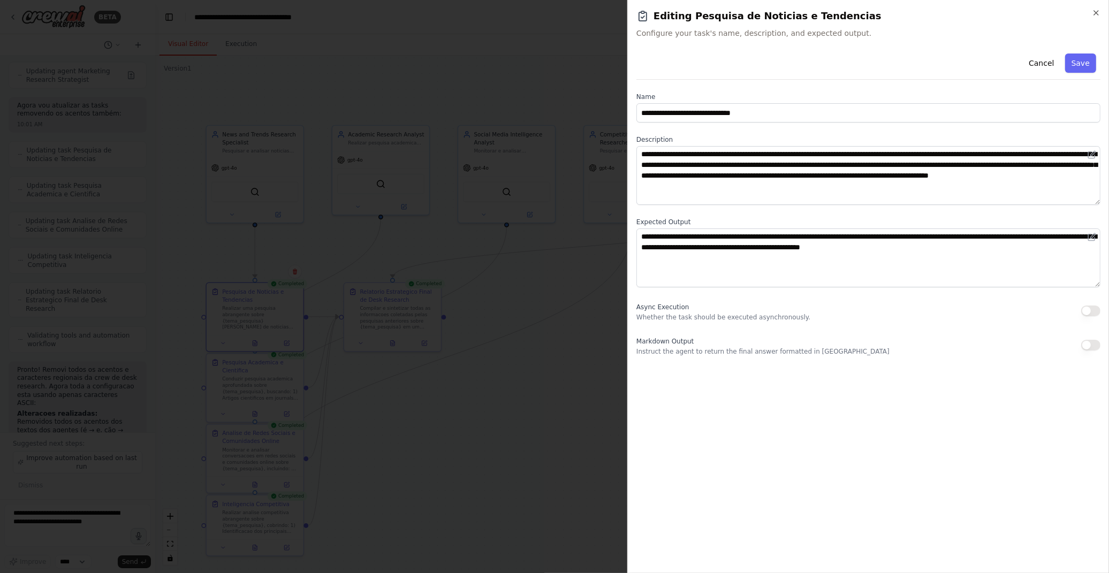
click at [537, 309] on div at bounding box center [554, 286] width 1109 height 573
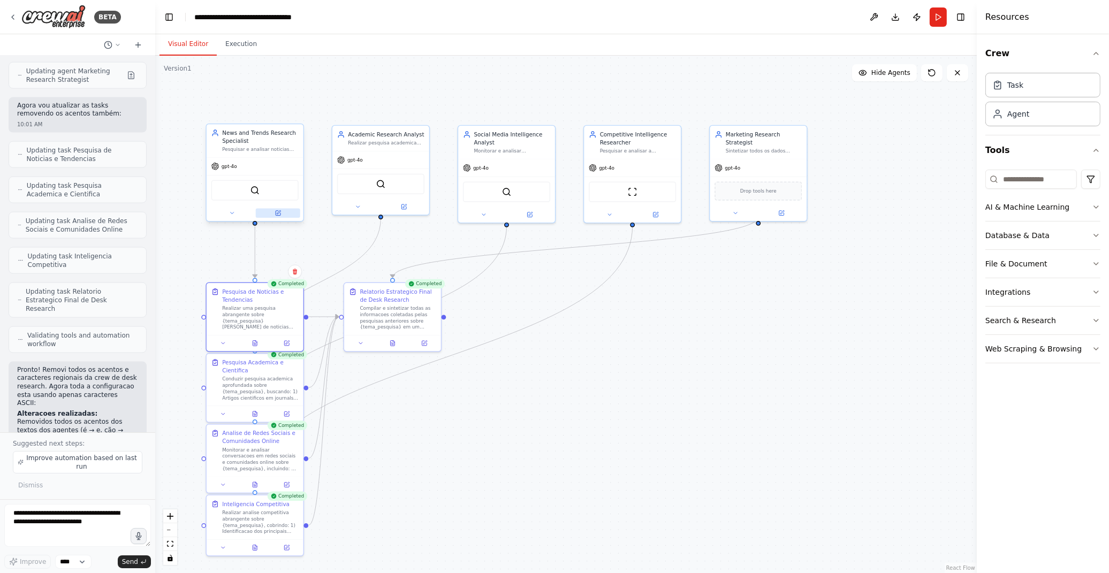
click at [286, 211] on button at bounding box center [278, 213] width 44 height 10
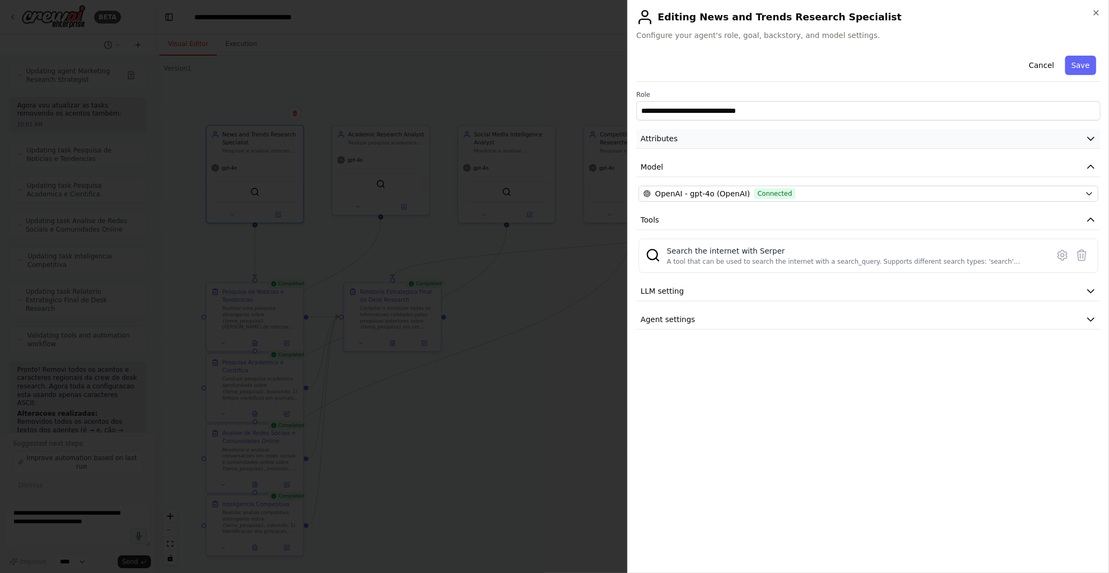
click at [710, 143] on button "Attributes" at bounding box center [868, 139] width 464 height 20
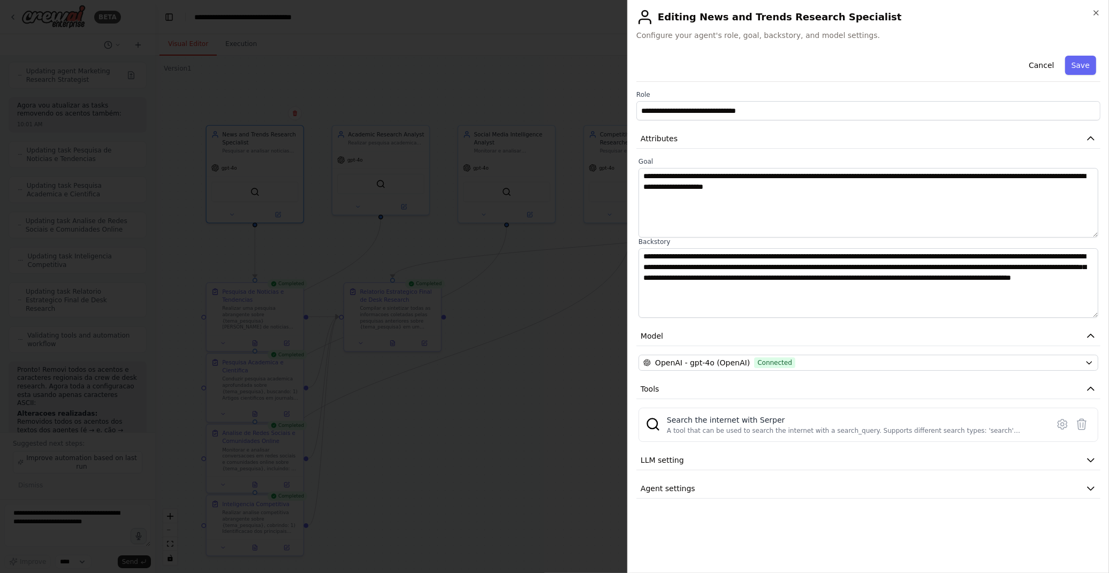
click at [455, 343] on div at bounding box center [554, 286] width 1109 height 573
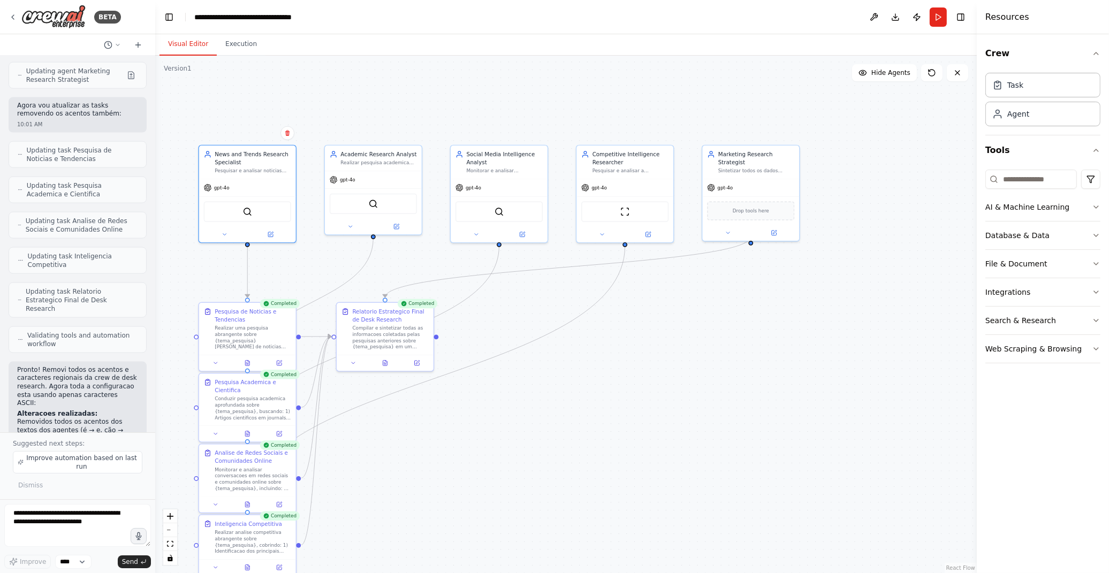
drag, startPoint x: 512, startPoint y: 417, endPoint x: 498, endPoint y: 438, distance: 24.6
click at [498, 438] on div ".deletable-edge-delete-btn { width: 20px; height: 20px; border: 0px solid #ffff…" at bounding box center [566, 315] width 822 height 518
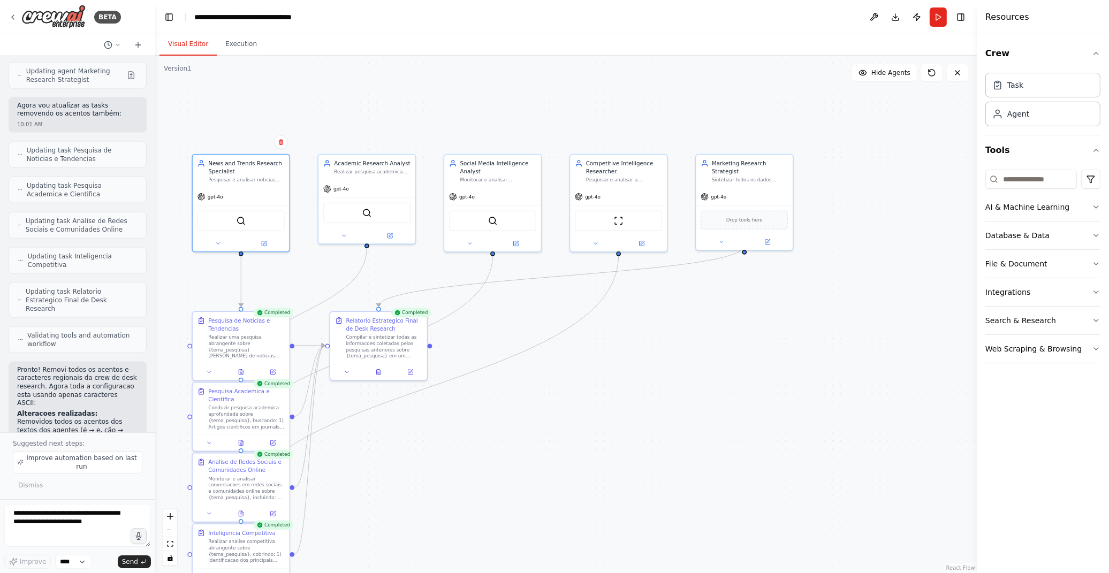
click at [512, 319] on div ".deletable-edge-delete-btn { width: 20px; height: 20px; border: 0px solid #ffff…" at bounding box center [566, 315] width 822 height 518
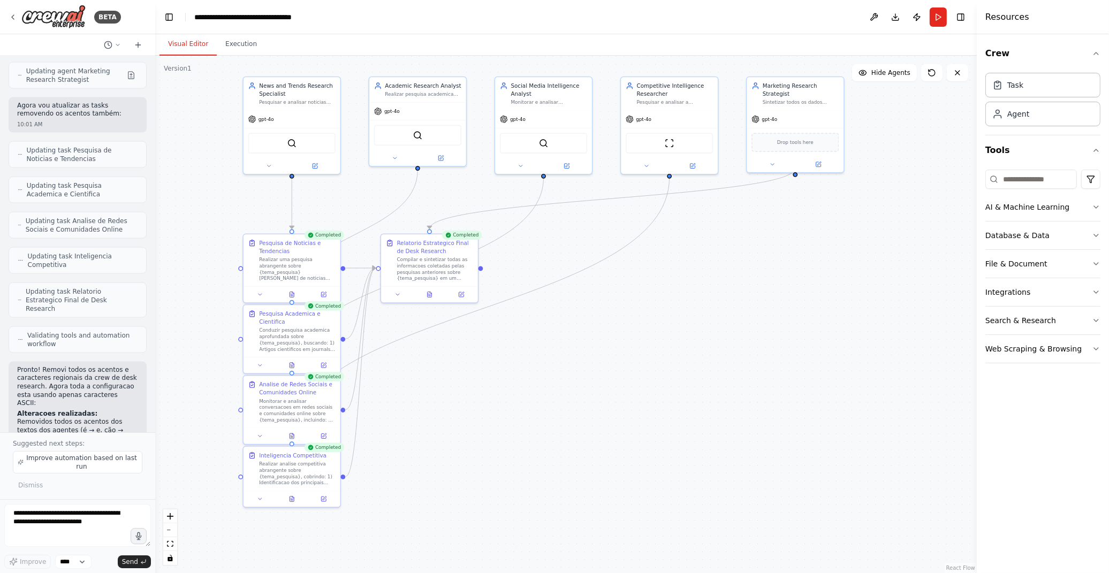
drag, startPoint x: 733, startPoint y: 393, endPoint x: 791, endPoint y: 313, distance: 99.4
click at [791, 313] on div ".deletable-edge-delete-btn { width: 20px; height: 20px; border: 0px solid #ffff…" at bounding box center [566, 315] width 822 height 518
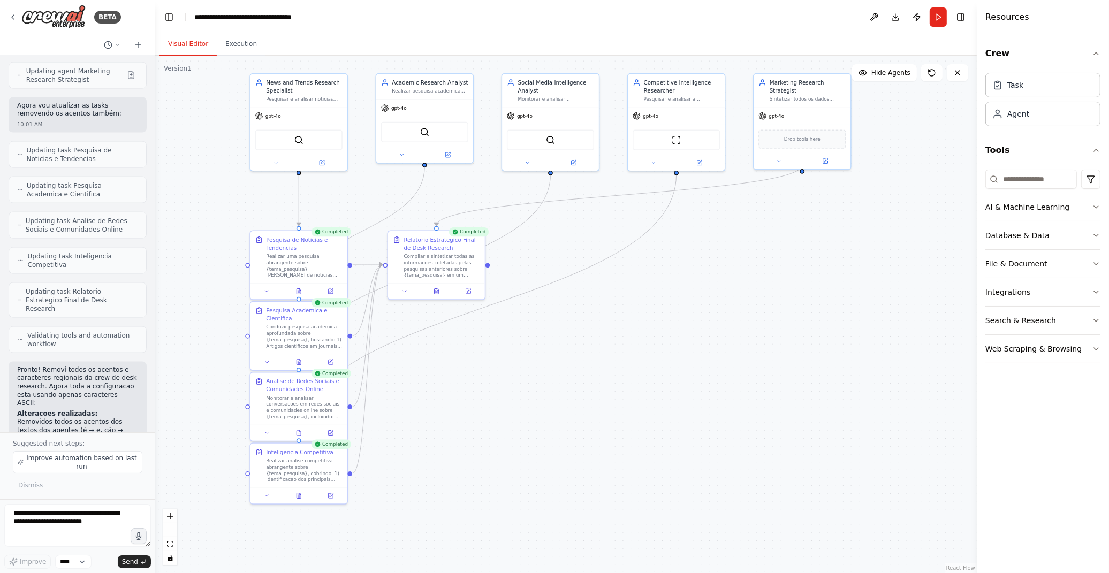
click at [795, 448] on div ".deletable-edge-delete-btn { width: 20px; height: 20px; border: 0px solid #ffff…" at bounding box center [566, 315] width 822 height 518
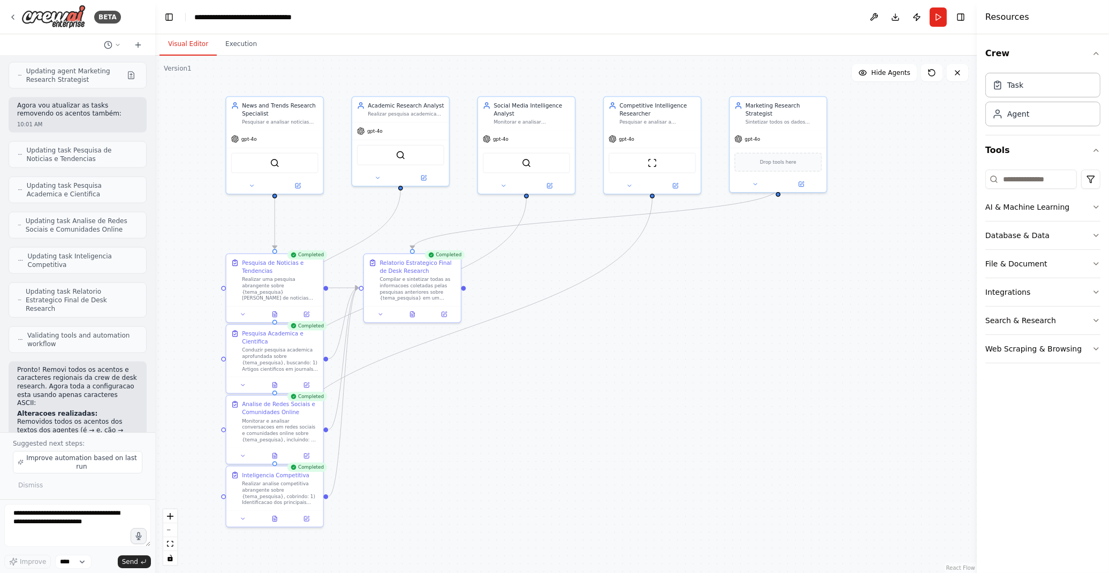
drag, startPoint x: 673, startPoint y: 388, endPoint x: 649, endPoint y: 411, distance: 33.3
click at [649, 411] on div ".deletable-edge-delete-btn { width: 20px; height: 20px; border: 0px solid #ffff…" at bounding box center [566, 315] width 822 height 518
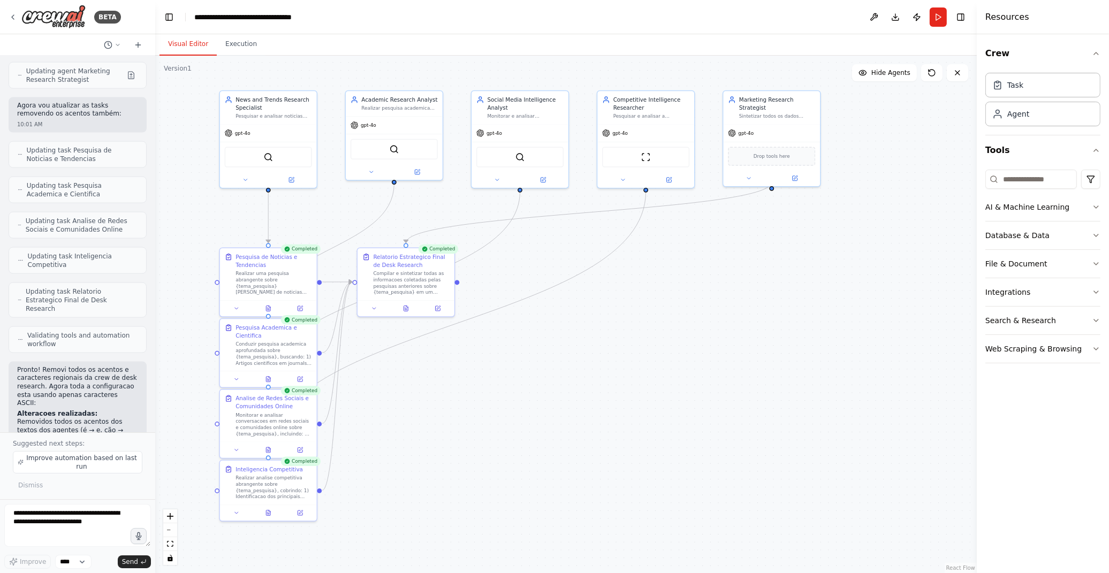
drag, startPoint x: 740, startPoint y: 483, endPoint x: 733, endPoint y: 477, distance: 8.7
click at [733, 477] on div ".deletable-edge-delete-btn { width: 20px; height: 20px; border: 0px solid #ffff…" at bounding box center [566, 315] width 822 height 518
click at [445, 477] on div ".deletable-edge-delete-btn { width: 20px; height: 20px; border: 0px solid #ffff…" at bounding box center [566, 315] width 822 height 518
